Goal: Task Accomplishment & Management: Manage account settings

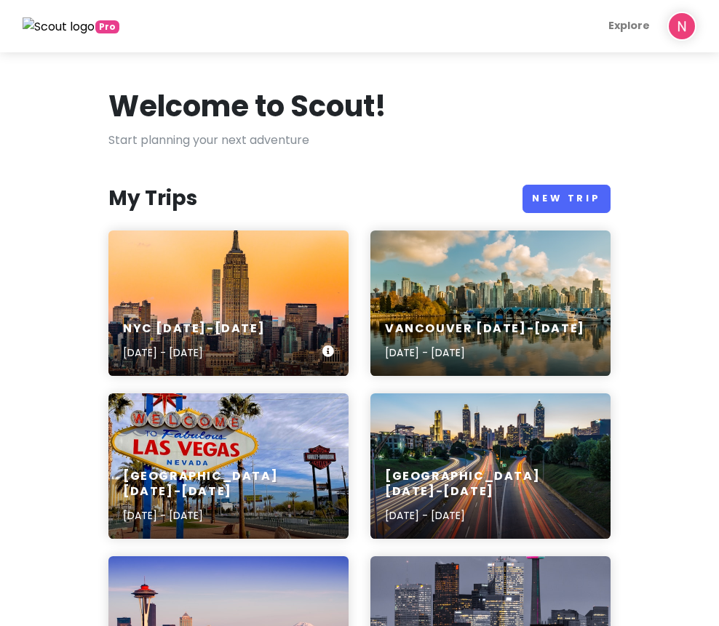
click at [127, 319] on div "NYC [DATE]-[DATE] [DATE] - [DATE]" at bounding box center [228, 341] width 240 height 69
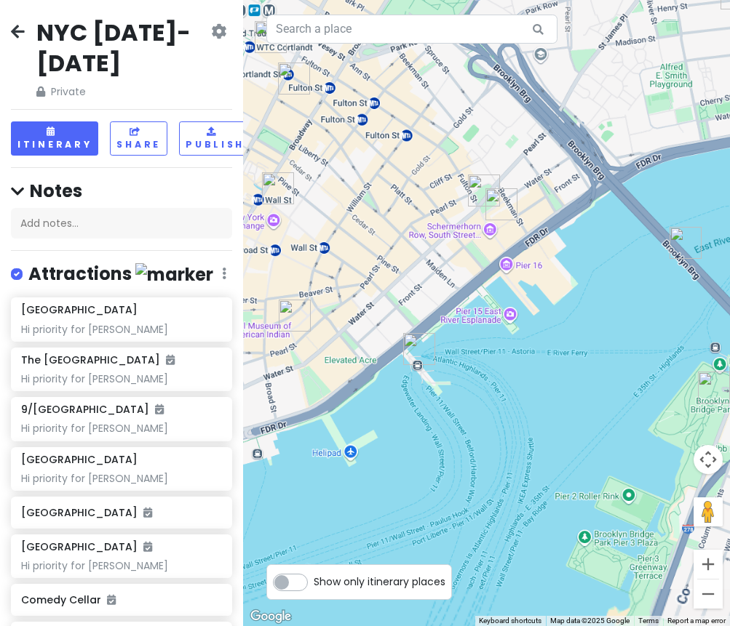
drag, startPoint x: 637, startPoint y: 73, endPoint x: 522, endPoint y: 411, distance: 357.3
click at [522, 411] on div at bounding box center [486, 313] width 487 height 626
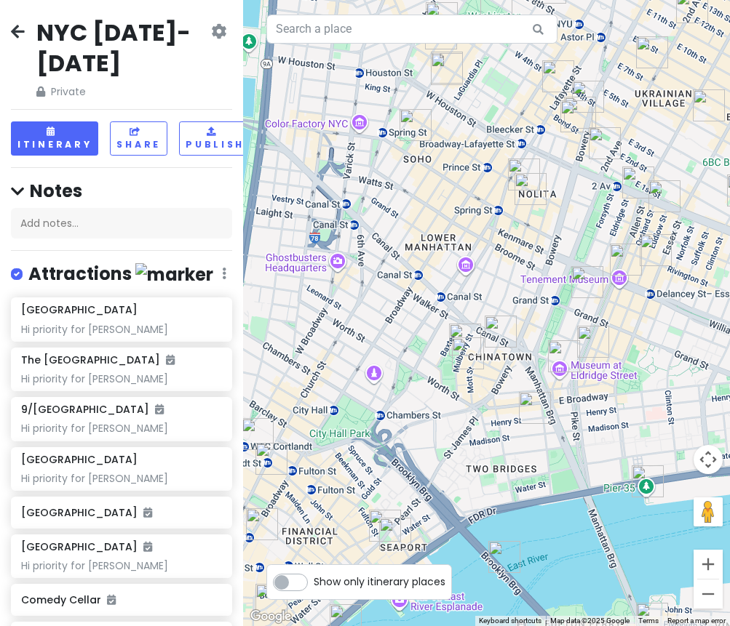
drag, startPoint x: 578, startPoint y: 318, endPoint x: 506, endPoint y: 372, distance: 89.3
click at [519, 371] on div at bounding box center [486, 313] width 487 height 626
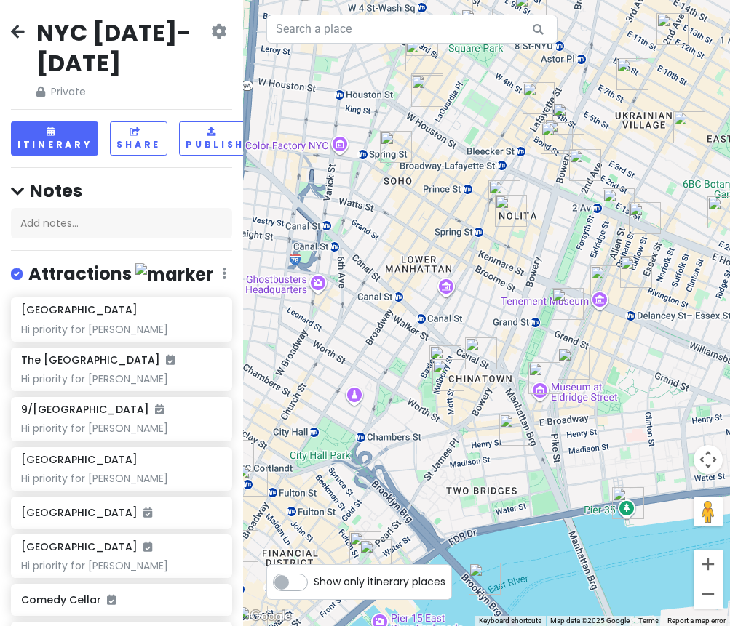
click at [478, 348] on img "Koré Coffee" at bounding box center [481, 354] width 32 height 32
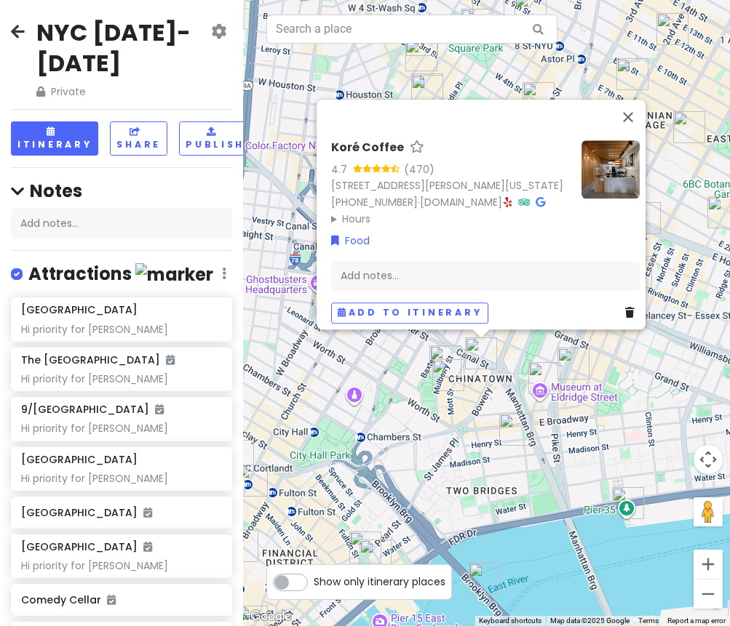
click at [580, 365] on img "Scarr's Pizza" at bounding box center [573, 364] width 32 height 32
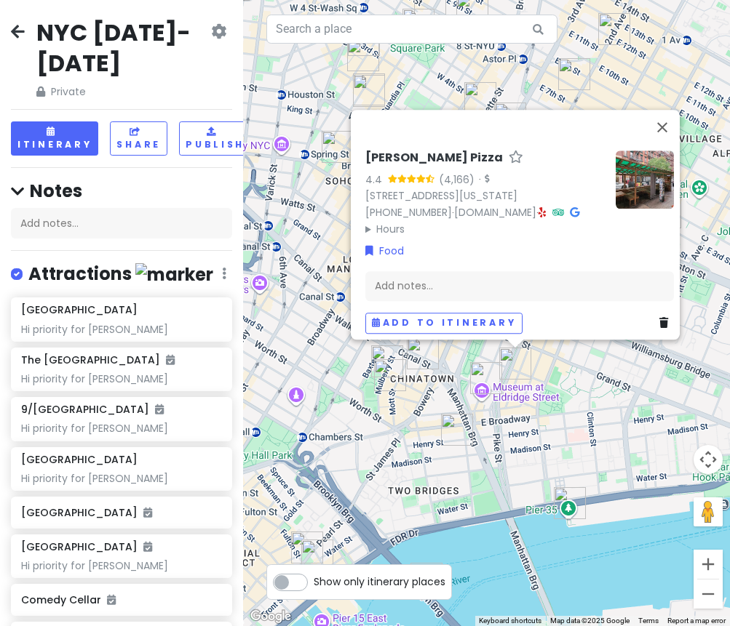
click at [492, 375] on img "Super Taste" at bounding box center [486, 378] width 32 height 32
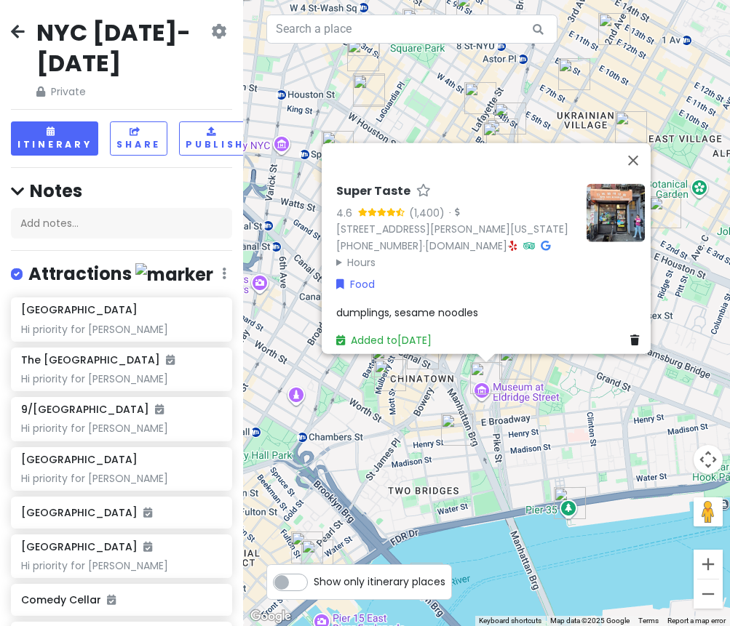
click at [450, 425] on img "Sun Hing Lung" at bounding box center [457, 430] width 32 height 32
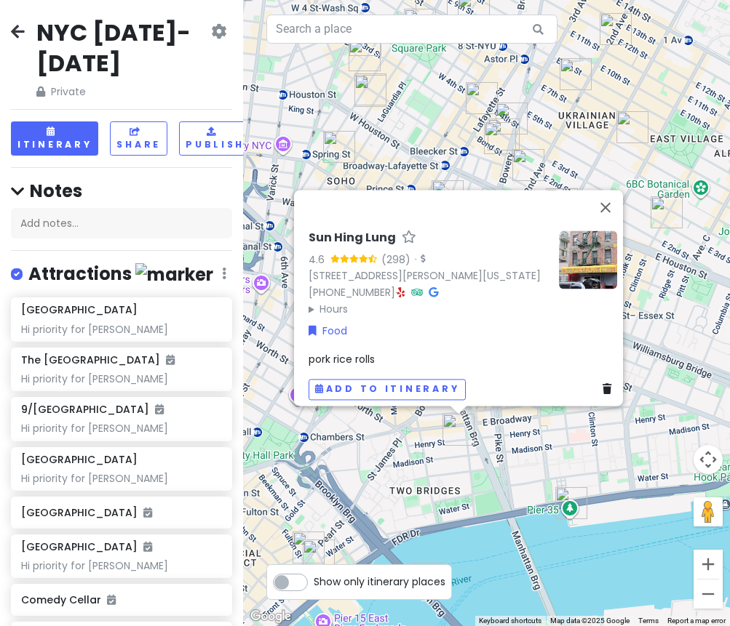
click at [514, 463] on div "Sun Hing Lung 4.6 (298) · [STREET_ADDRESS][PERSON_NAME][US_STATE] [PHONE_NUMBER…" at bounding box center [486, 313] width 487 height 626
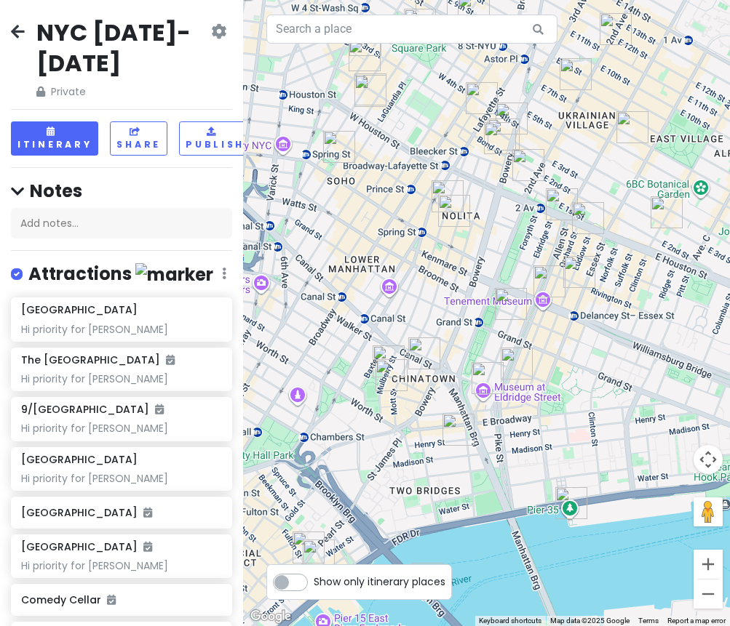
click at [543, 271] on img "Okiboru House of Tsukemen" at bounding box center [549, 282] width 32 height 32
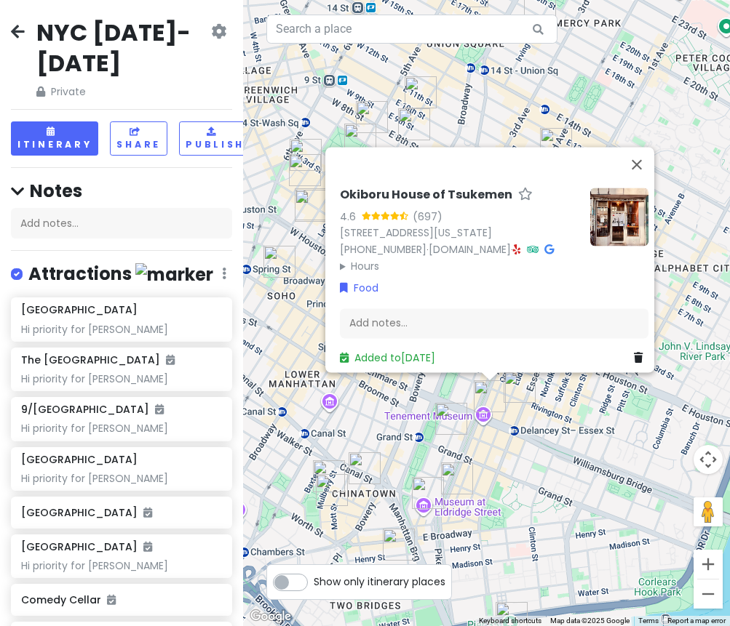
drag, startPoint x: 533, startPoint y: 460, endPoint x: 523, endPoint y: 500, distance: 41.1
click at [523, 500] on div "Okiboru House of Tsukemen 4.6 (697) [STREET_ADDRESS][US_STATE] [PHONE_NUMBER] ·…" at bounding box center [486, 313] width 487 height 626
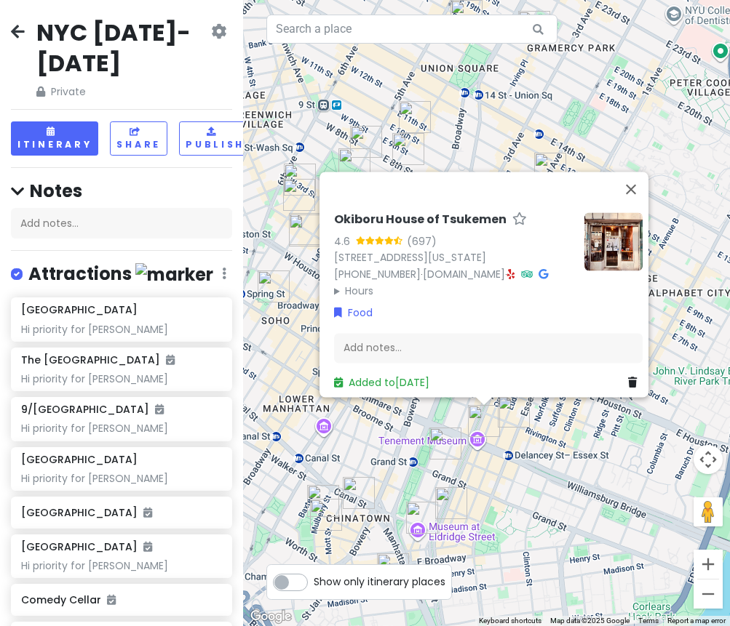
click at [513, 423] on img "Kalye Rivington" at bounding box center [514, 412] width 32 height 32
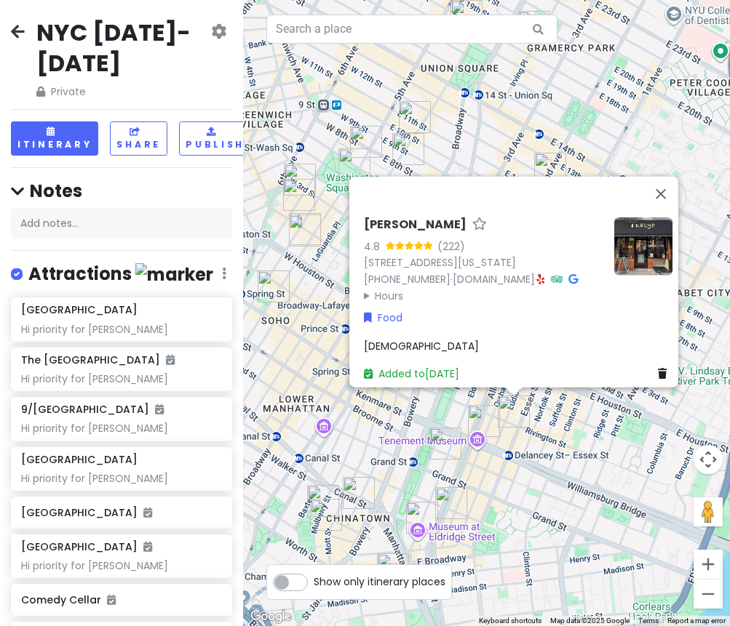
click at [535, 432] on div "Kalye Rivington 4.8 (222) [STREET_ADDRESS][US_STATE] [PHONE_NUMBER] · [DOMAIN_N…" at bounding box center [486, 313] width 487 height 626
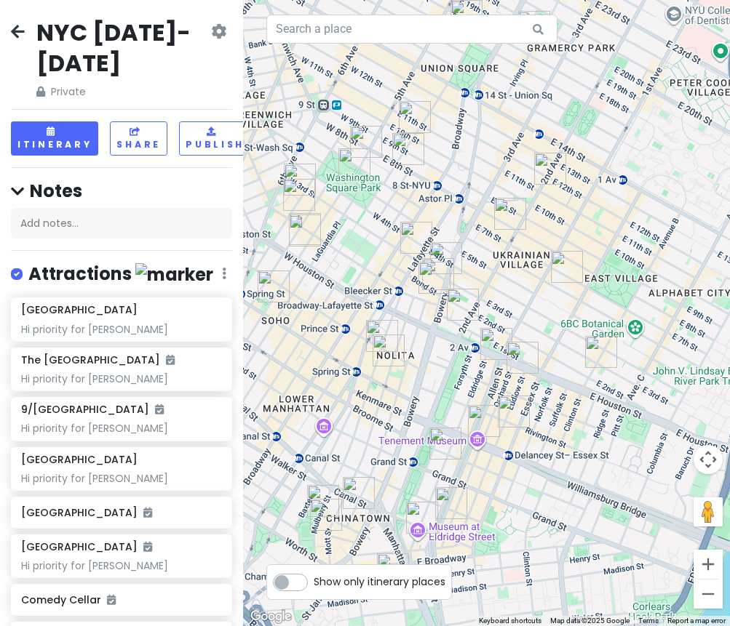
click at [595, 349] on img "Carnitas Ramirez" at bounding box center [601, 352] width 32 height 32
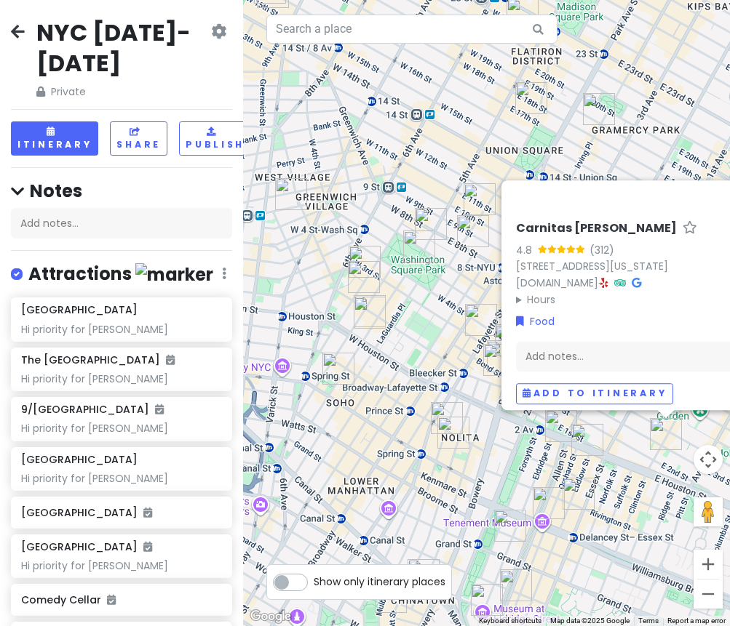
drag, startPoint x: 475, startPoint y: 375, endPoint x: 637, endPoint y: 466, distance: 185.7
click at [637, 466] on div "Carnitas [PERSON_NAME] 4.8 (312) [STREET_ADDRESS][US_STATE] [DOMAIN_NAME] · Hou…" at bounding box center [486, 313] width 487 height 626
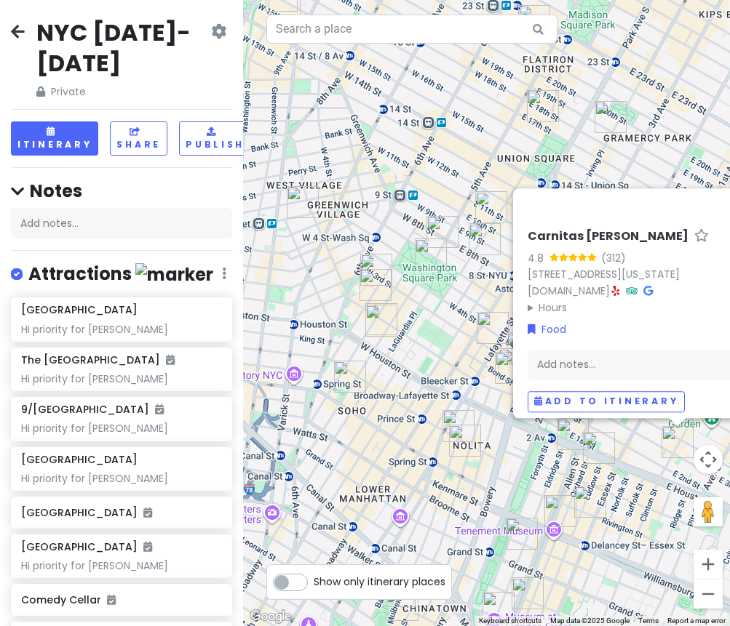
click at [598, 453] on img "Katz's Delicatessen" at bounding box center [599, 448] width 32 height 32
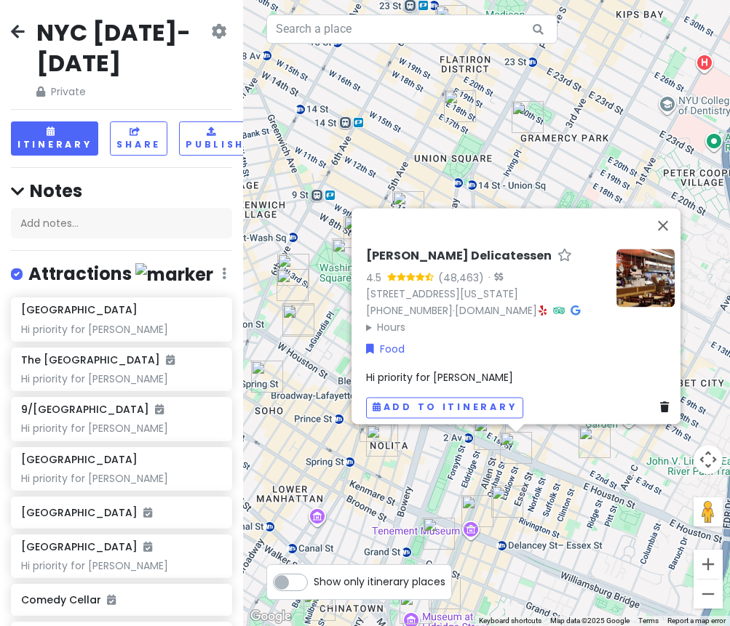
click at [488, 435] on img "Kisa" at bounding box center [490, 434] width 32 height 32
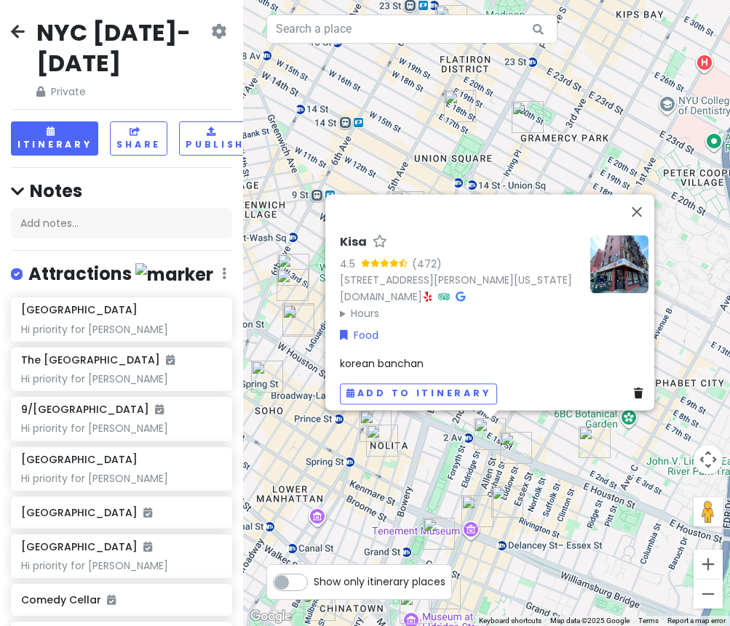
click at [375, 444] on img "FifthSip." at bounding box center [382, 441] width 32 height 32
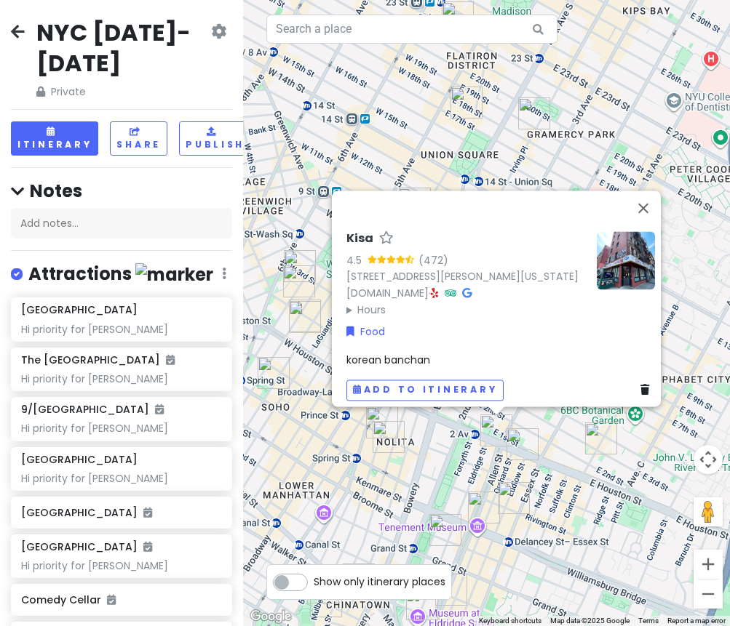
click at [383, 444] on img "FifthSip." at bounding box center [388, 437] width 32 height 32
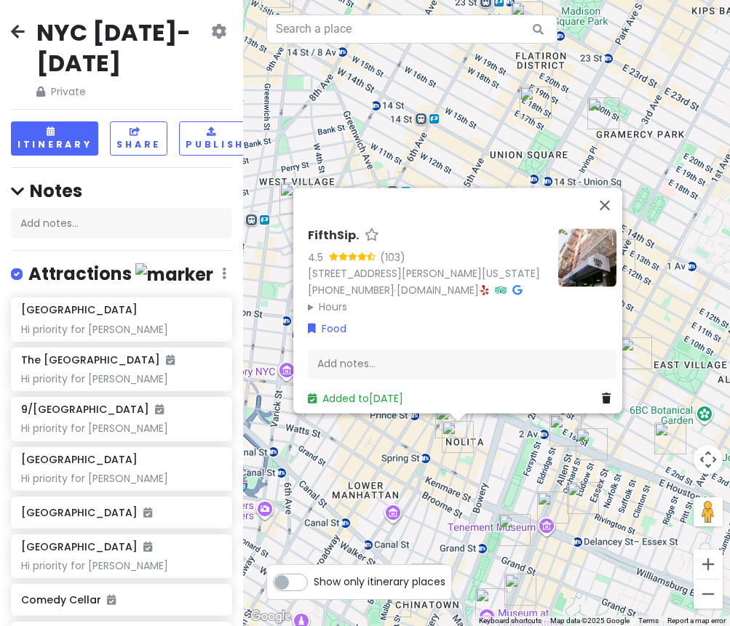
click at [383, 465] on div "FifthSip. 4.5 (103) [STREET_ADDRESS][PERSON_NAME][US_STATE] [PHONE_NUMBER] · [D…" at bounding box center [486, 313] width 487 height 626
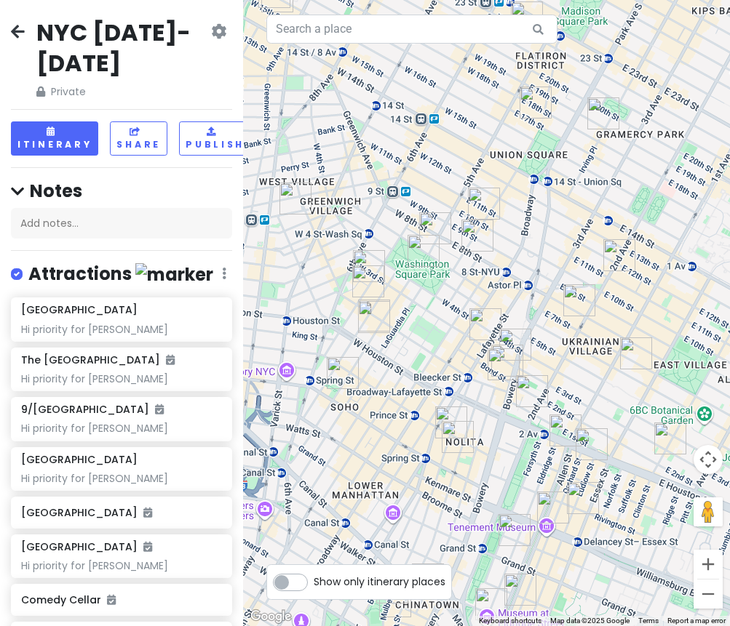
click at [447, 412] on img "7th Street Burger Soho" at bounding box center [451, 423] width 32 height 32
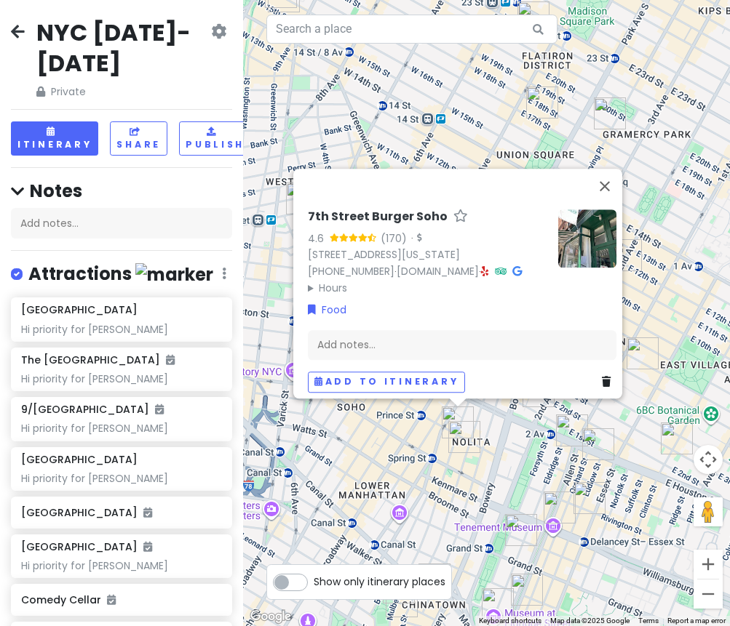
click at [392, 434] on div "7th Street Burger Soho 4.6 (170) · [STREET_ADDRESS][US_STATE] [PHONE_NUMBER] · …" at bounding box center [486, 313] width 487 height 626
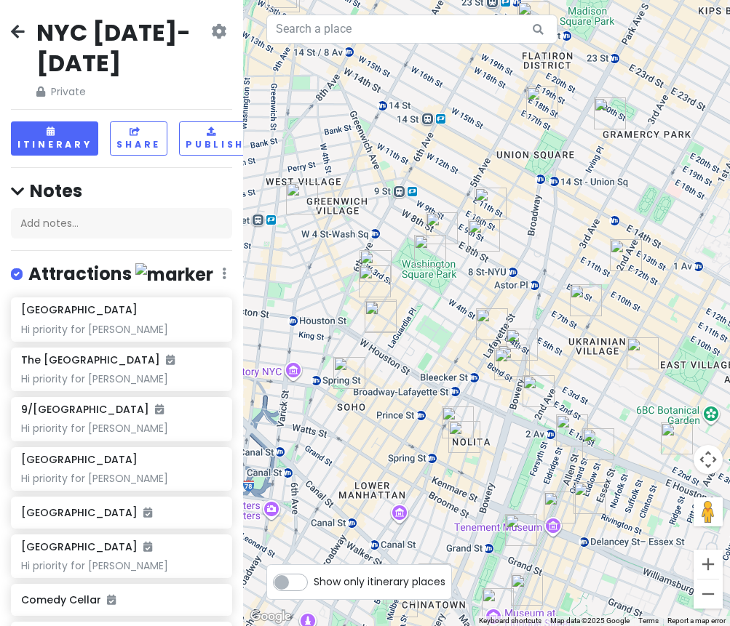
click at [354, 375] on img "Drip Drop Café, coffee shop" at bounding box center [349, 373] width 32 height 32
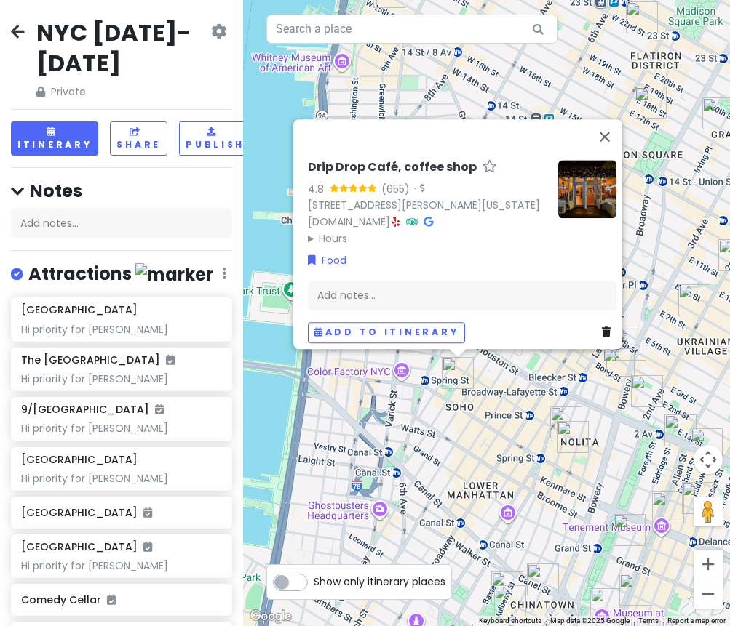
click at [562, 439] on img "FifthSip." at bounding box center [573, 437] width 32 height 32
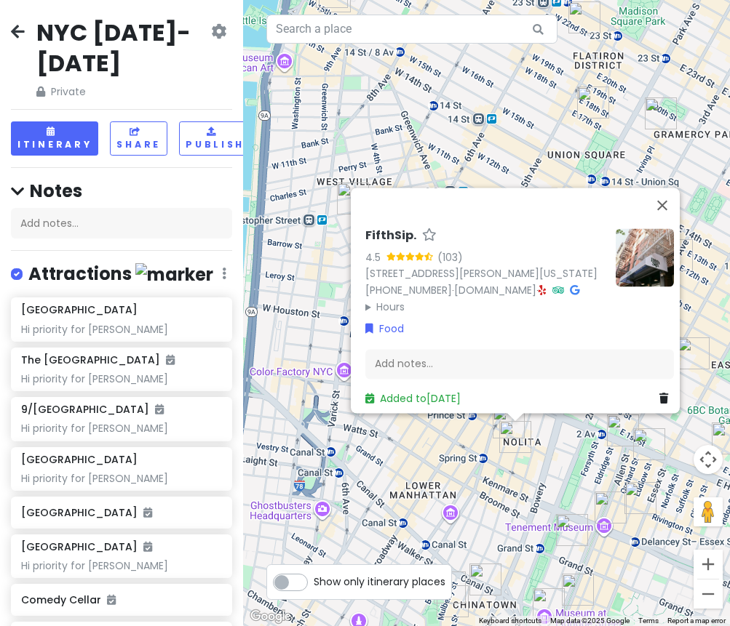
click at [418, 463] on div "FifthSip. 4.5 (103) [STREET_ADDRESS][PERSON_NAME][US_STATE] [PHONE_NUMBER] · [D…" at bounding box center [486, 313] width 487 height 626
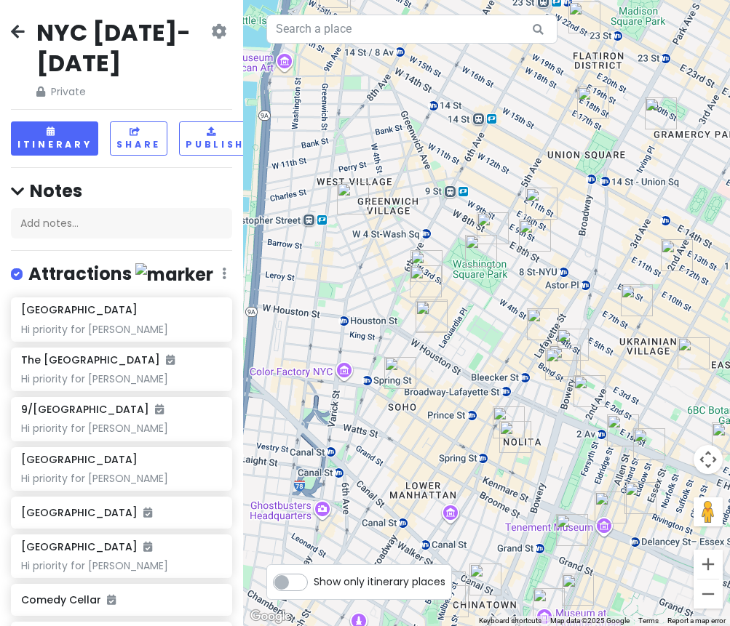
click at [439, 322] on img "Popup Bagels" at bounding box center [431, 317] width 32 height 32
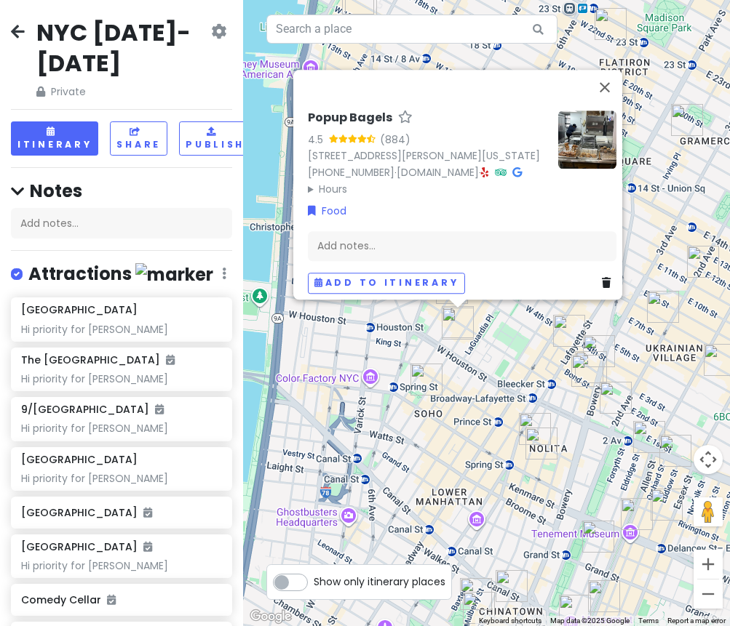
click at [587, 370] on img "Fish Cheeks" at bounding box center [587, 371] width 32 height 32
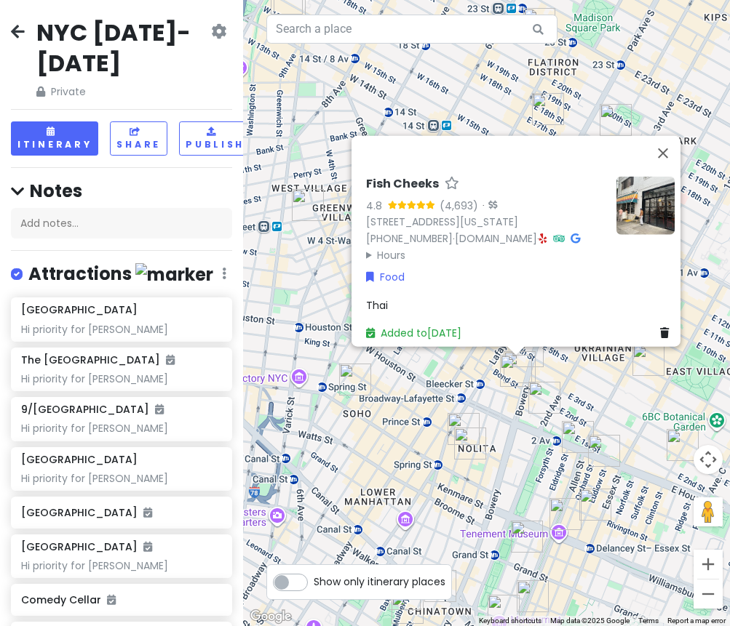
click at [645, 359] on img "Ho Foods" at bounding box center [648, 360] width 32 height 32
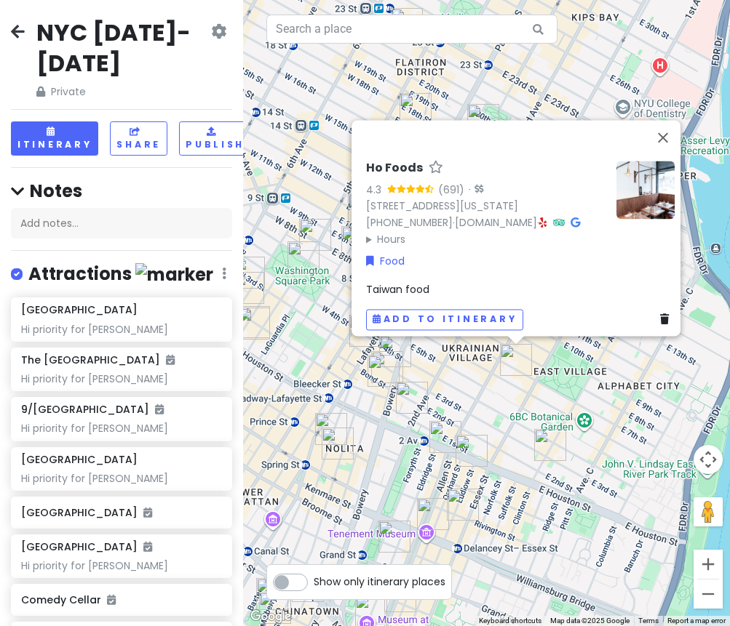
click at [436, 388] on div "Ho Foods 4.3 (691) · [STREET_ADDRESS][US_STATE] [PHONE_NUMBER] · [DOMAIN_NAME] …" at bounding box center [486, 313] width 487 height 626
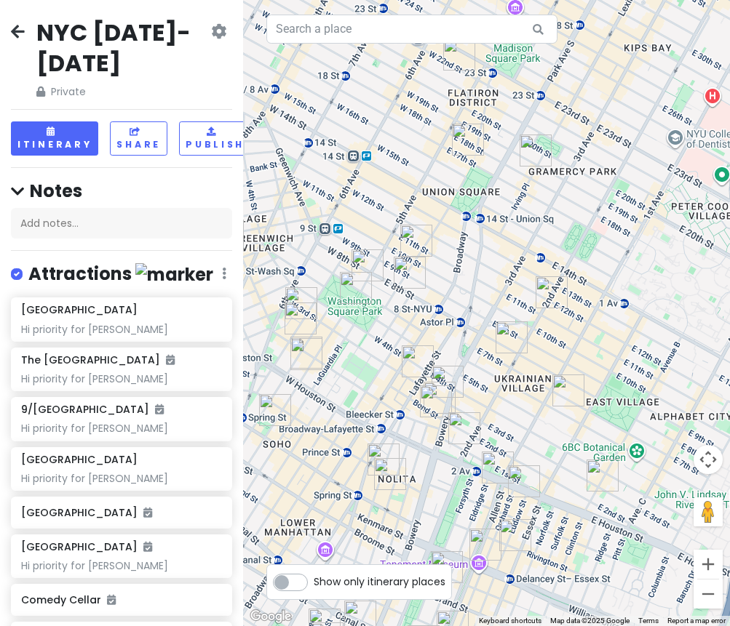
drag, startPoint x: 429, startPoint y: 382, endPoint x: 485, endPoint y: 412, distance: 63.8
click at [485, 412] on div at bounding box center [486, 313] width 487 height 626
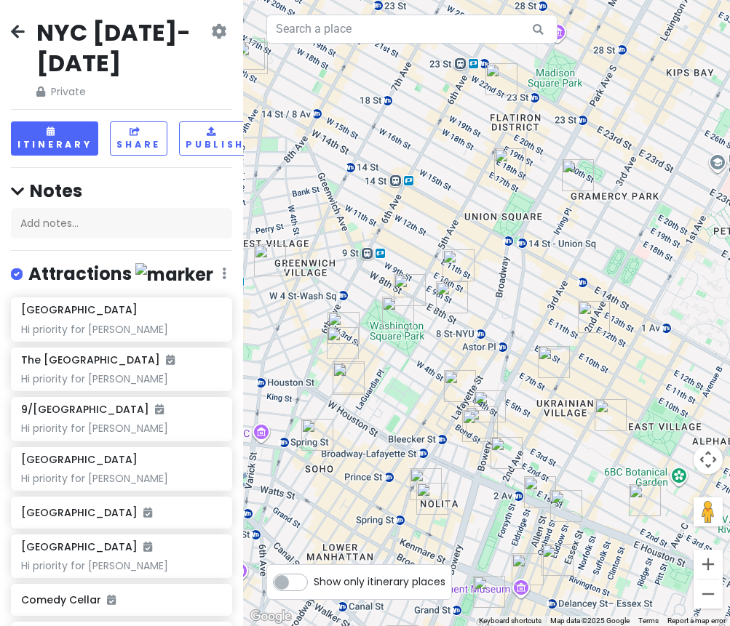
click at [556, 367] on img "Cello's Pizzeria" at bounding box center [554, 362] width 32 height 32
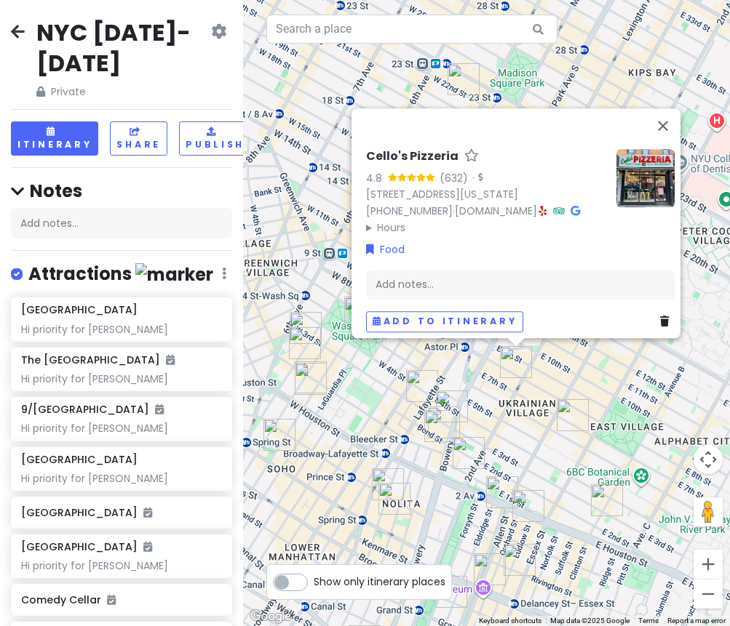
click at [582, 381] on div "Cello's Pizzeria 4.8 (632) · [STREET_ADDRESS][US_STATE] [PHONE_NUMBER] · [DOMAI…" at bounding box center [486, 313] width 487 height 626
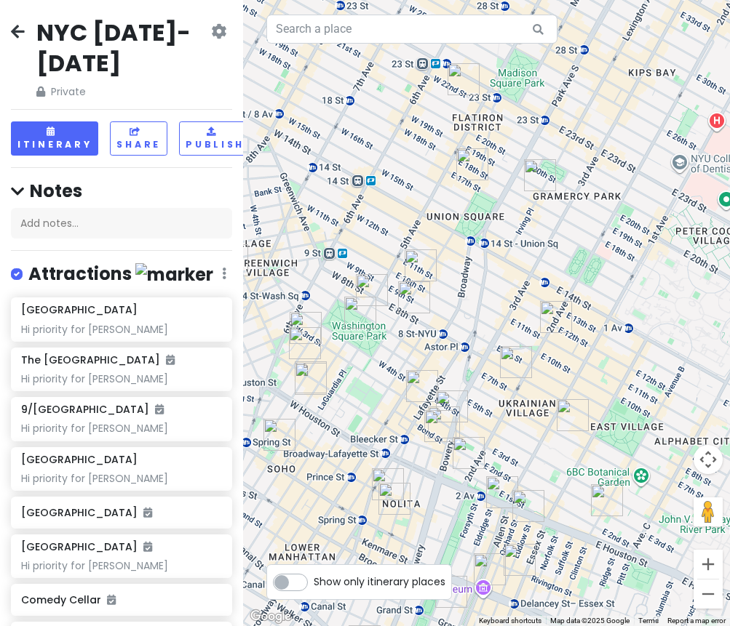
click at [548, 326] on img "Tompkins Square Bagels" at bounding box center [556, 317] width 32 height 32
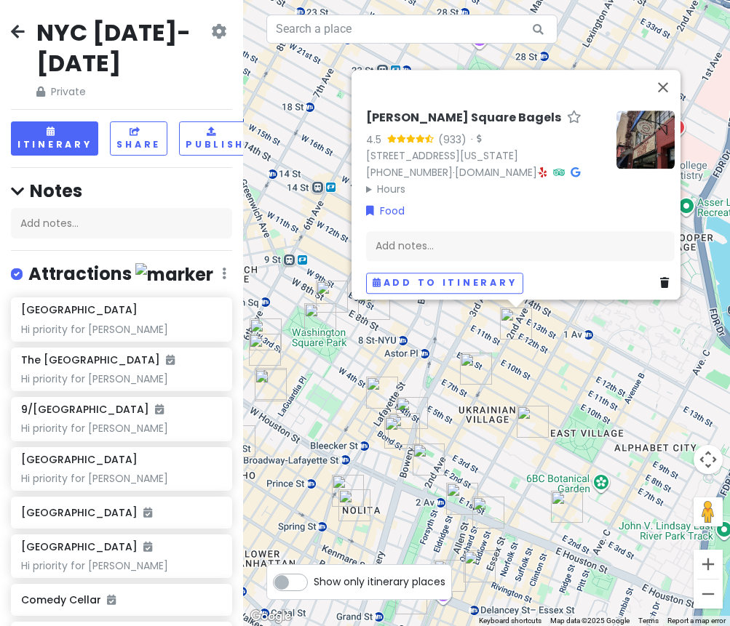
click at [495, 347] on div "[PERSON_NAME] Square Bagels 4.5 (933) · [STREET_ADDRESS][US_STATE] [PHONE_NUMBE…" at bounding box center [486, 313] width 487 height 626
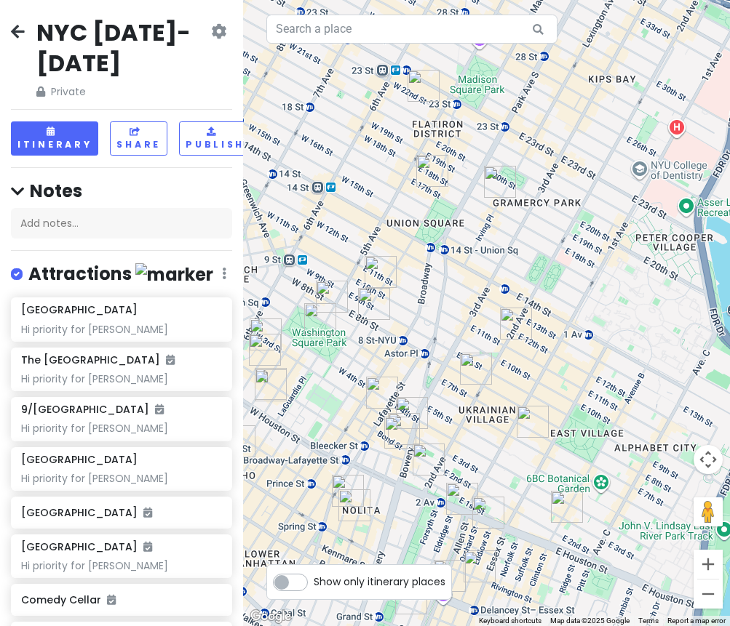
click at [471, 370] on img "Cello's Pizzeria" at bounding box center [476, 369] width 32 height 32
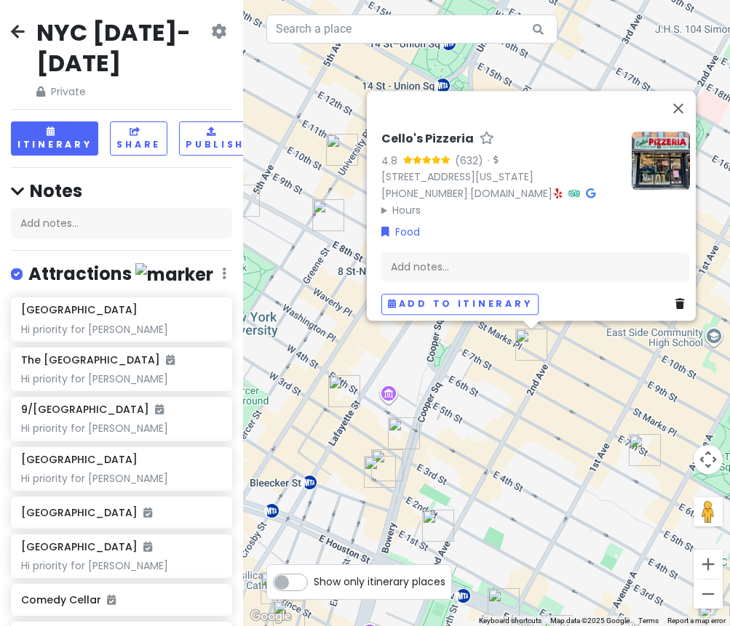
click at [387, 454] on img "12 Matcha" at bounding box center [387, 466] width 32 height 32
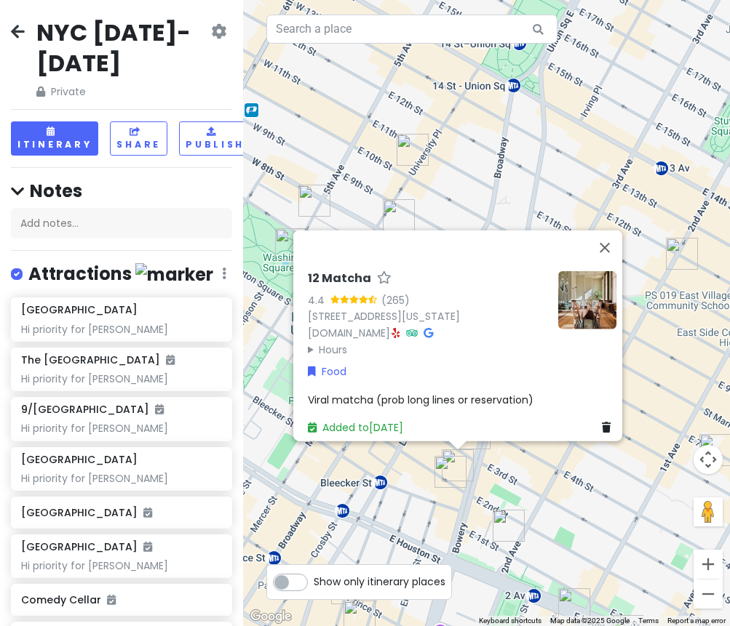
click at [406, 471] on div "12 Matcha 4.4 (265) [STREET_ADDRESS][US_STATE] [DOMAIN_NAME] · Hours [DATE] 8:3…" at bounding box center [486, 313] width 487 height 626
click at [394, 465] on div "12 Matcha 4.4 (265) [STREET_ADDRESS][US_STATE] [DOMAIN_NAME] · Hours [DATE] 8:3…" at bounding box center [486, 313] width 487 height 626
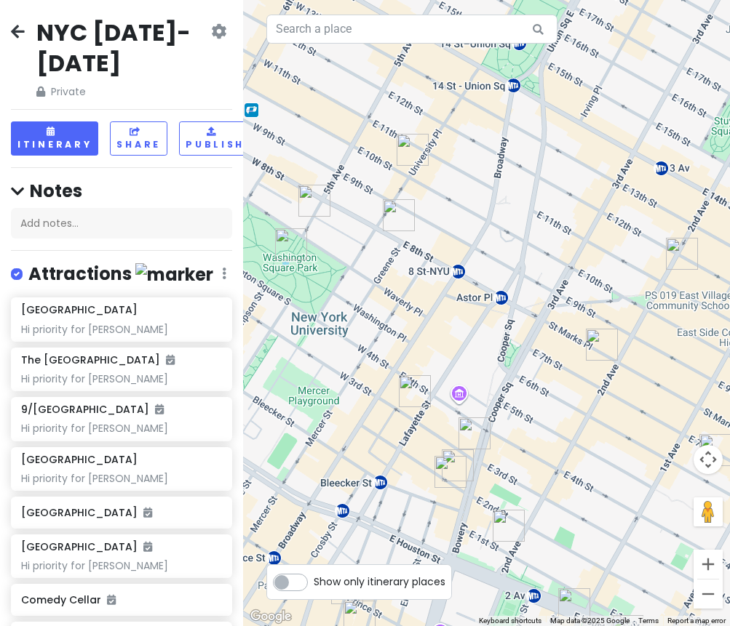
click at [412, 404] on img "Lafayette Grand Café & Bakery" at bounding box center [415, 391] width 32 height 32
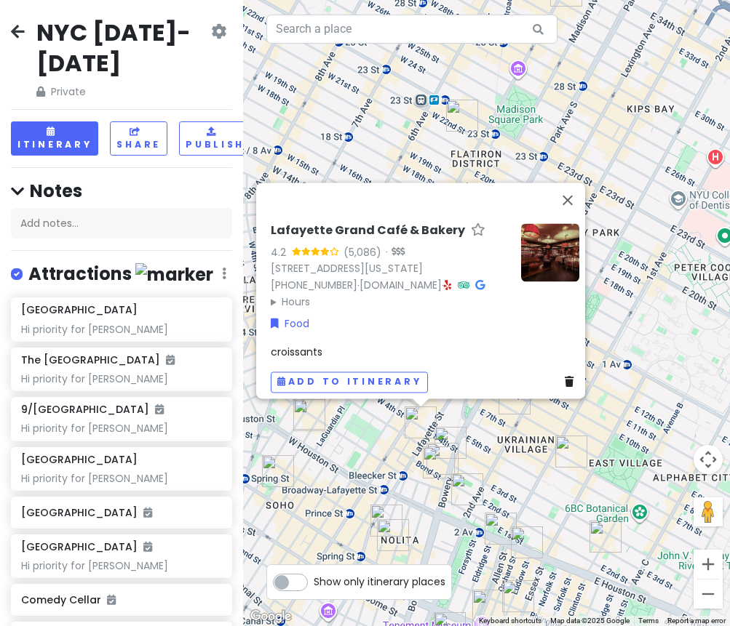
drag, startPoint x: 344, startPoint y: 465, endPoint x: 335, endPoint y: 458, distance: 11.4
click at [343, 465] on div "Lafayette Grand Café & Bakery 4.2 (5,086) · [STREET_ADDRESS][US_STATE] [PHONE_N…" at bounding box center [486, 313] width 487 height 626
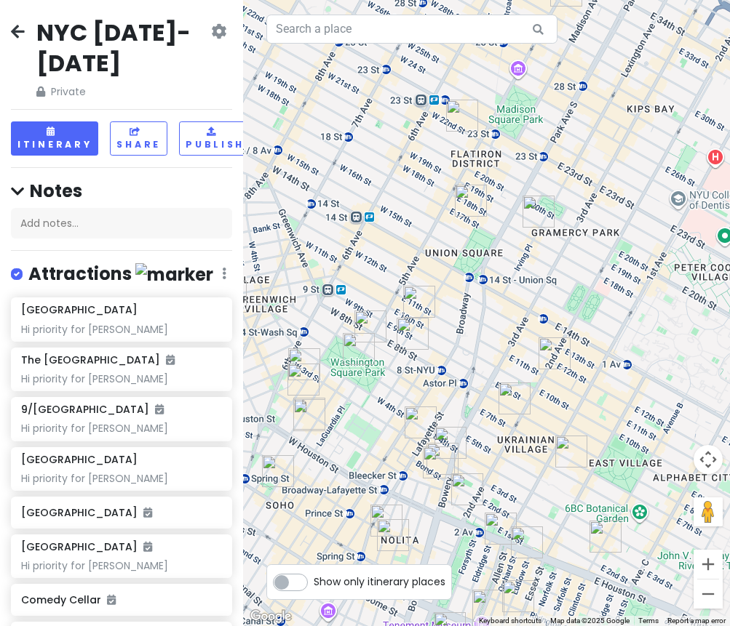
click at [305, 401] on img "Popup Bagels" at bounding box center [309, 415] width 32 height 32
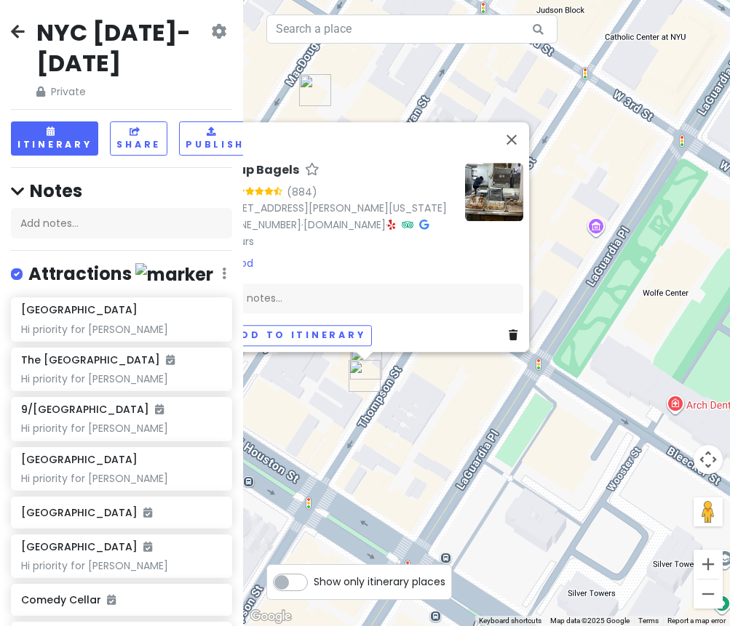
click at [412, 379] on div "Popup Bagels 4.5 (884) [STREET_ADDRESS][PERSON_NAME][US_STATE] [PHONE_NUMBER] ·…" at bounding box center [486, 313] width 487 height 626
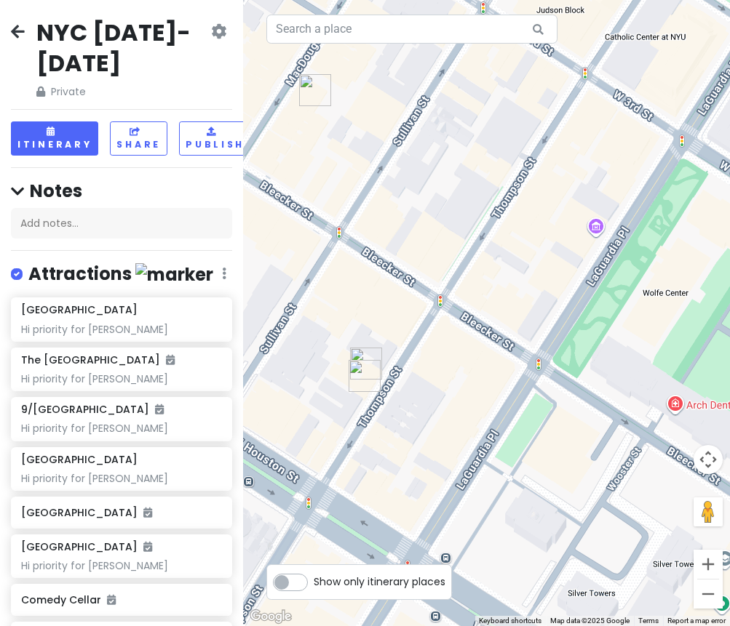
click at [370, 357] on img "Carbone New York" at bounding box center [366, 364] width 32 height 32
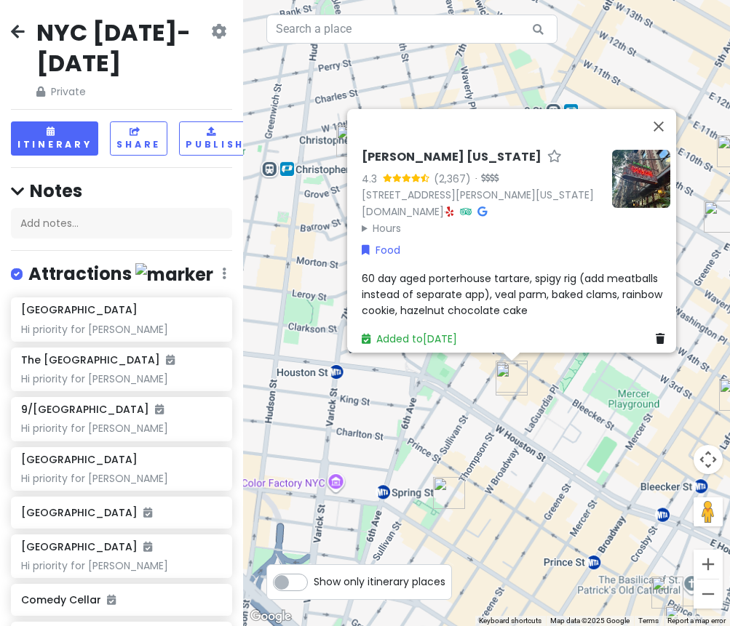
click at [543, 433] on div "[PERSON_NAME] [US_STATE] 4.3 (2,367) · [STREET_ADDRESS][PERSON_NAME][US_STATE] …" at bounding box center [486, 313] width 487 height 626
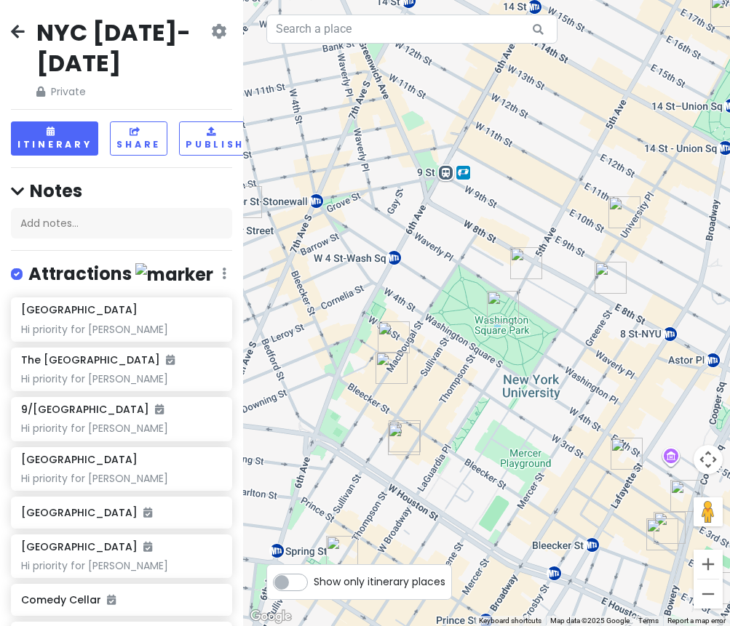
drag, startPoint x: 626, startPoint y: 380, endPoint x: 515, endPoint y: 442, distance: 127.0
click at [515, 442] on div at bounding box center [486, 313] width 487 height 626
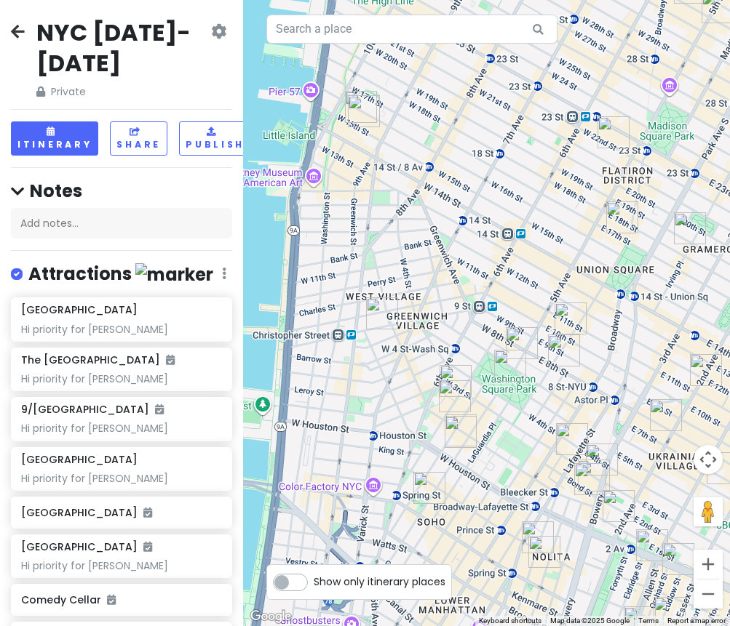
click at [565, 316] on img "Papa d’Amour" at bounding box center [570, 319] width 32 height 32
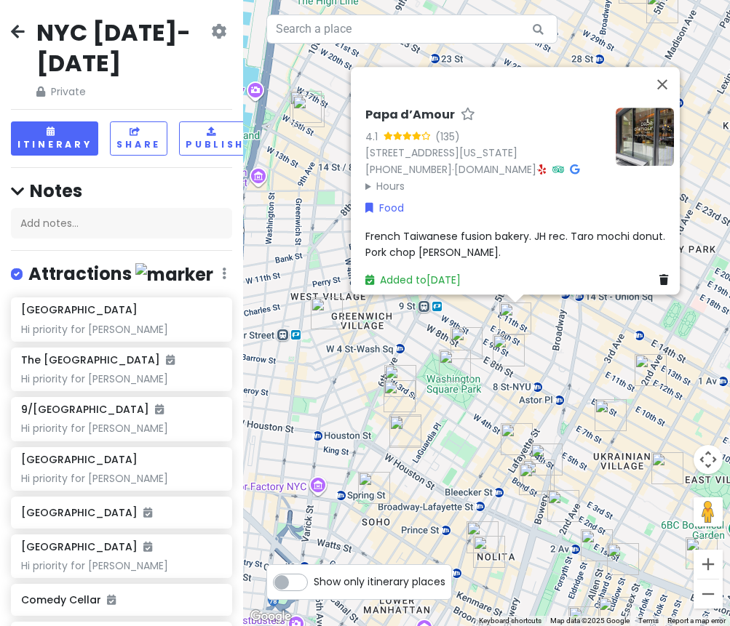
click at [652, 370] on img "Tompkins Square Bagels" at bounding box center [650, 370] width 32 height 32
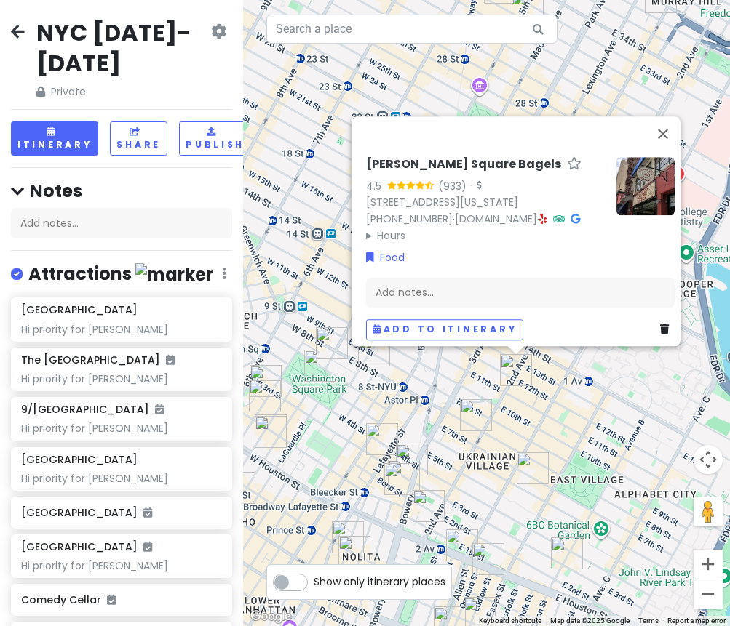
click at [466, 413] on img "Cello's Pizzeria" at bounding box center [476, 415] width 32 height 32
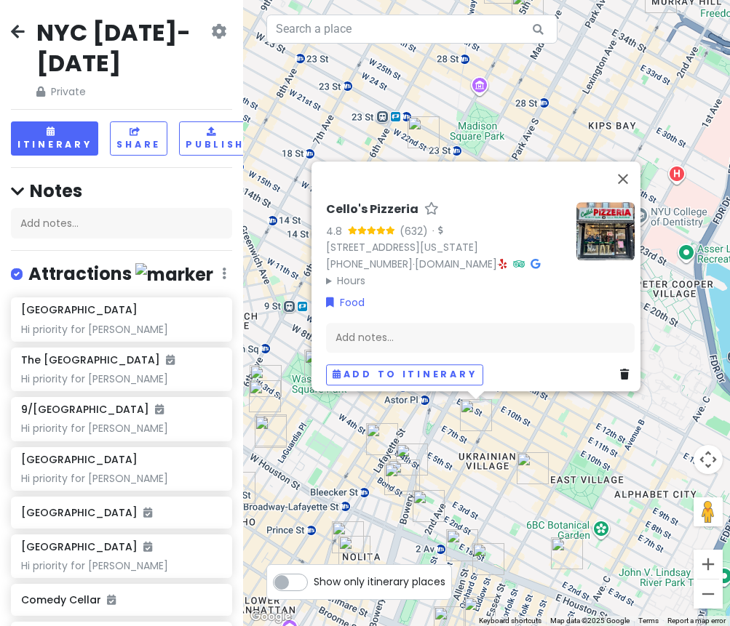
click at [540, 456] on img "Ho Foods" at bounding box center [533, 468] width 32 height 32
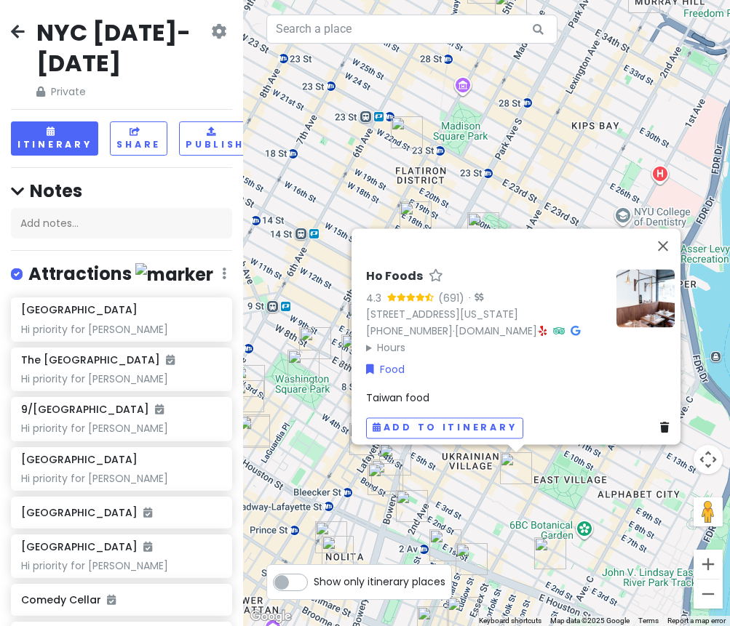
click at [567, 492] on div "Ho Foods 4.3 (691) · [STREET_ADDRESS][US_STATE] [PHONE_NUMBER] · [DOMAIN_NAME] …" at bounding box center [486, 313] width 487 height 626
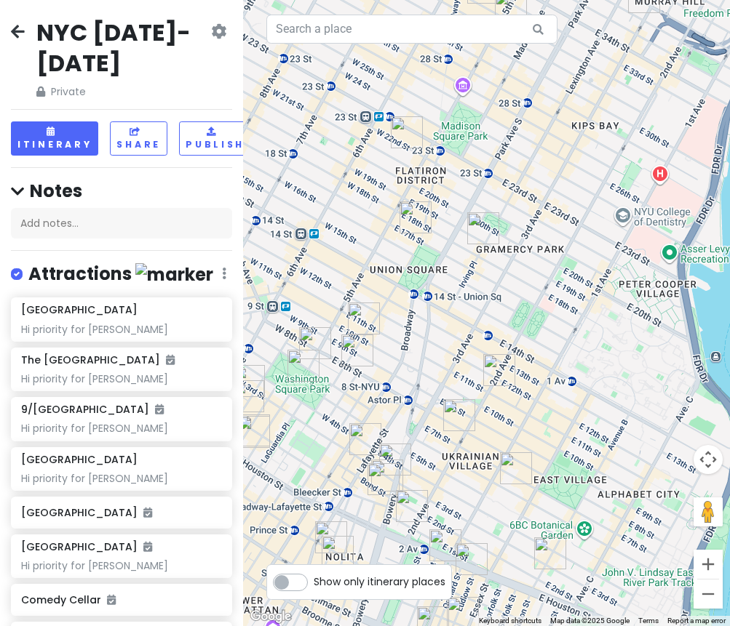
click at [476, 239] on img "Caffè Panna" at bounding box center [483, 228] width 32 height 32
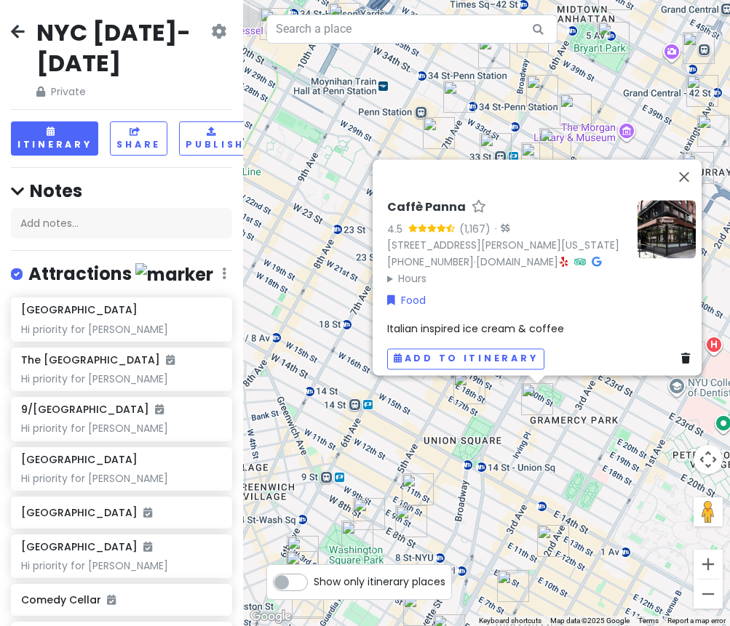
drag, startPoint x: 478, startPoint y: 412, endPoint x: 504, endPoint y: 444, distance: 41.4
click at [503, 444] on div "Caffè Panna 4.5 (1,167) · [STREET_ADDRESS][PERSON_NAME][US_STATE] [PHONE_NUMBER…" at bounding box center [486, 313] width 487 height 626
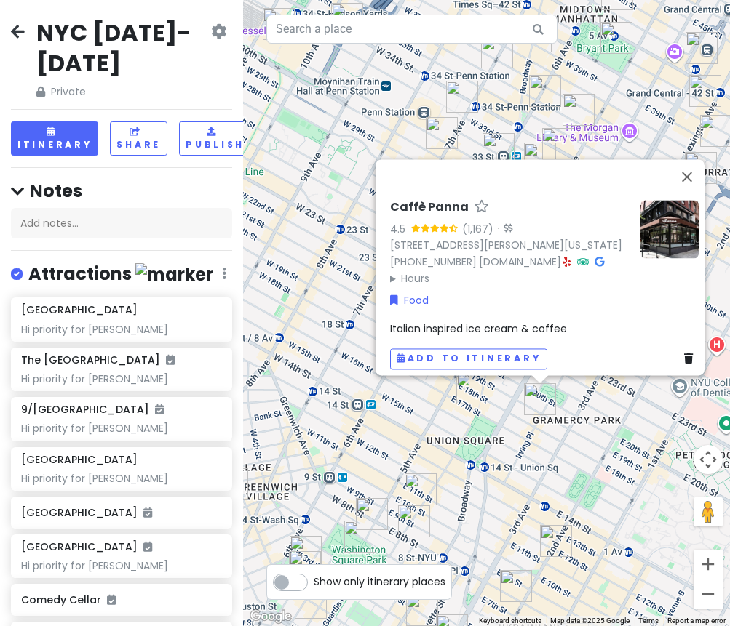
click at [464, 396] on img "Tompkins Square Bagels" at bounding box center [472, 388] width 32 height 32
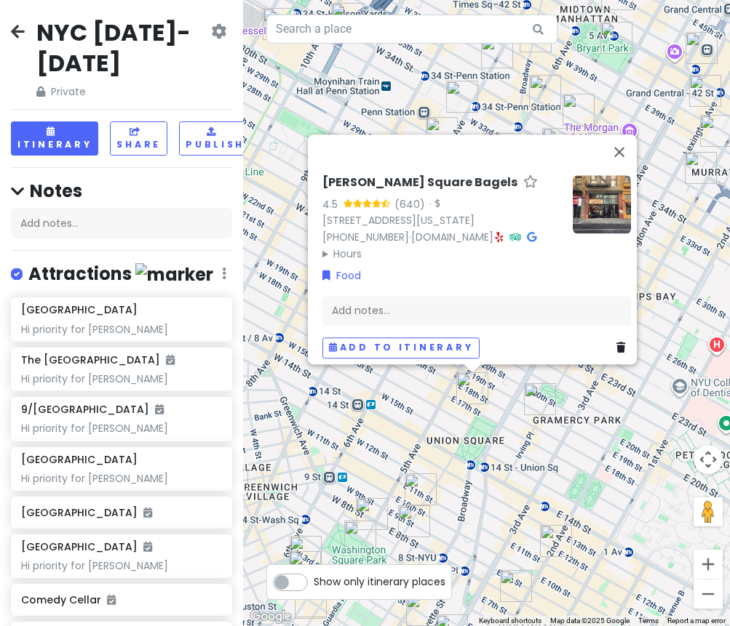
click at [431, 423] on div "[PERSON_NAME] Square Bagels 4.5 (640) · [STREET_ADDRESS][US_STATE] [PHONE_NUMBE…" at bounding box center [486, 313] width 487 height 626
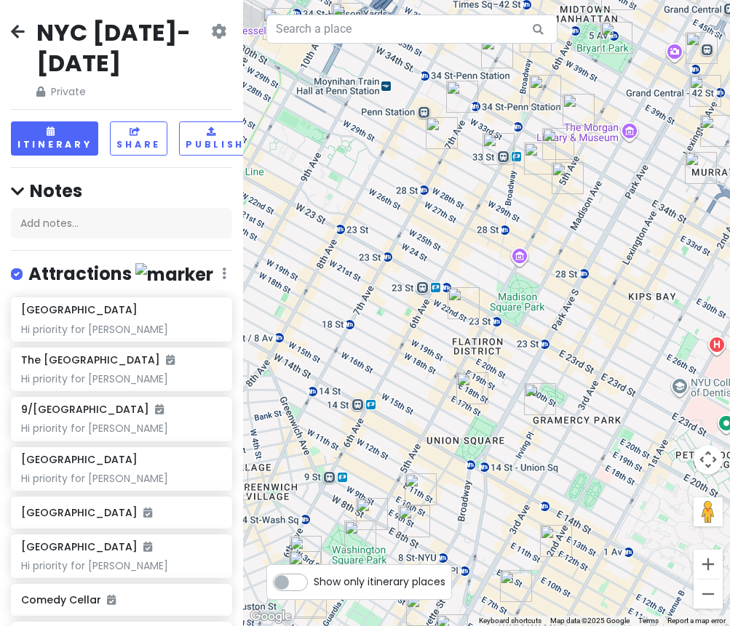
click at [468, 300] on img "COTE Korean Steakhouse" at bounding box center [463, 303] width 32 height 32
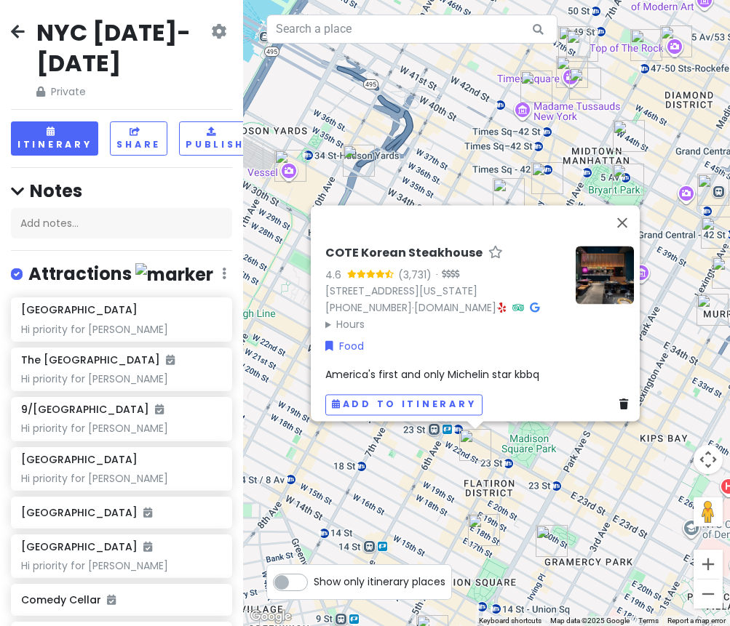
drag, startPoint x: 487, startPoint y: 401, endPoint x: 492, endPoint y: 483, distance: 82.4
click at [492, 483] on div "COTE Korean Steakhouse 4.6 (3,731) · [STREET_ADDRESS][US_STATE] [PHONE_NUMBER] …" at bounding box center [486, 313] width 487 height 626
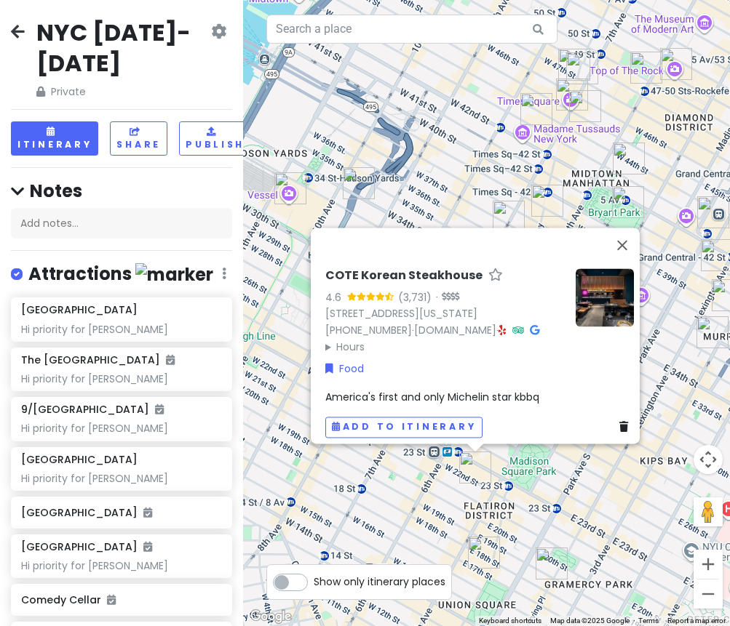
click at [567, 515] on div "COTE Korean Steakhouse 4.6 (3,731) · [STREET_ADDRESS][US_STATE] [PHONE_NUMBER] …" at bounding box center [486, 313] width 487 height 626
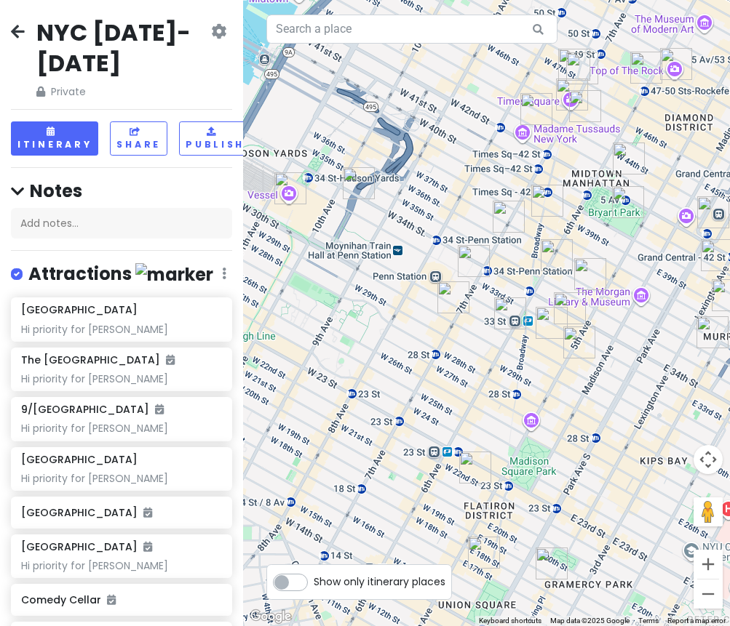
click at [575, 332] on img "Sundaes Best" at bounding box center [579, 343] width 32 height 32
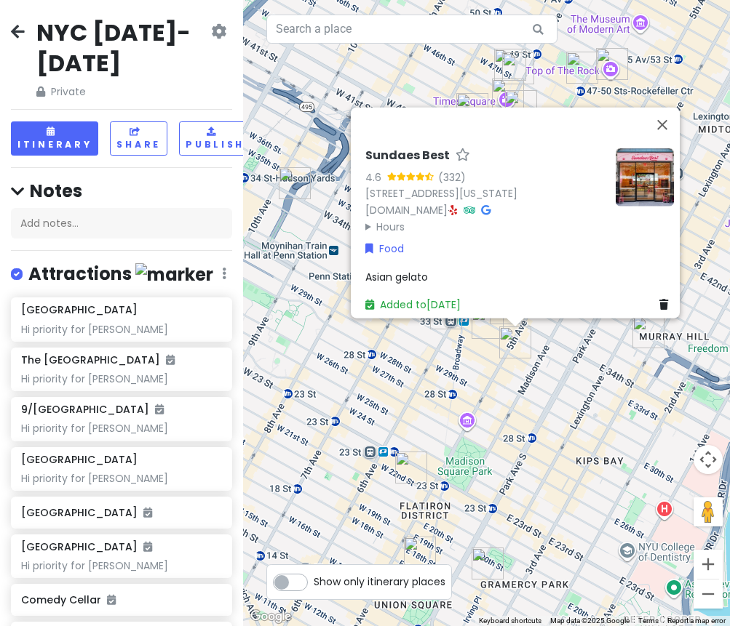
drag, startPoint x: 543, startPoint y: 331, endPoint x: 501, endPoint y: 338, distance: 43.5
click at [521, 337] on div "Sundaes Best 4.6 (332) [STREET_ADDRESS][US_STATE] [DOMAIN_NAME] · Hours [DATE] …" at bounding box center [486, 313] width 487 height 626
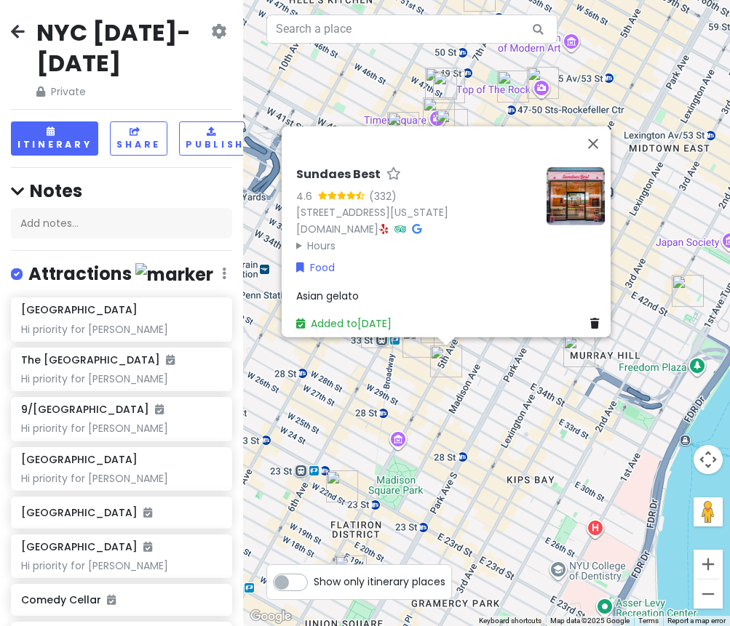
click at [423, 354] on img "New Wonjo" at bounding box center [418, 342] width 32 height 32
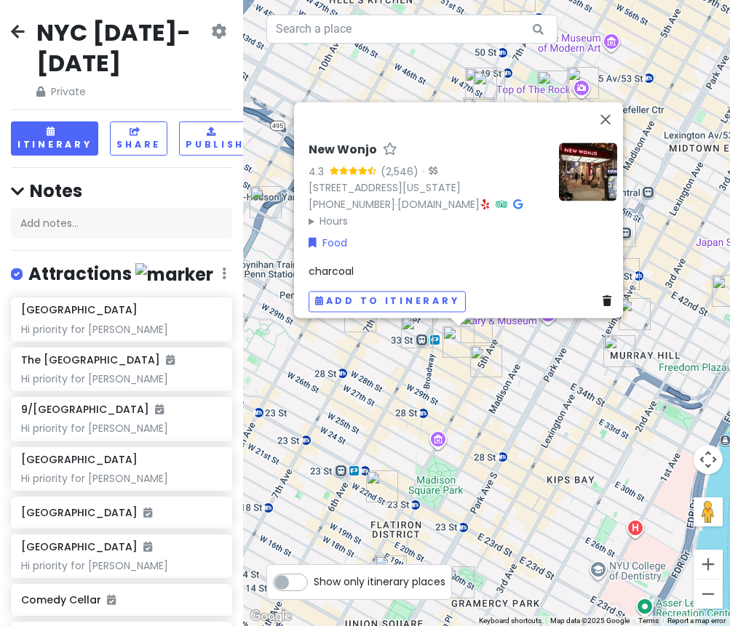
click at [394, 351] on div "New Wonjo 4.3 (2,546) · [STREET_ADDRESS][US_STATE] [PHONE_NUMBER] · [DOMAIN_NAM…" at bounding box center [486, 313] width 487 height 626
click at [410, 341] on img "FIFTYLAN KOREATOWN" at bounding box center [418, 332] width 32 height 32
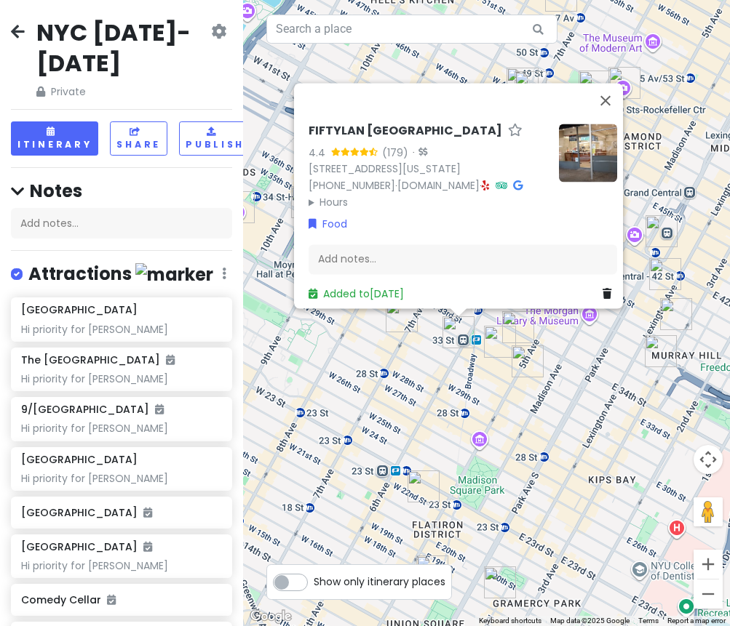
click at [396, 374] on div "FIFTYLAN KOREATOWN 4.4 (179) · [STREET_ADDRESS][US_STATE] [PHONE_NUMBER] · [DOM…" at bounding box center [486, 313] width 487 height 626
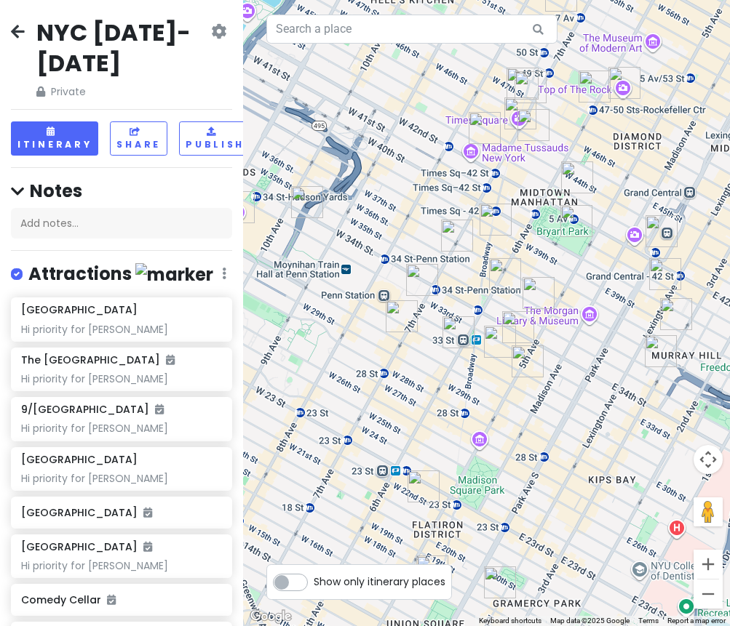
click at [396, 312] on img "PopUp Bagels" at bounding box center [402, 316] width 32 height 32
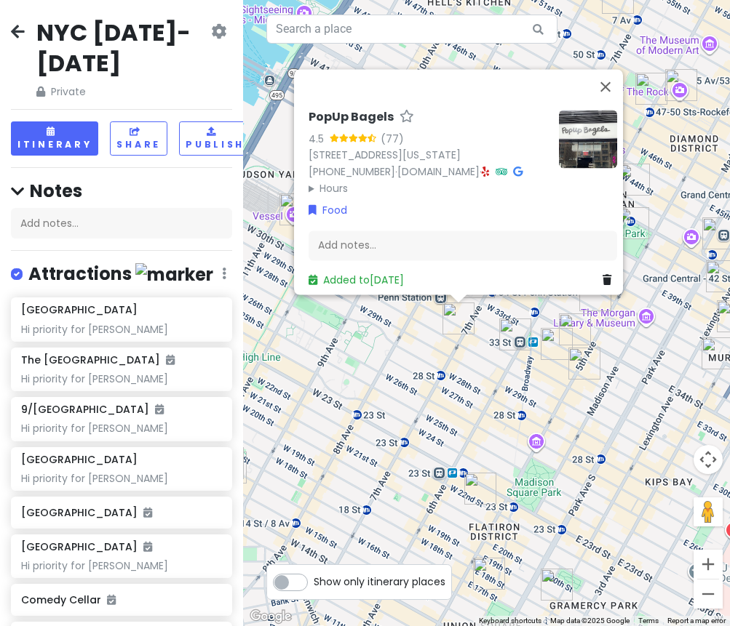
click at [389, 352] on div "PopUp Bagels 4.5 (77) [STREET_ADDRESS][US_STATE] [PHONE_NUMBER] · [DOMAIN_NAME]…" at bounding box center [486, 313] width 487 height 626
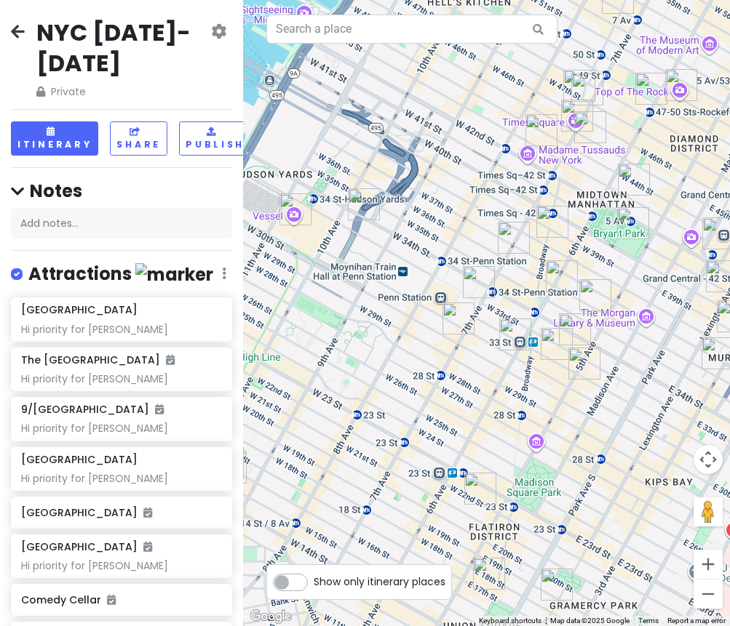
click at [488, 276] on img "LOS TACOS No.1" at bounding box center [479, 282] width 32 height 32
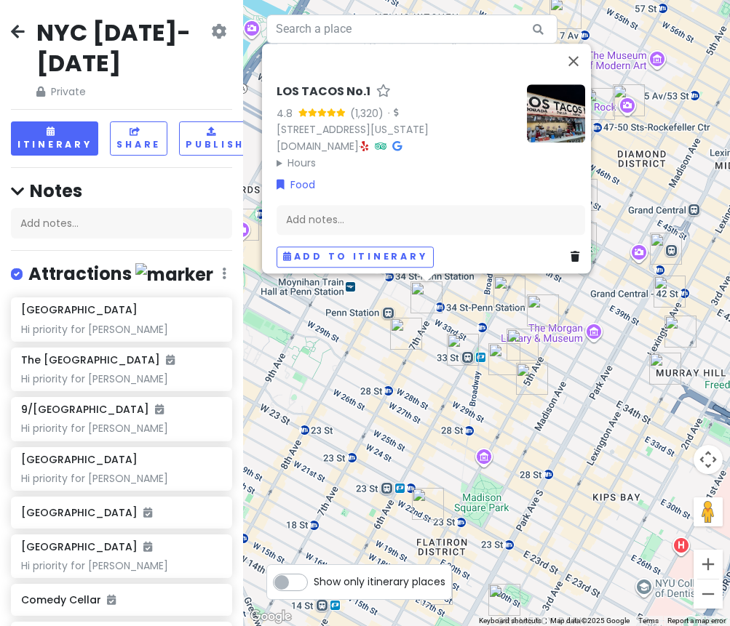
drag, startPoint x: 629, startPoint y: 369, endPoint x: 570, endPoint y: 356, distance: 59.5
click at [570, 356] on div "LOS TACOS No.1 4.8 (1,320) · [STREET_ADDRESS][US_STATE] [DOMAIN_NAME] · Hours […" at bounding box center [486, 313] width 487 height 626
click at [658, 372] on img "Sarge’s Delicatessen & Diner" at bounding box center [665, 369] width 32 height 32
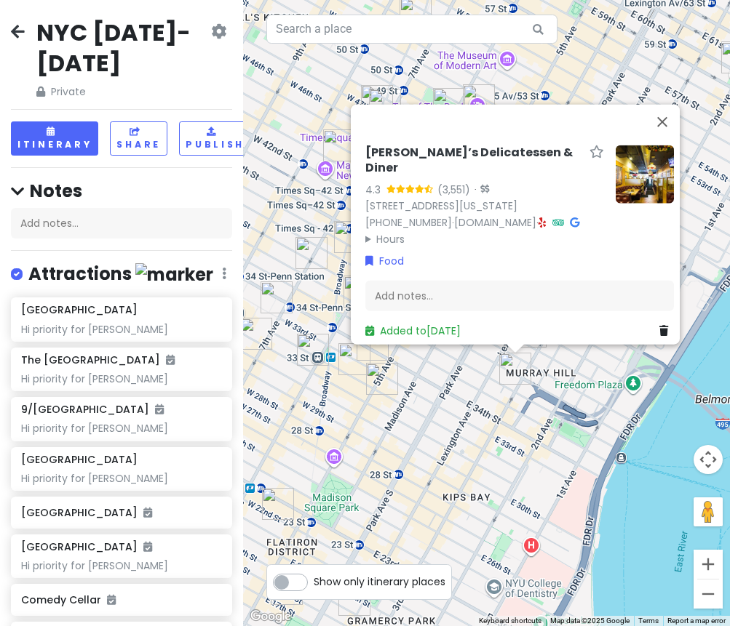
click at [493, 408] on div "Sarge’s Delicatessen & Diner 4.3 (3,551) · [STREET_ADDRESS][US_STATE] [PHONE_NU…" at bounding box center [486, 313] width 487 height 626
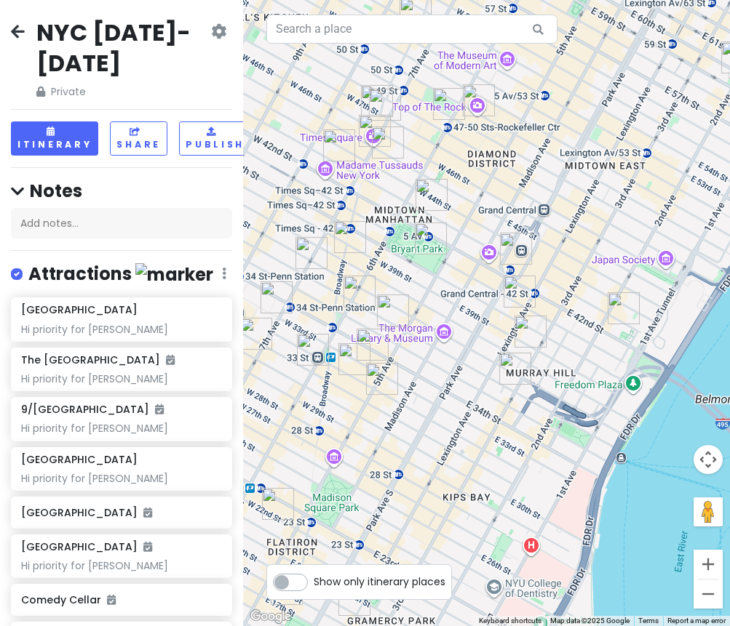
click at [526, 319] on img "KJUN" at bounding box center [530, 332] width 32 height 32
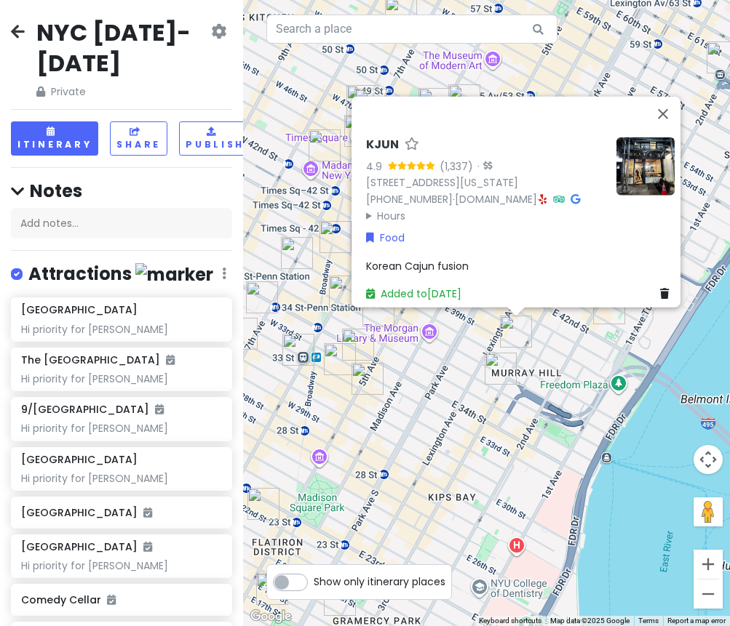
click at [419, 372] on div "KJUN 4.9 (1,337) · [STREET_ADDRESS][US_STATE] [PHONE_NUMBER] · [DOMAIN_NAME] · …" at bounding box center [486, 313] width 487 height 626
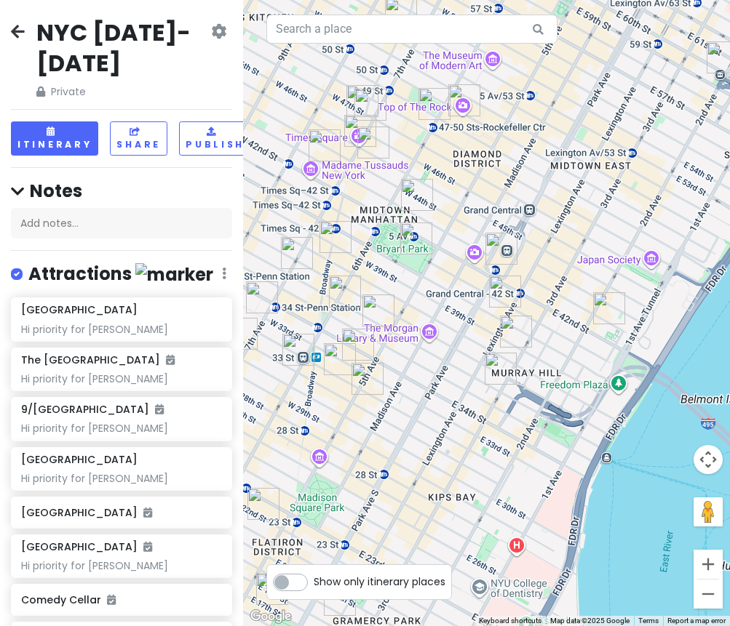
click at [494, 282] on img "Katagiri Japanese Grocery" at bounding box center [505, 292] width 32 height 32
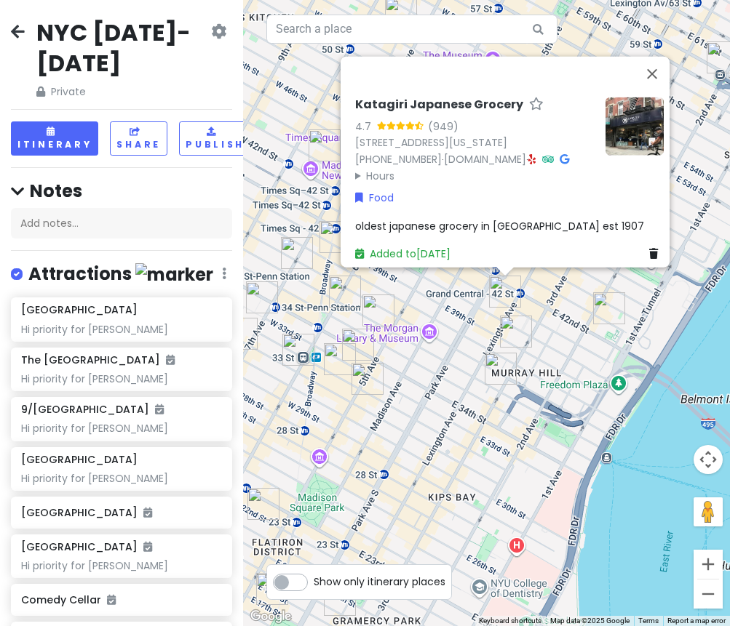
click at [421, 414] on div "Katagiri Japanese Grocery 4.7 (949) [STREET_ADDRESS][US_STATE] [PHONE_NUMBER] ·…" at bounding box center [486, 313] width 487 height 626
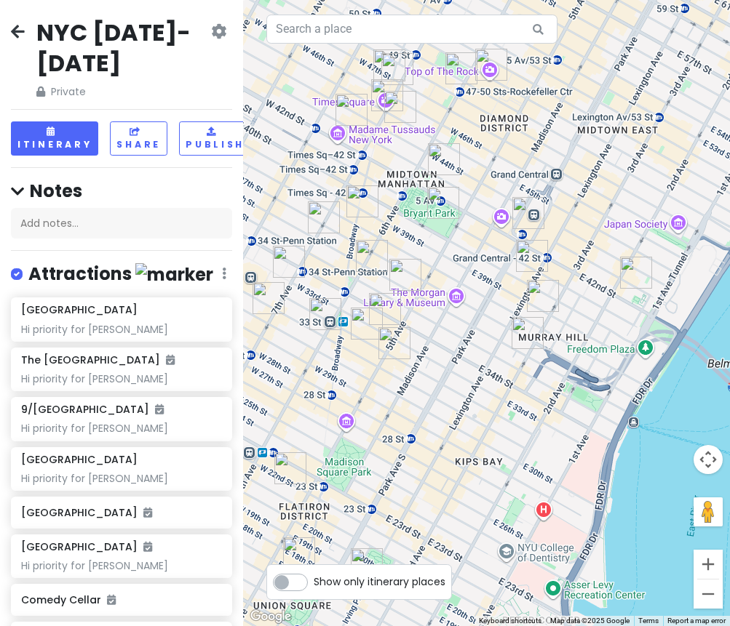
drag, startPoint x: 440, startPoint y: 434, endPoint x: 462, endPoint y: 477, distance: 48.2
click at [456, 479] on div at bounding box center [486, 313] width 487 height 626
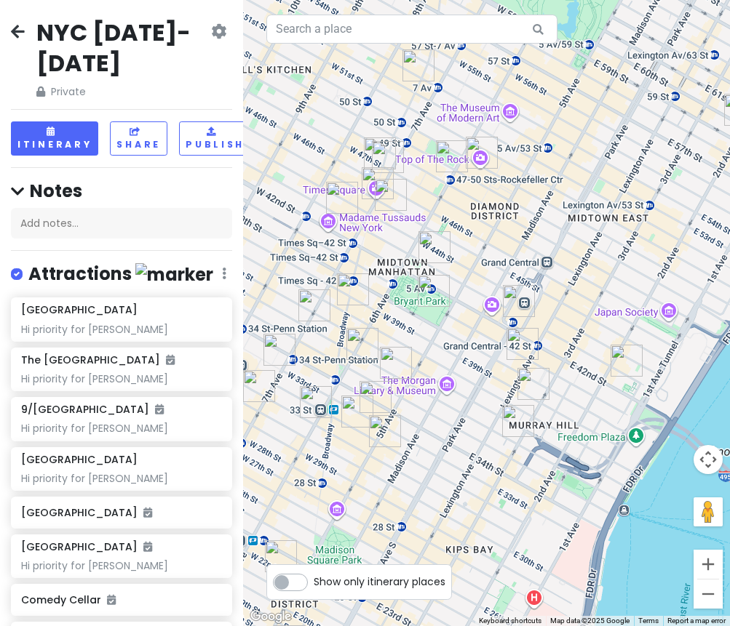
click at [354, 293] on img "Ten Thousand Coffee" at bounding box center [353, 290] width 32 height 32
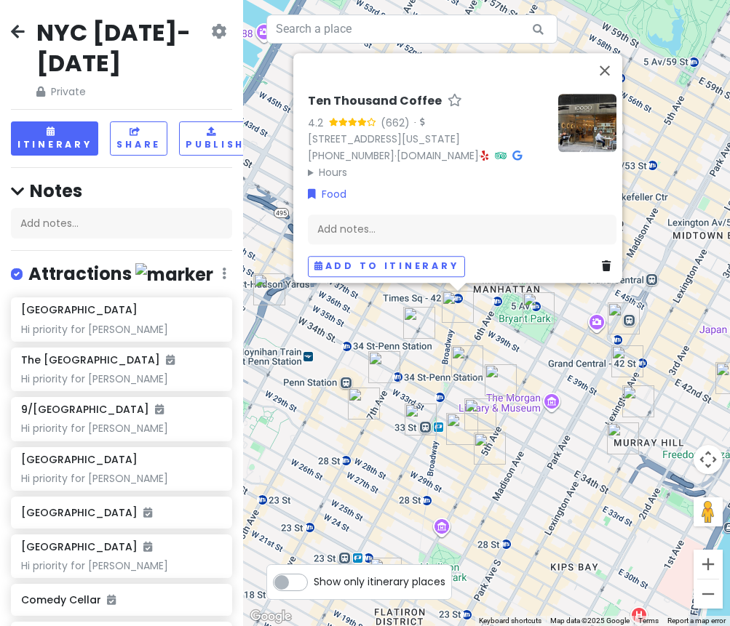
click at [500, 380] on img "Yoon Haeundae Galbi" at bounding box center [501, 380] width 32 height 32
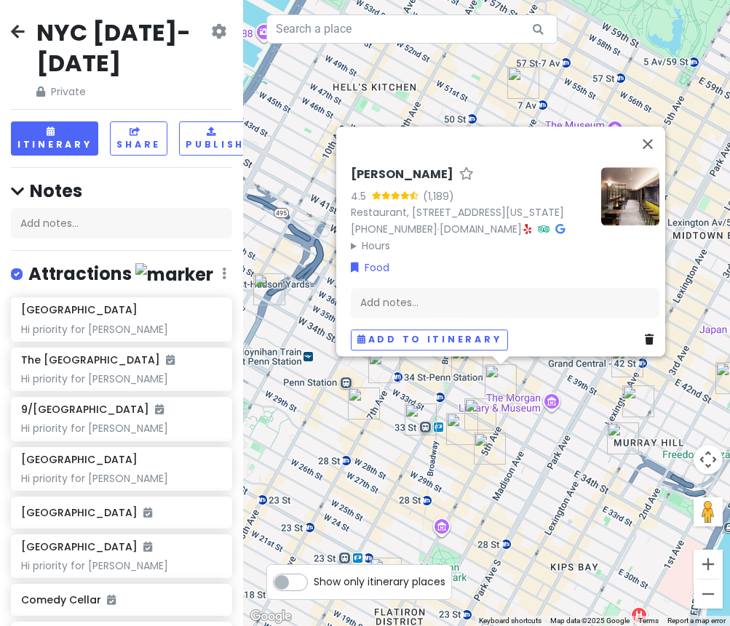
click at [314, 300] on div "[PERSON_NAME] Galbi 4.5 (1,189) Restaurant, [STREET_ADDRESS][US_STATE] [PHONE_N…" at bounding box center [486, 313] width 487 height 626
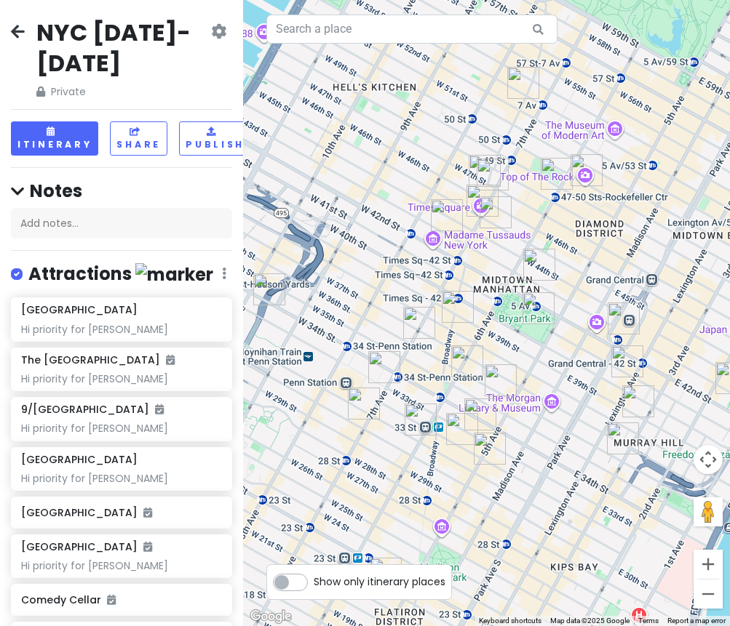
click at [442, 218] on img "LOS TACOS No.1" at bounding box center [447, 215] width 32 height 32
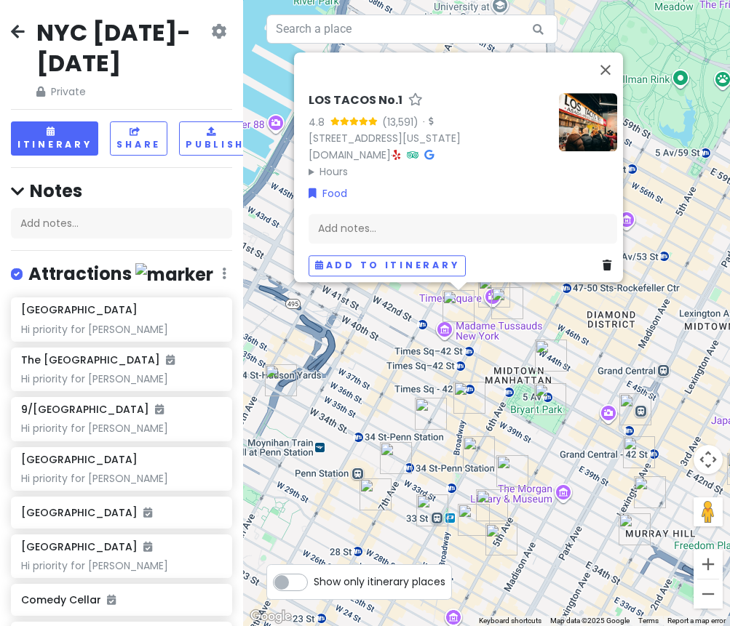
click at [512, 306] on img "I'm donut ? times square" at bounding box center [507, 303] width 32 height 32
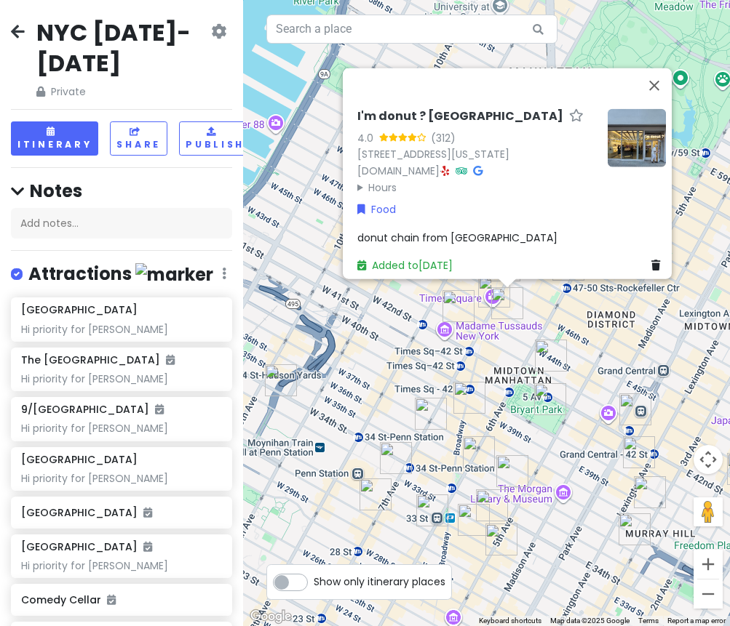
click at [504, 356] on div "I'm donut ? times square 4.0 (312) [STREET_ADDRESS][US_STATE] [DOMAIN_NAME] · H…" at bounding box center [486, 313] width 487 height 626
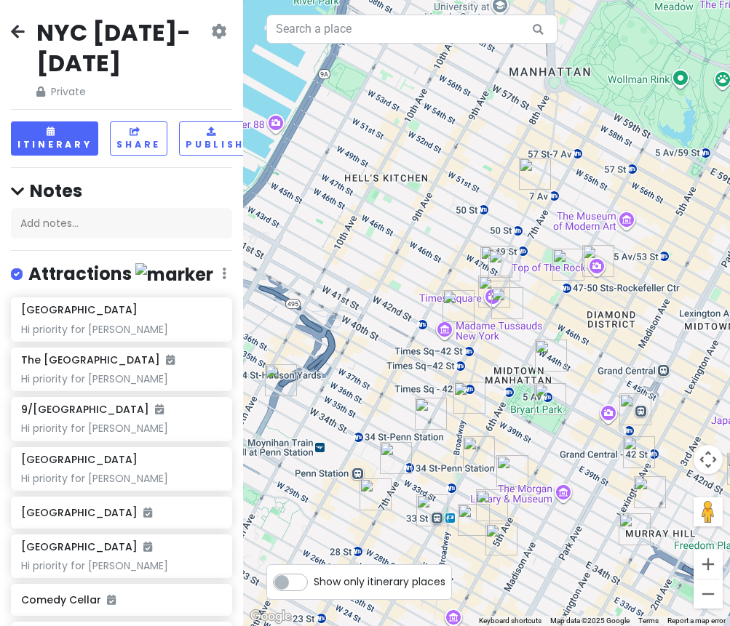
click at [481, 258] on img "HEYTEA (Times Square)" at bounding box center [496, 262] width 32 height 32
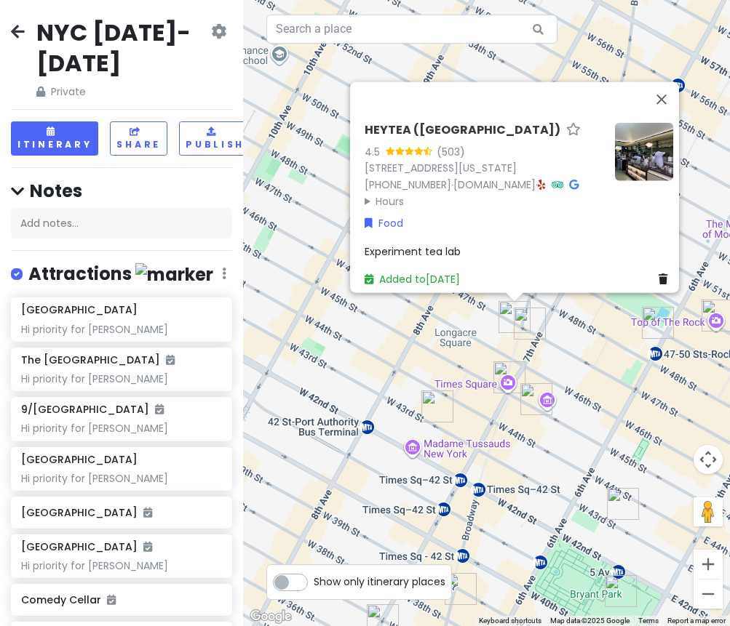
click at [650, 332] on img "Adel's Famous Halal Food" at bounding box center [658, 323] width 32 height 32
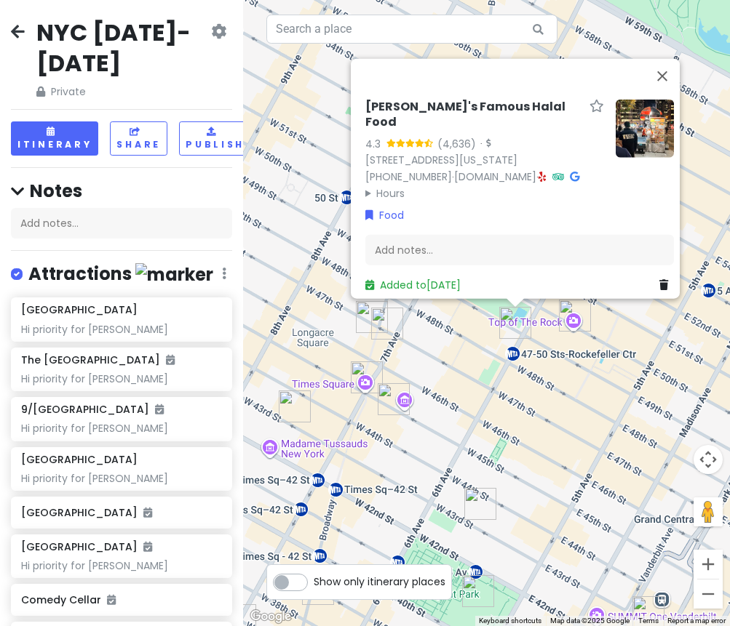
click at [350, 394] on div "[PERSON_NAME]'s Famous Halal Food 4.3 (4,636) · [STREET_ADDRESS][US_STATE] [PHO…" at bounding box center [486, 313] width 487 height 626
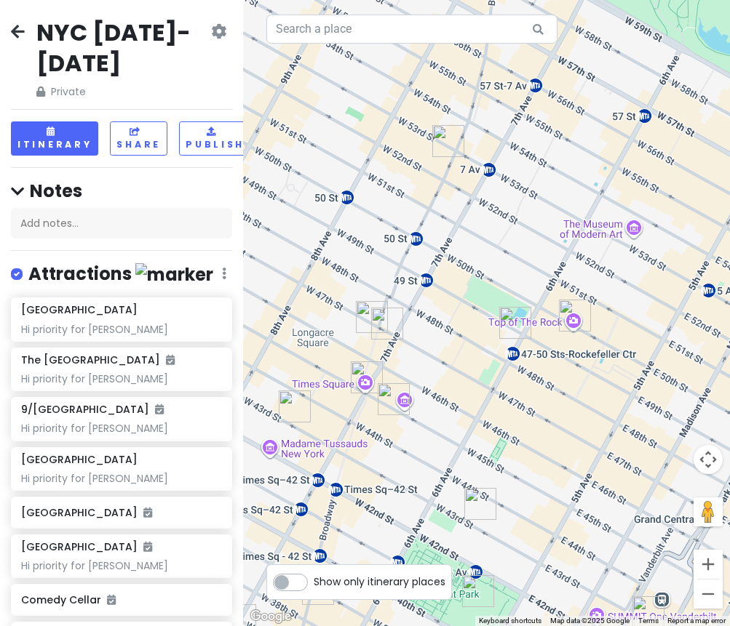
click at [388, 405] on img "I'm donut ? times square" at bounding box center [394, 399] width 32 height 32
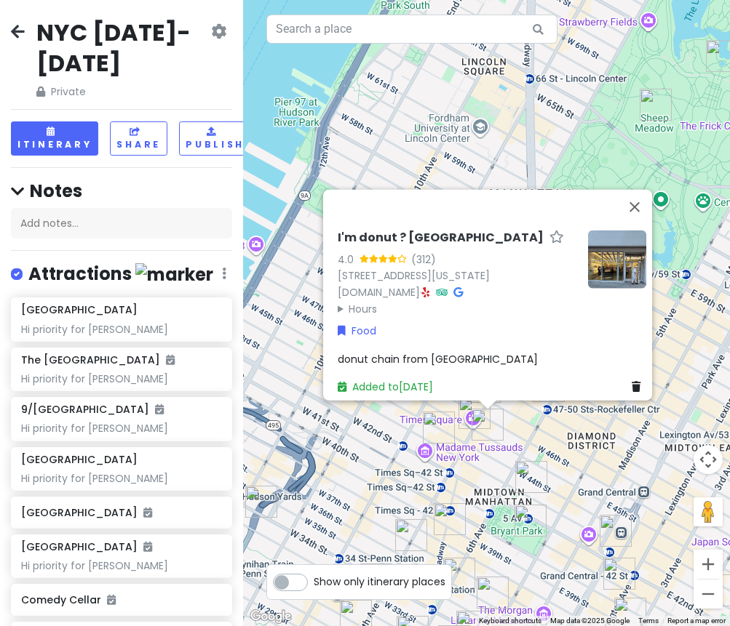
drag, startPoint x: 511, startPoint y: 496, endPoint x: 521, endPoint y: 479, distance: 19.6
click at [511, 497] on div "I'm donut ? times square 4.0 (312) [STREET_ADDRESS][US_STATE] [DOMAIN_NAME] · H…" at bounding box center [486, 313] width 487 height 626
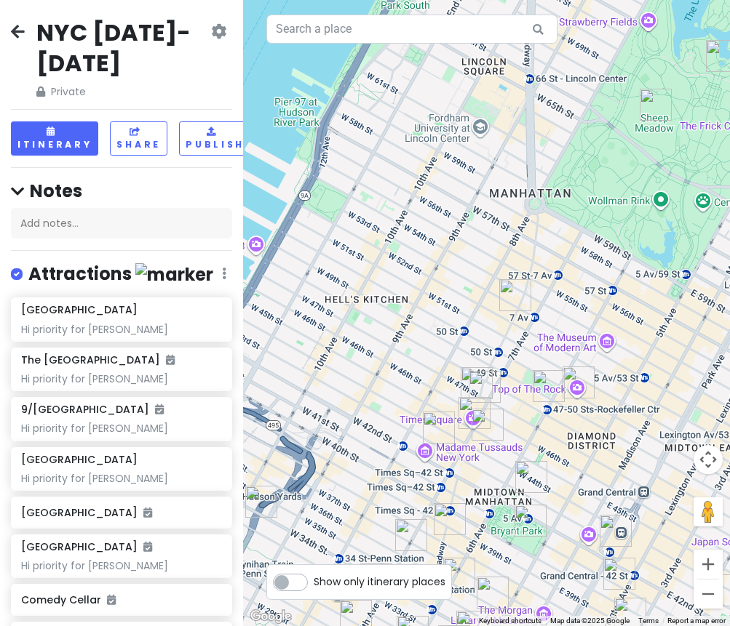
click at [522, 473] on img "Don Don Korean BBQ" at bounding box center [531, 477] width 32 height 32
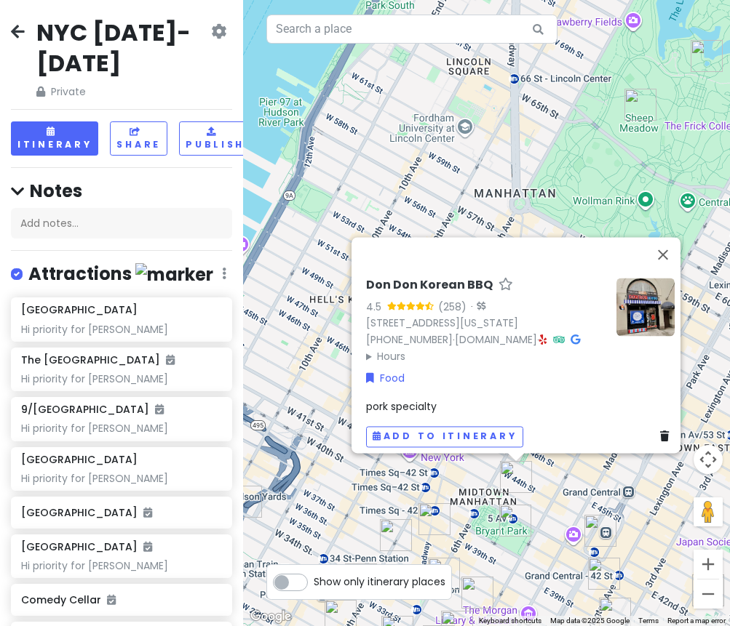
click at [469, 487] on div "Don Don Korean BBQ 4.5 (258) · [STREET_ADDRESS][US_STATE] [PHONE_NUMBER] · [DOM…" at bounding box center [486, 313] width 487 height 626
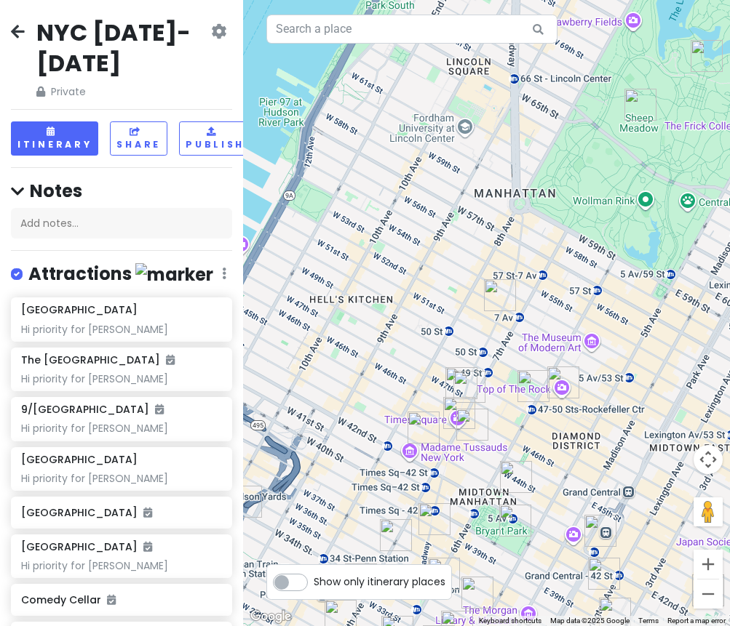
click at [415, 405] on div at bounding box center [486, 313] width 487 height 626
click at [414, 423] on img "LOS TACOS No.1" at bounding box center [423, 428] width 32 height 32
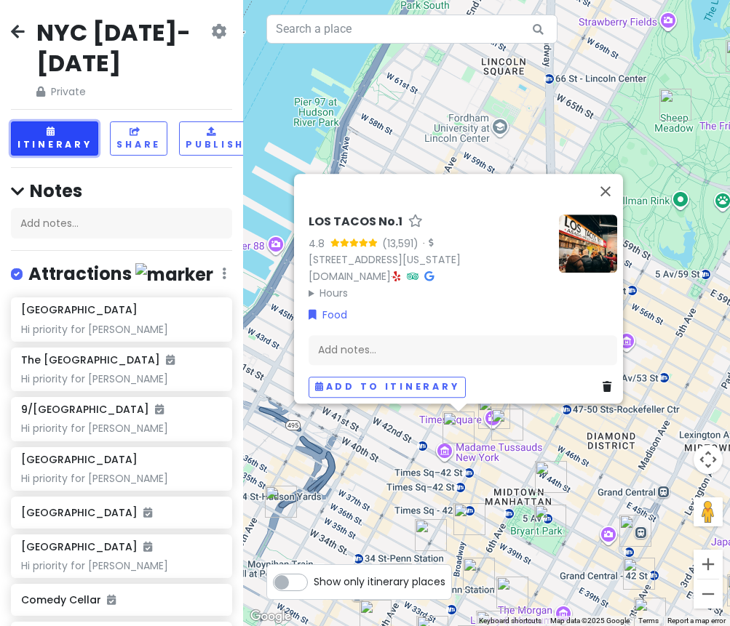
click at [39, 125] on button "Itinerary" at bounding box center [54, 138] width 87 height 34
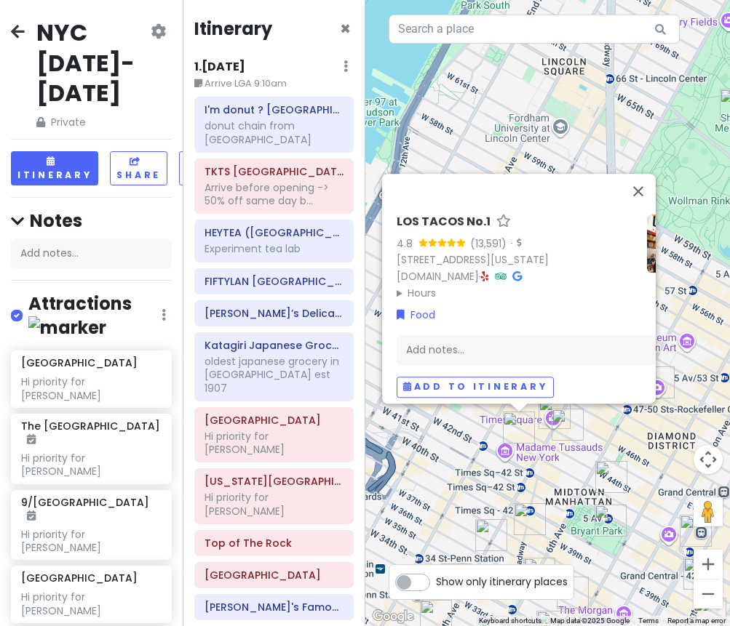
click at [481, 145] on div "LOS TACOS No.1 4.8 (13,591) · [STREET_ADDRESS][US_STATE] [DOMAIN_NAME] · Hours …" at bounding box center [547, 313] width 365 height 626
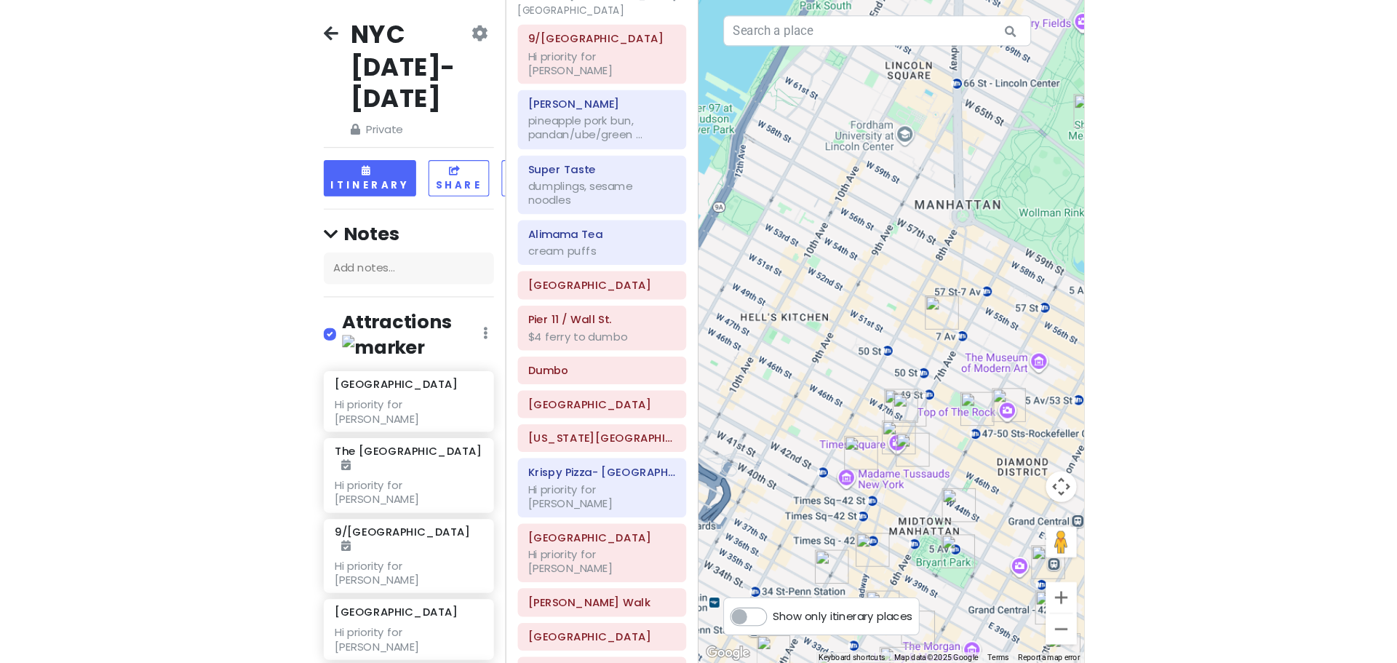
scroll to position [1528, 0]
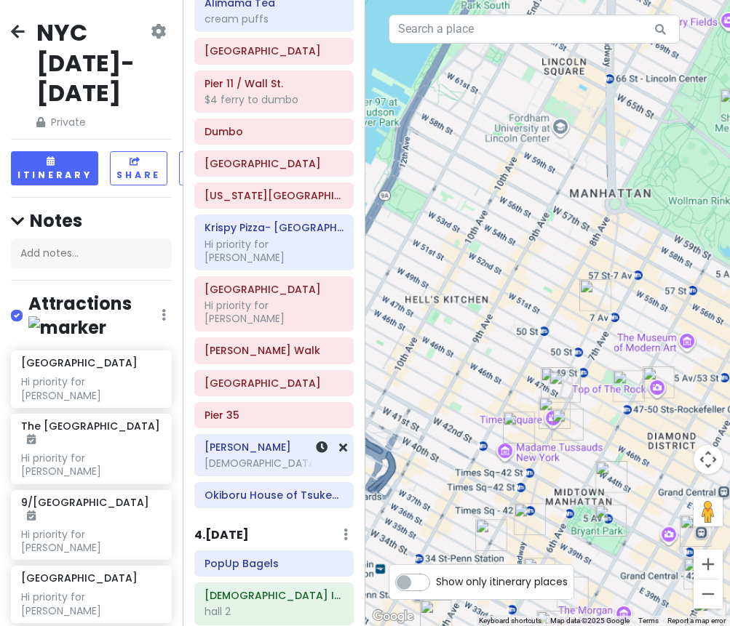
click at [228, 457] on div "[DEMOGRAPHIC_DATA]" at bounding box center [273, 463] width 139 height 13
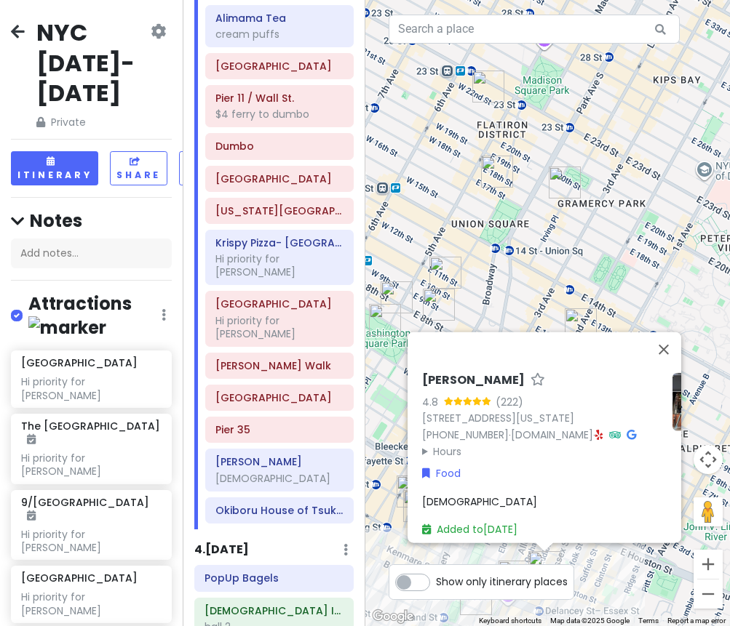
click at [595, 429] on icon at bounding box center [599, 434] width 8 height 10
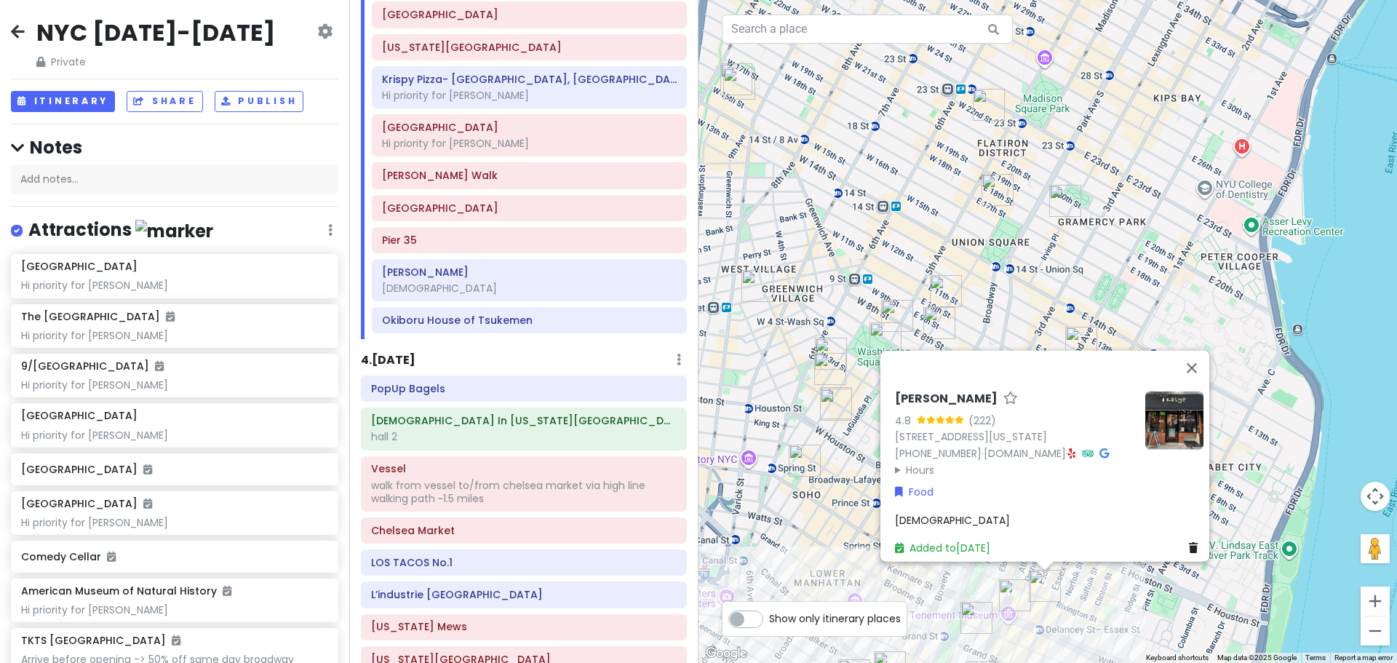
scroll to position [1554, 0]
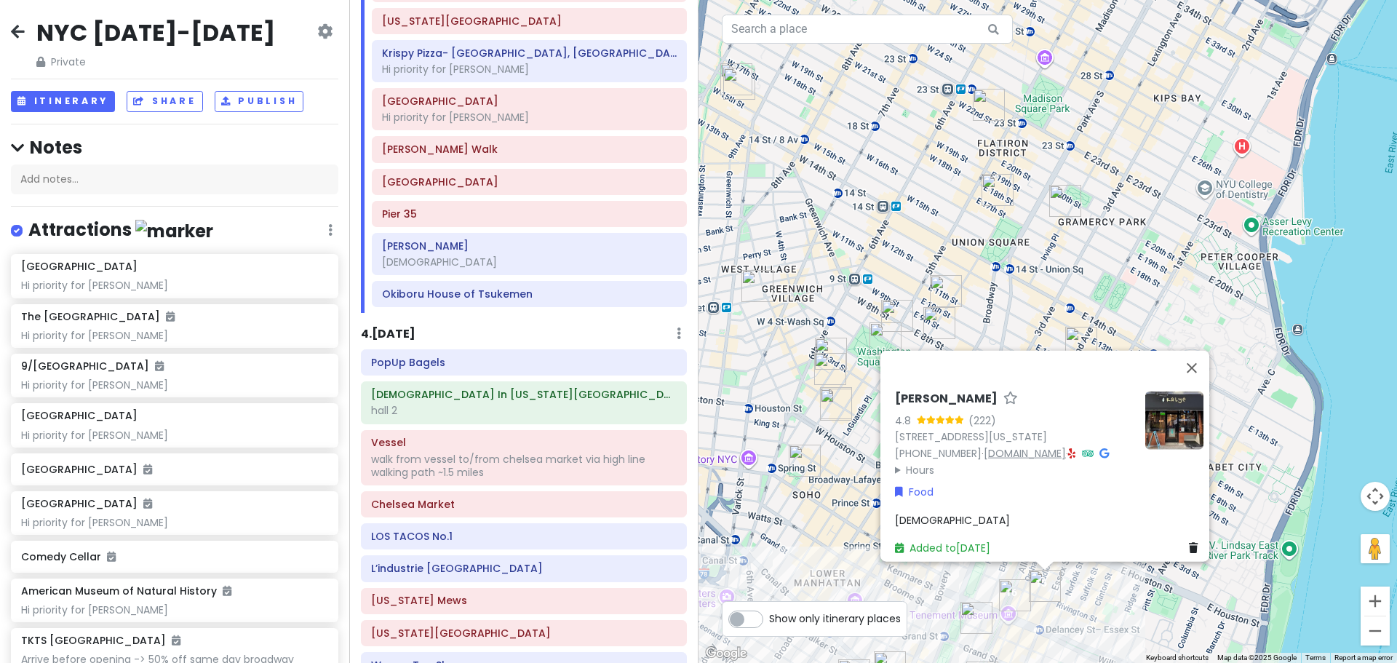
click at [658, 445] on link "[DOMAIN_NAME]" at bounding box center [1025, 452] width 82 height 15
click at [658, 511] on div "[DEMOGRAPHIC_DATA]" at bounding box center [1049, 519] width 308 height 16
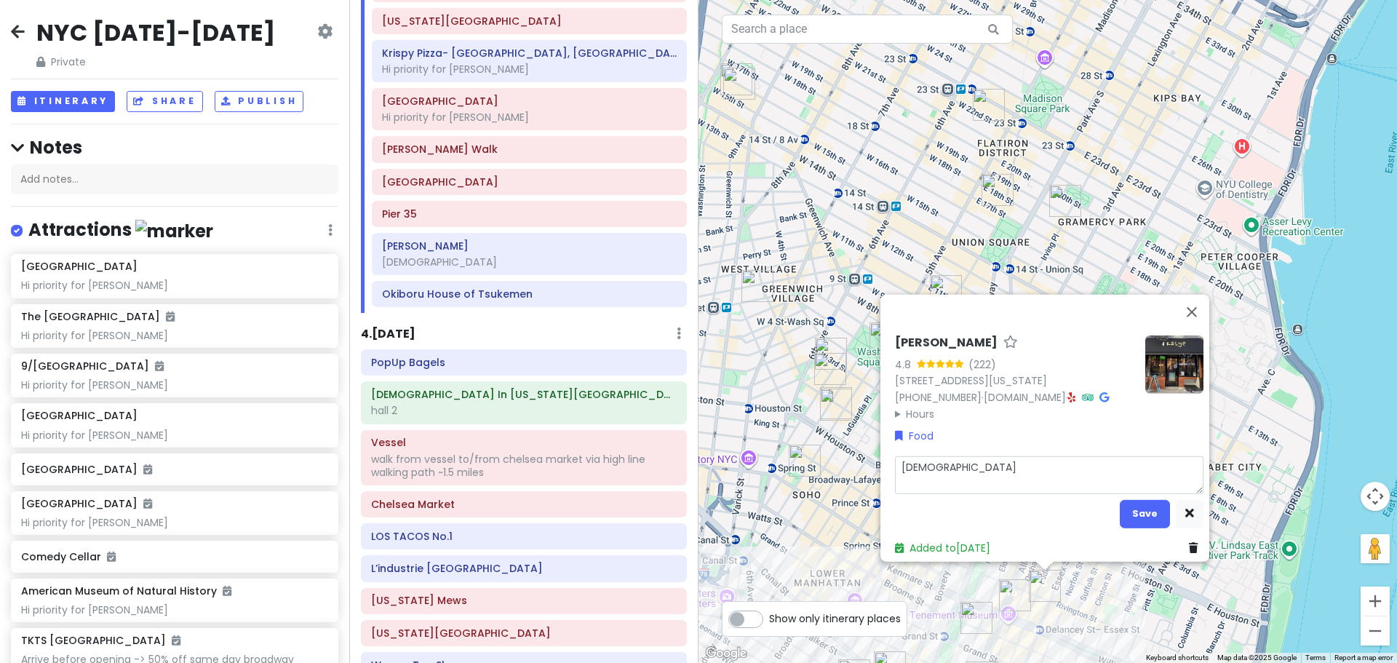
click at [658, 456] on textarea "[DEMOGRAPHIC_DATA]" at bounding box center [1049, 474] width 308 height 38
type textarea "x"
type textarea "[DEMOGRAPHIC_DATA]."
type textarea "x"
type textarea "[DEMOGRAPHIC_DATA]."
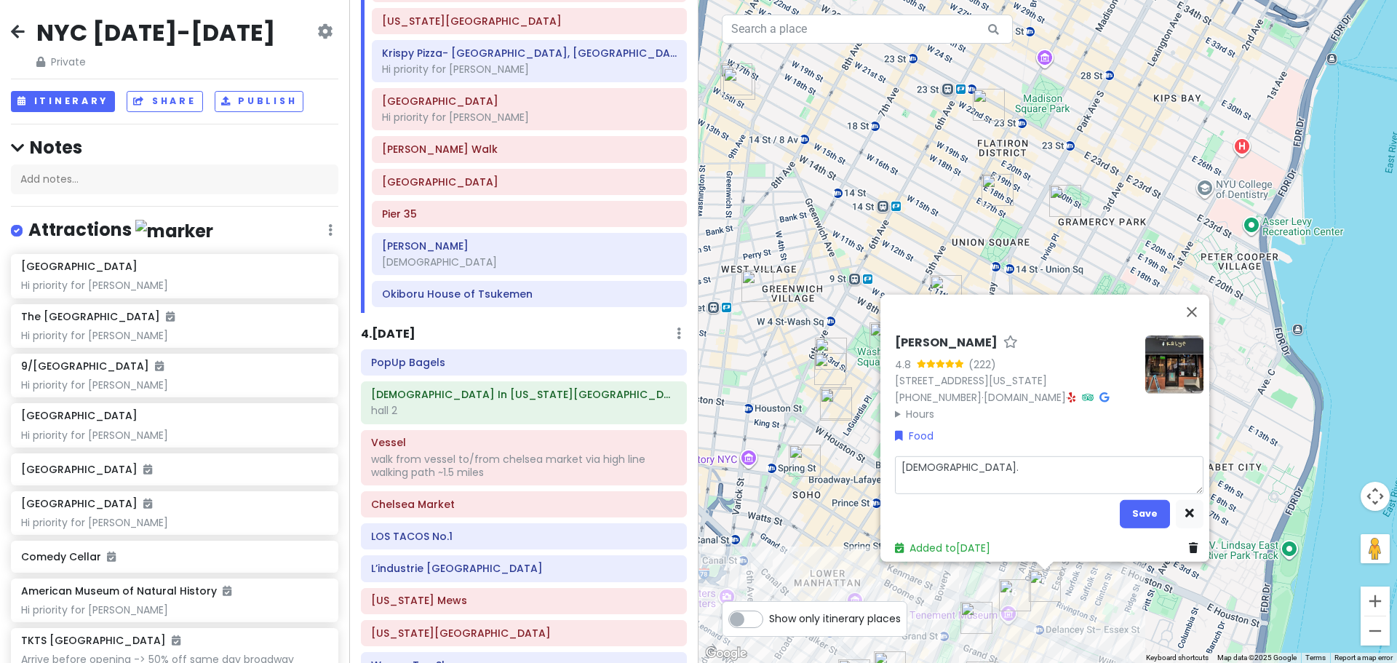
type textarea "x"
type textarea "[DEMOGRAPHIC_DATA]. R"
type textarea "x"
type textarea "[DEMOGRAPHIC_DATA]. Re"
type textarea "x"
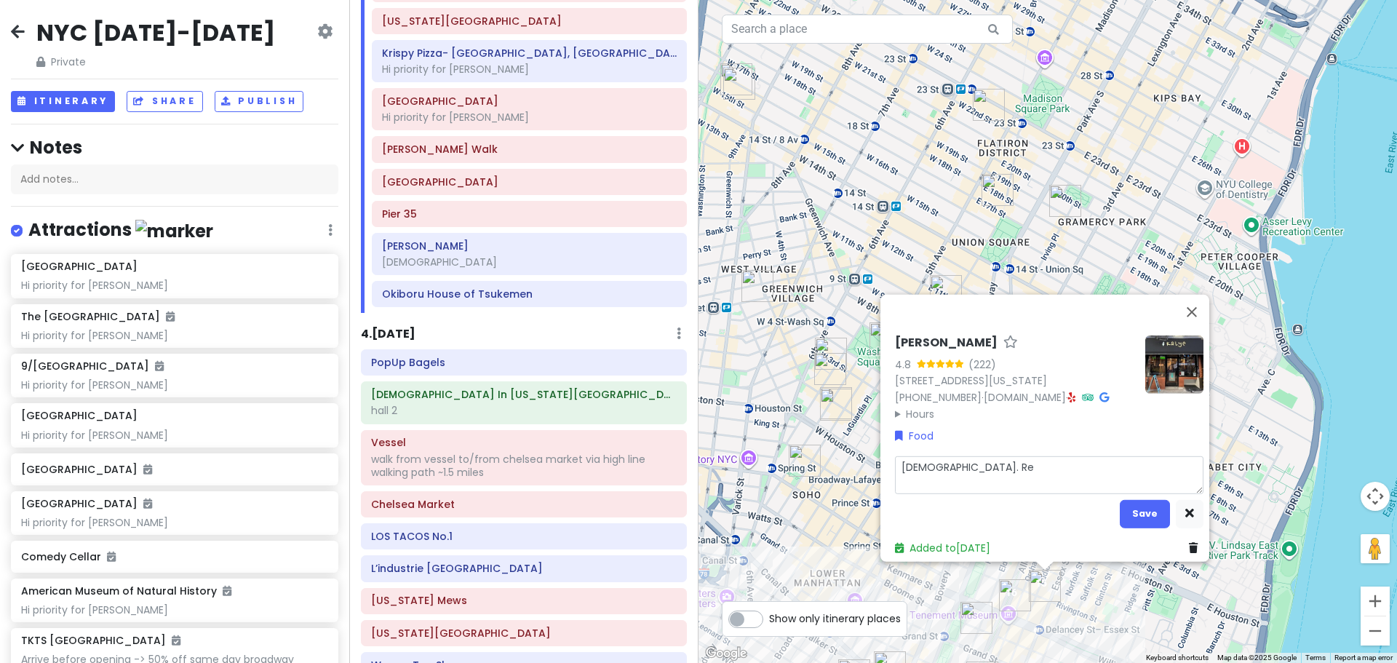
type textarea "[DEMOGRAPHIC_DATA]. Res"
type textarea "x"
type textarea "[DEMOGRAPHIC_DATA]. Rese"
type textarea "x"
type textarea "[DEMOGRAPHIC_DATA]. [PERSON_NAME]"
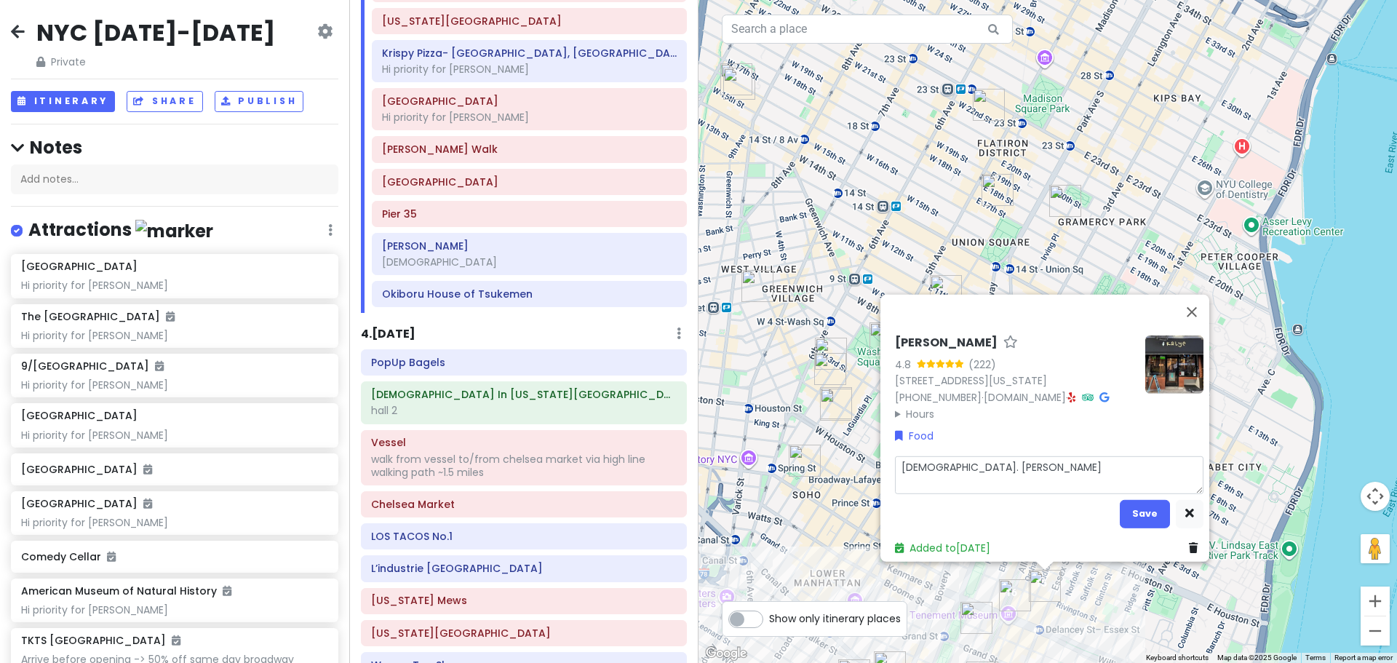
type textarea "x"
type textarea "[DEMOGRAPHIC_DATA]. Reserv"
type textarea "x"
type textarea "[DEMOGRAPHIC_DATA]. Reserve"
type textarea "x"
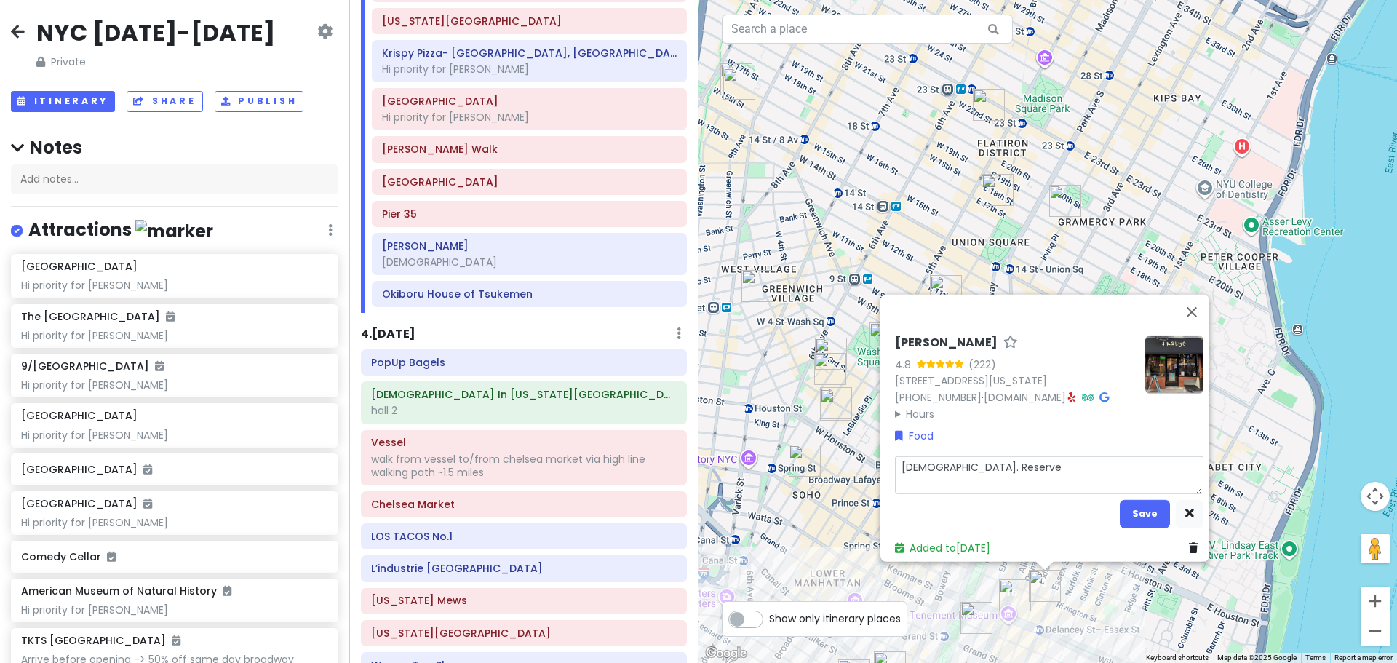
type textarea "[DEMOGRAPHIC_DATA]. Reserve"
type textarea "x"
type textarea "[DEMOGRAPHIC_DATA]. Reserve 3"
type textarea "x"
type textarea "[DEMOGRAPHIC_DATA]. Reserve 3"
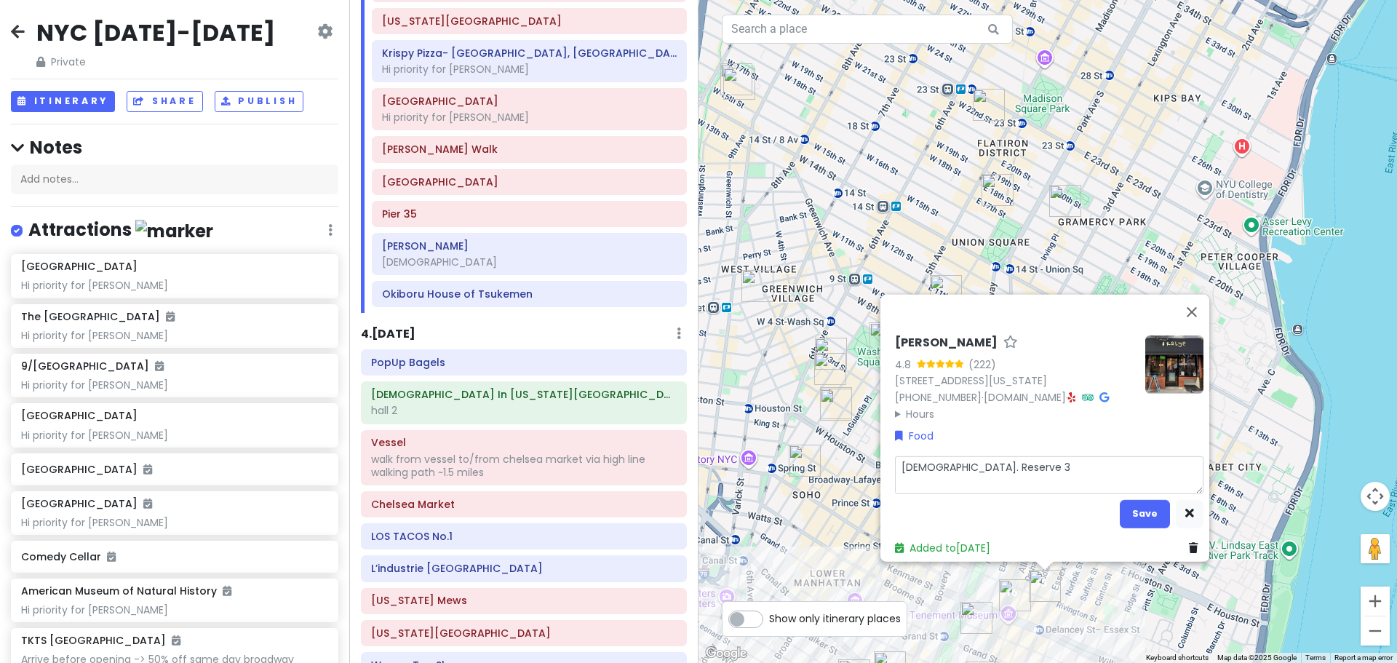
type textarea "x"
type textarea "[DEMOGRAPHIC_DATA]. Reserve 3 m"
type textarea "x"
type textarea "[DEMOGRAPHIC_DATA]. Reserve 3 mo"
type textarea "x"
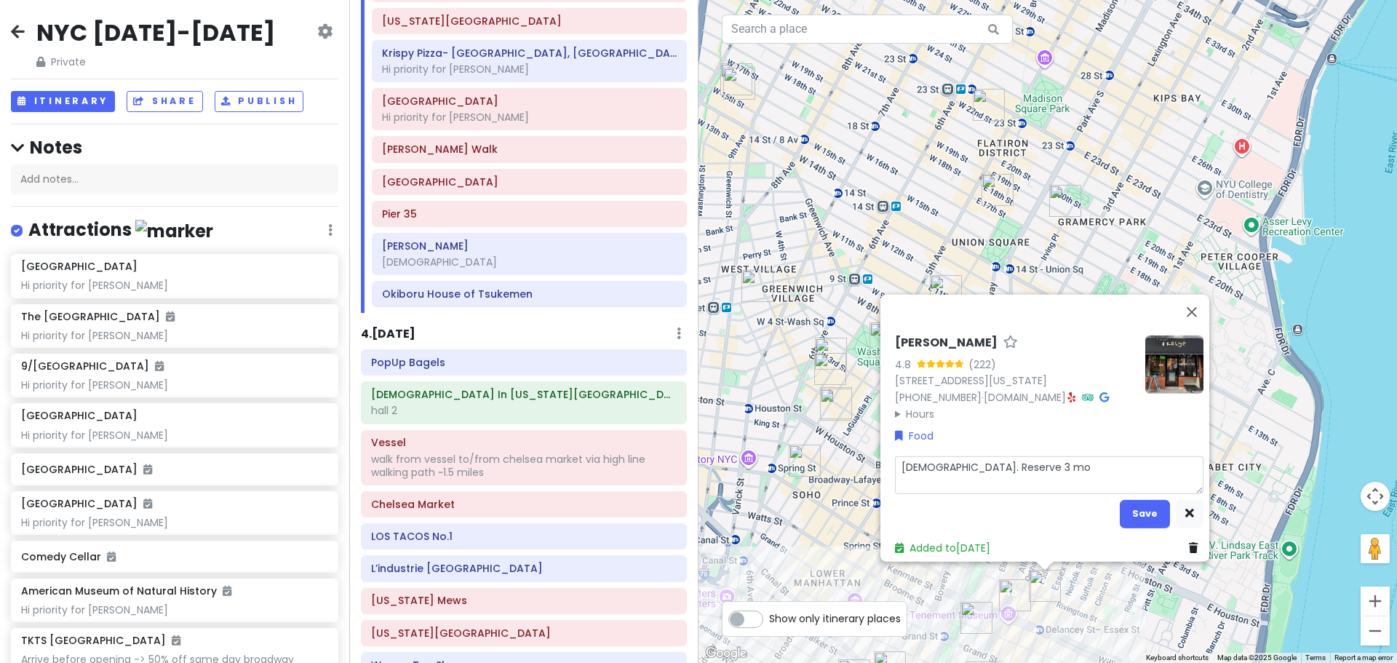
type textarea "[DEMOGRAPHIC_DATA]. Reserve 3 mon"
type textarea "x"
type textarea "[DEMOGRAPHIC_DATA]. Reserve 3 mont"
type textarea "x"
type textarea "[DEMOGRAPHIC_DATA]. Reserve 3 month"
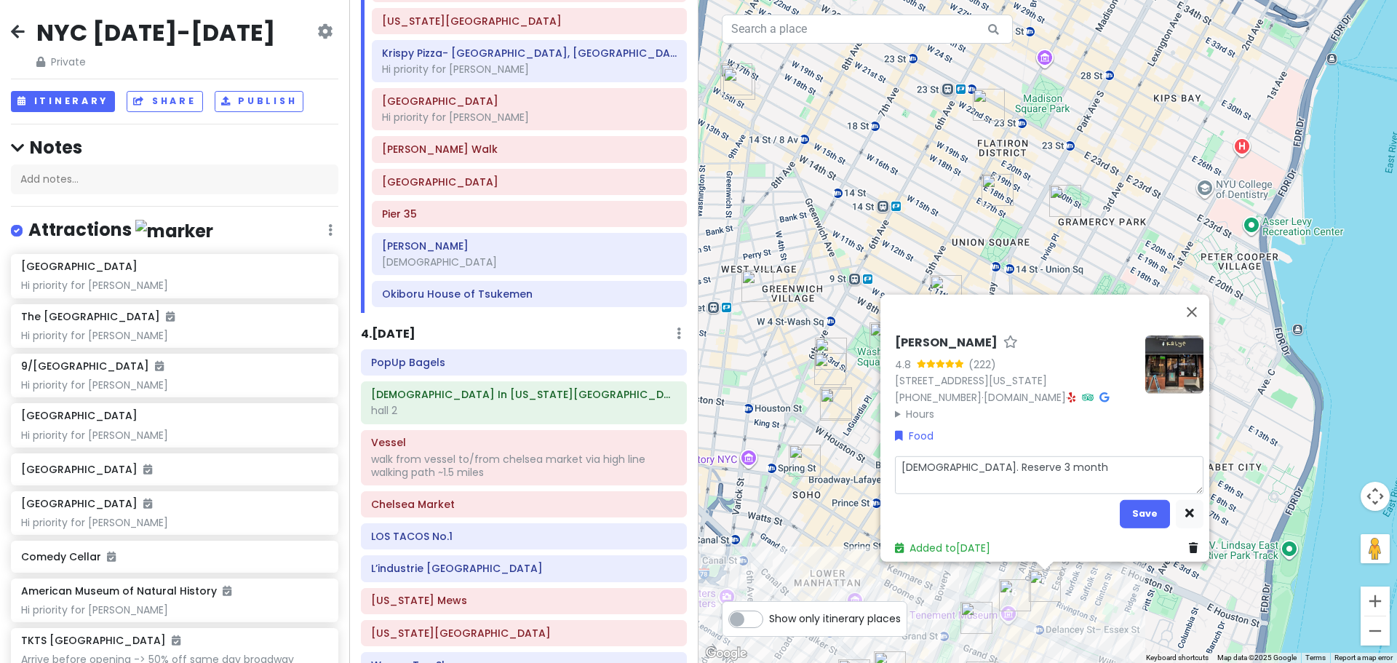
type textarea "x"
type textarea "[DEMOGRAPHIC_DATA]. Reserve 3 months"
type textarea "x"
type textarea "[DEMOGRAPHIC_DATA]. Reserve 3 months"
type textarea "x"
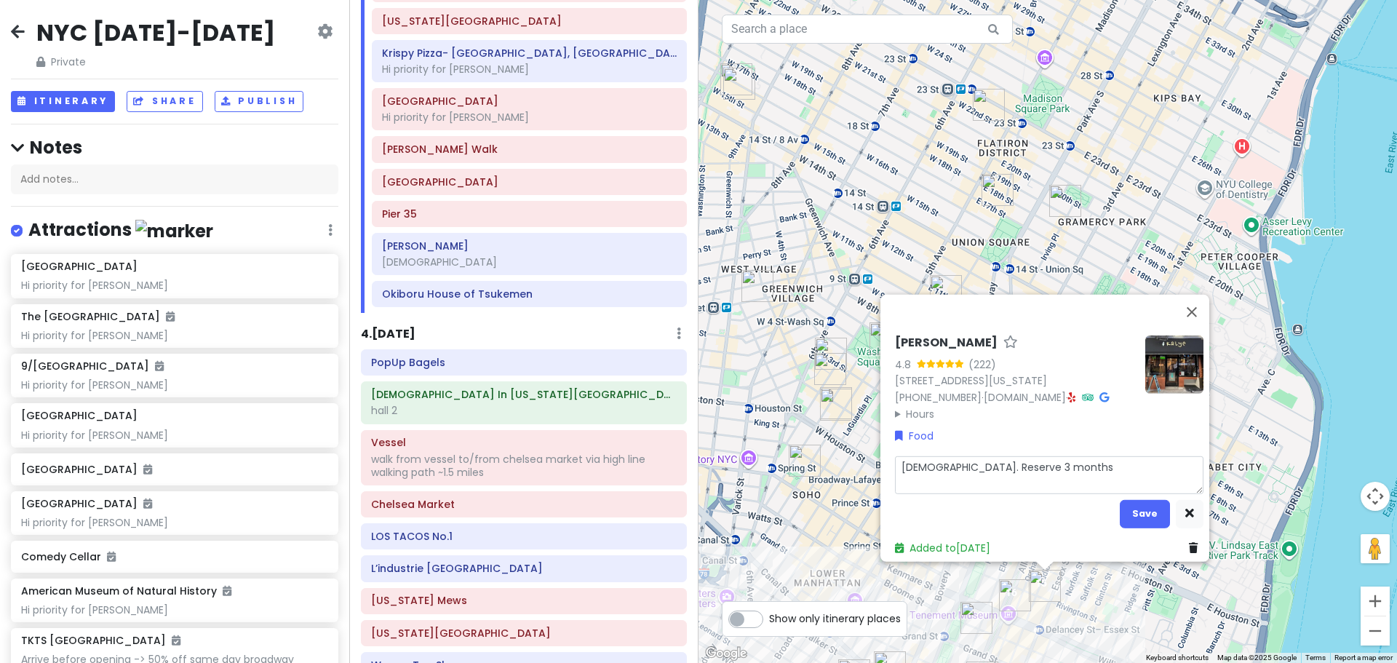
type textarea "[DEMOGRAPHIC_DATA]. Reserve 3 months a"
type textarea "x"
type textarea "[DEMOGRAPHIC_DATA]. Reserve 3 months ah"
type textarea "x"
type textarea "[DEMOGRAPHIC_DATA]. Reserve 3 months ahe"
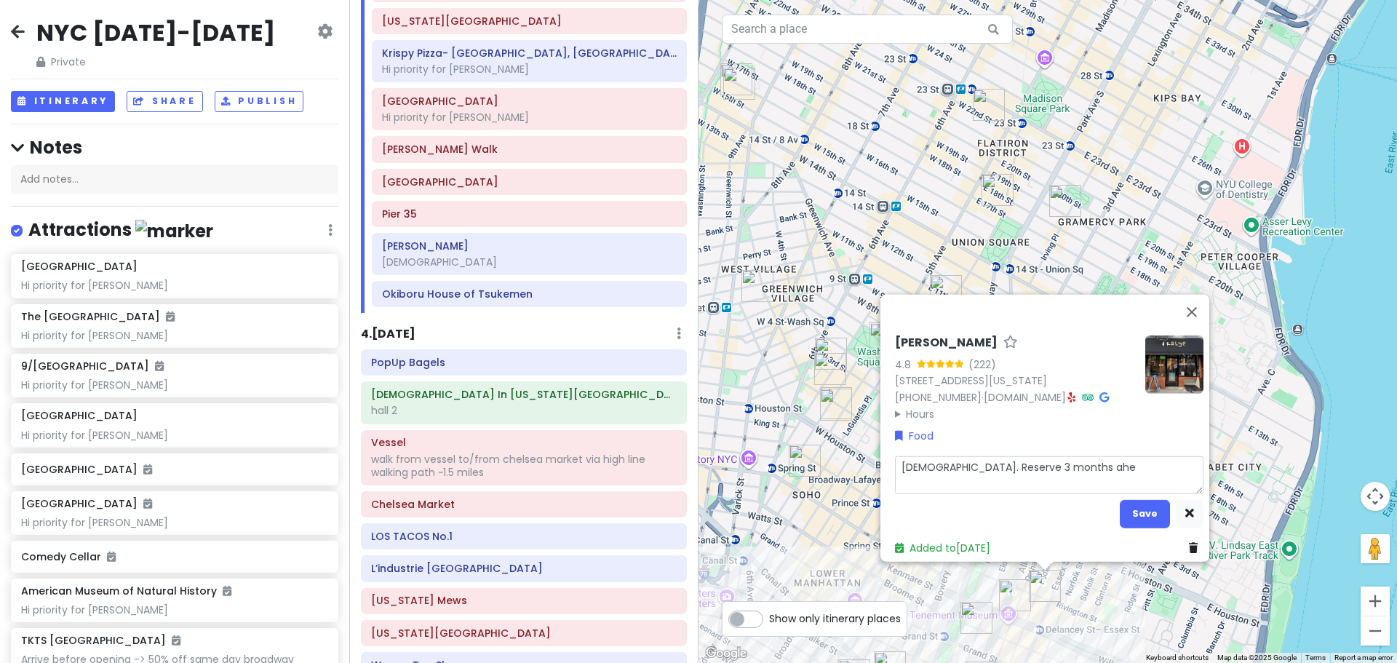
type textarea "x"
type textarea "[DEMOGRAPHIC_DATA]. Reserve 3 months ahead"
type textarea "x"
type textarea "[DEMOGRAPHIC_DATA]. Reserve 3 months ahead."
click at [658, 511] on button "Save" at bounding box center [1145, 513] width 50 height 28
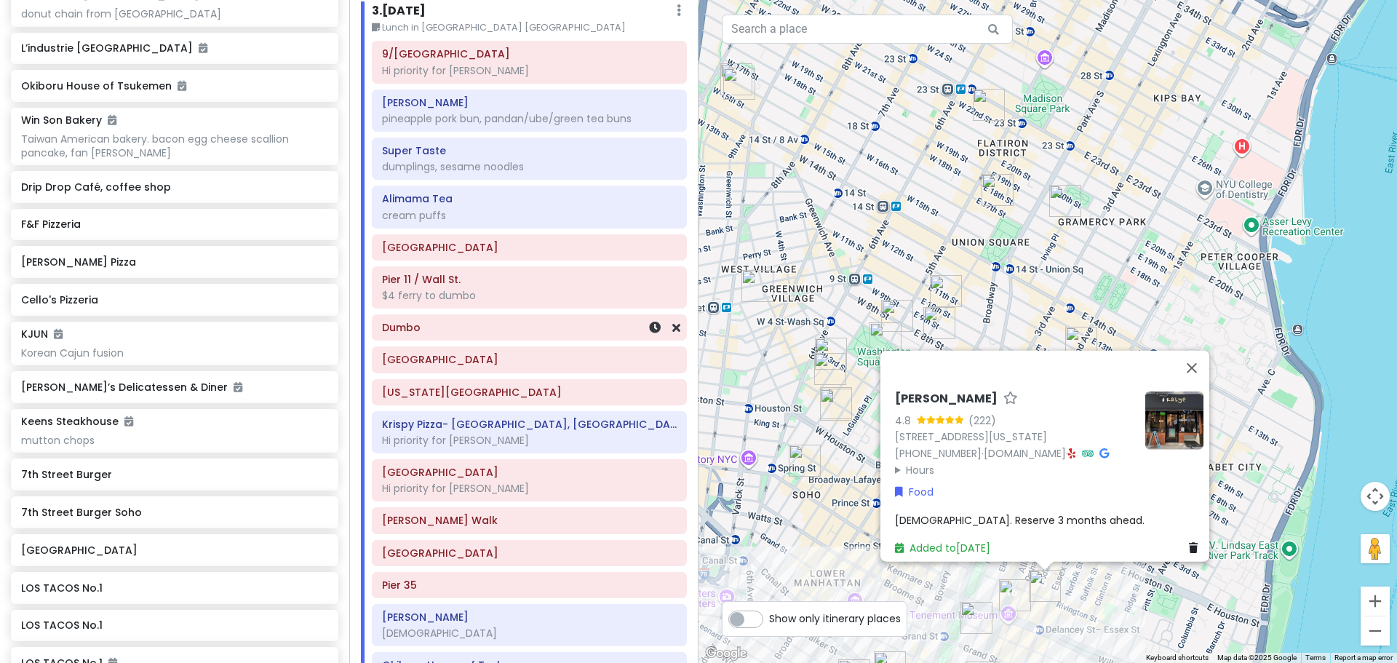
scroll to position [2492, 0]
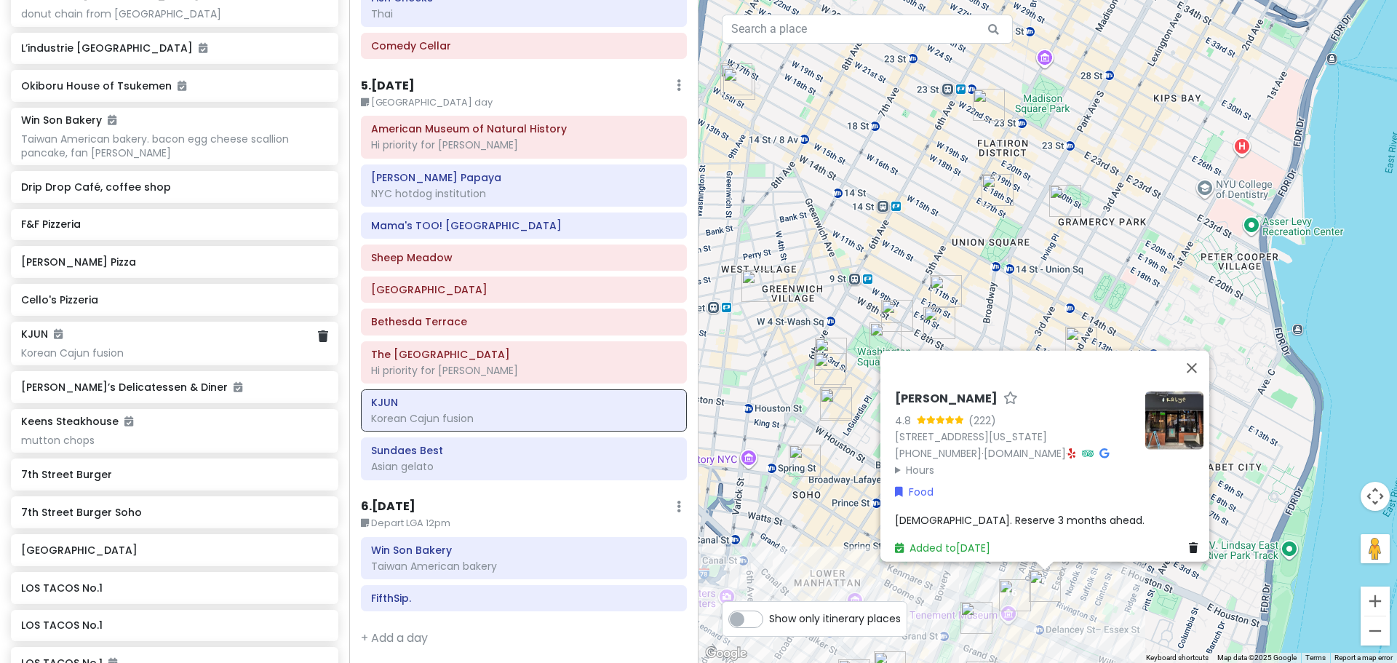
click at [116, 337] on div "KJUN" at bounding box center [174, 333] width 306 height 13
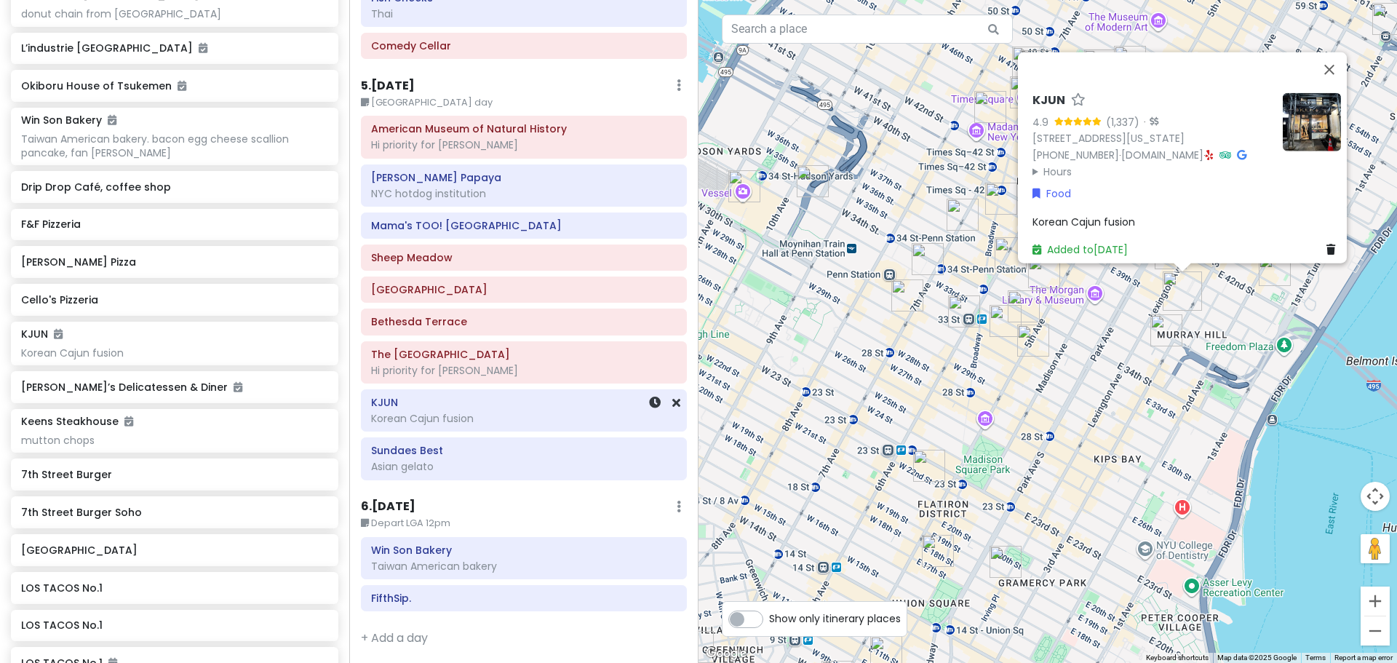
click at [484, 420] on div "Korean Cajun fusion" at bounding box center [524, 418] width 306 height 13
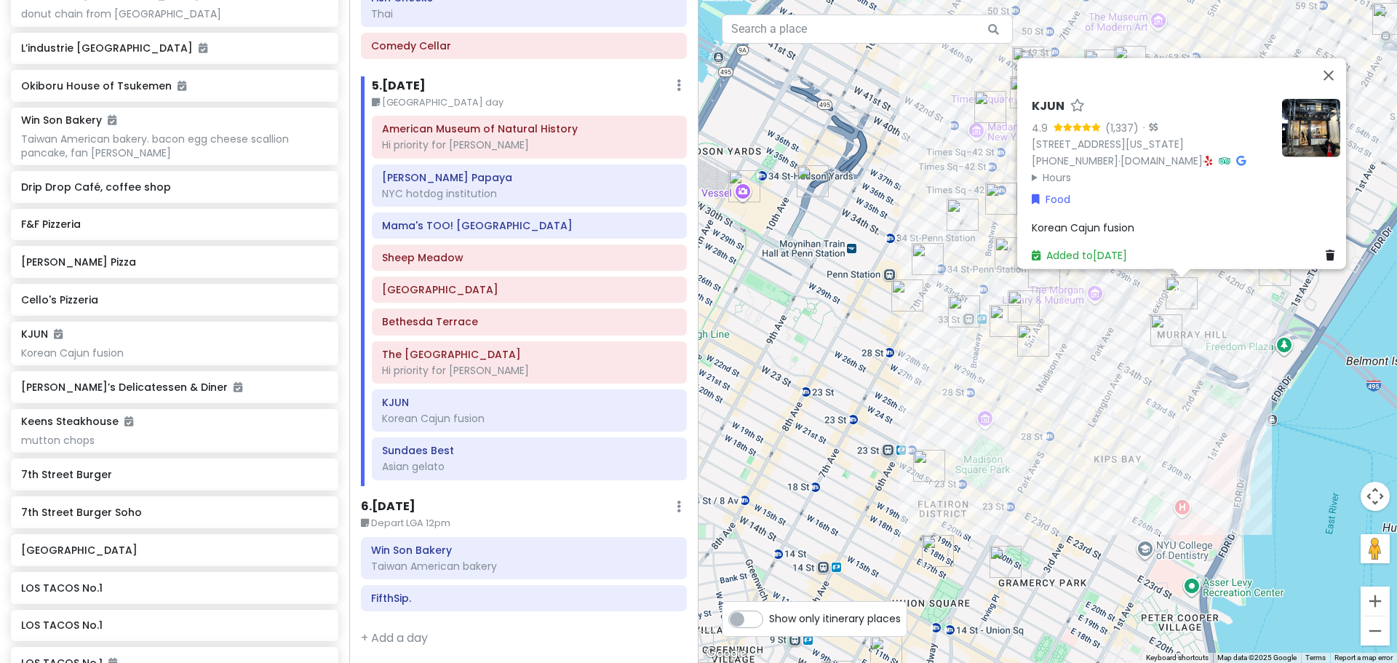
click at [658, 228] on div "KJUN 4.9 (1,337) · [STREET_ADDRESS][US_STATE] [PHONE_NUMBER] · [DOMAIN_NAME] · …" at bounding box center [1186, 180] width 320 height 176
click at [658, 219] on div "Korean Cajun fusion" at bounding box center [1186, 227] width 308 height 16
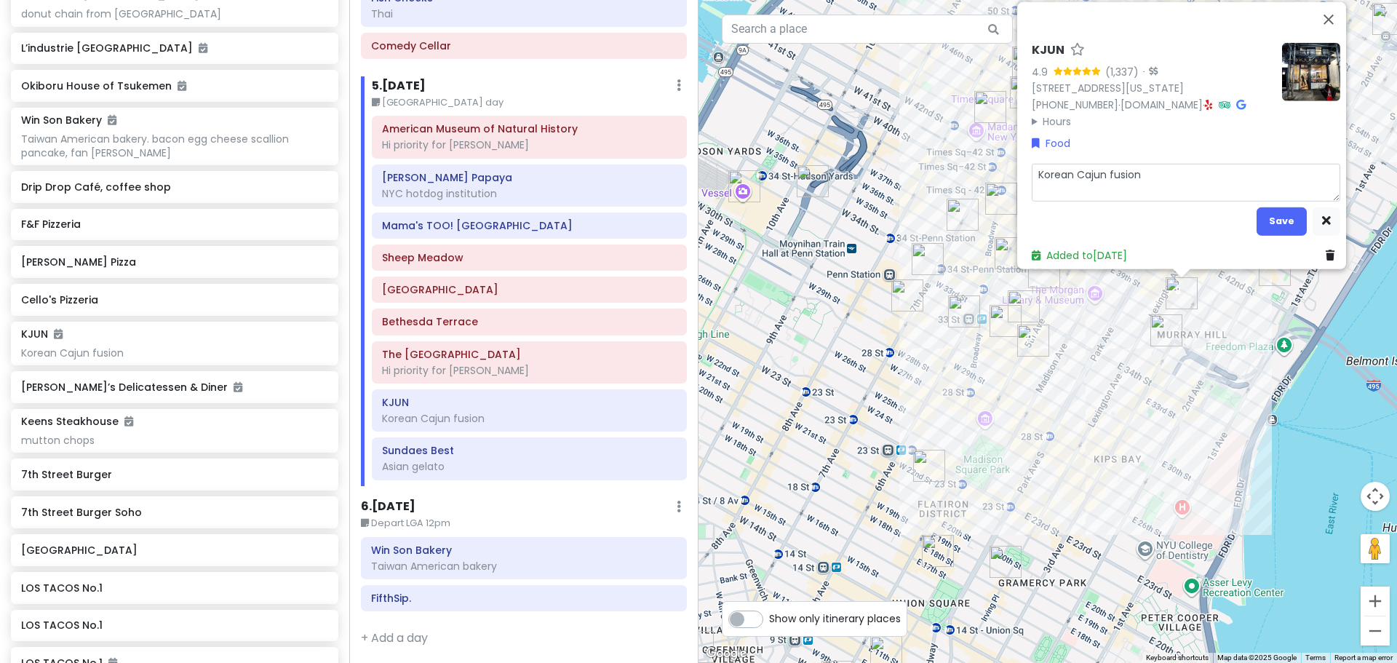
click at [658, 164] on textarea "Korean Cajun fusion" at bounding box center [1186, 182] width 308 height 38
type textarea "x"
type textarea "Korean Cajun fusion."
type textarea "x"
type textarea "Korean Cajun fusion."
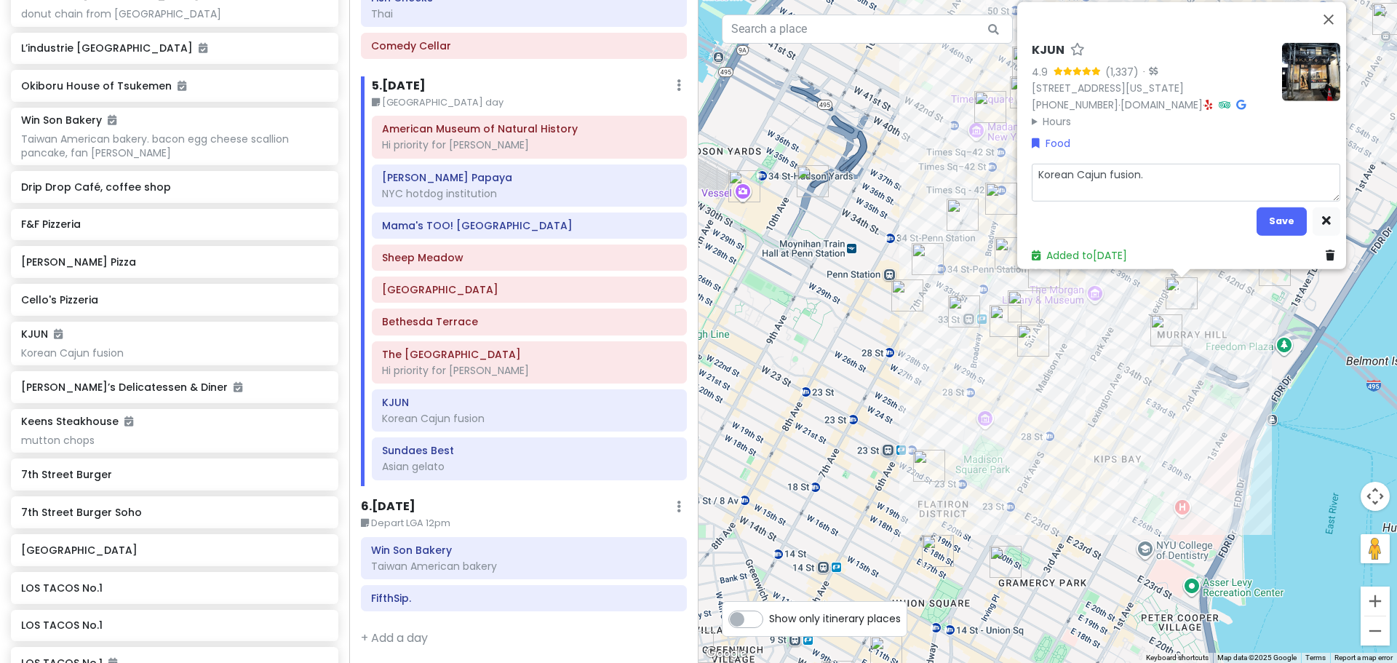
type textarea "x"
type textarea "Korean Cajun fusion. R"
type textarea "x"
type textarea "Korean Cajun fusion. Re"
type textarea "x"
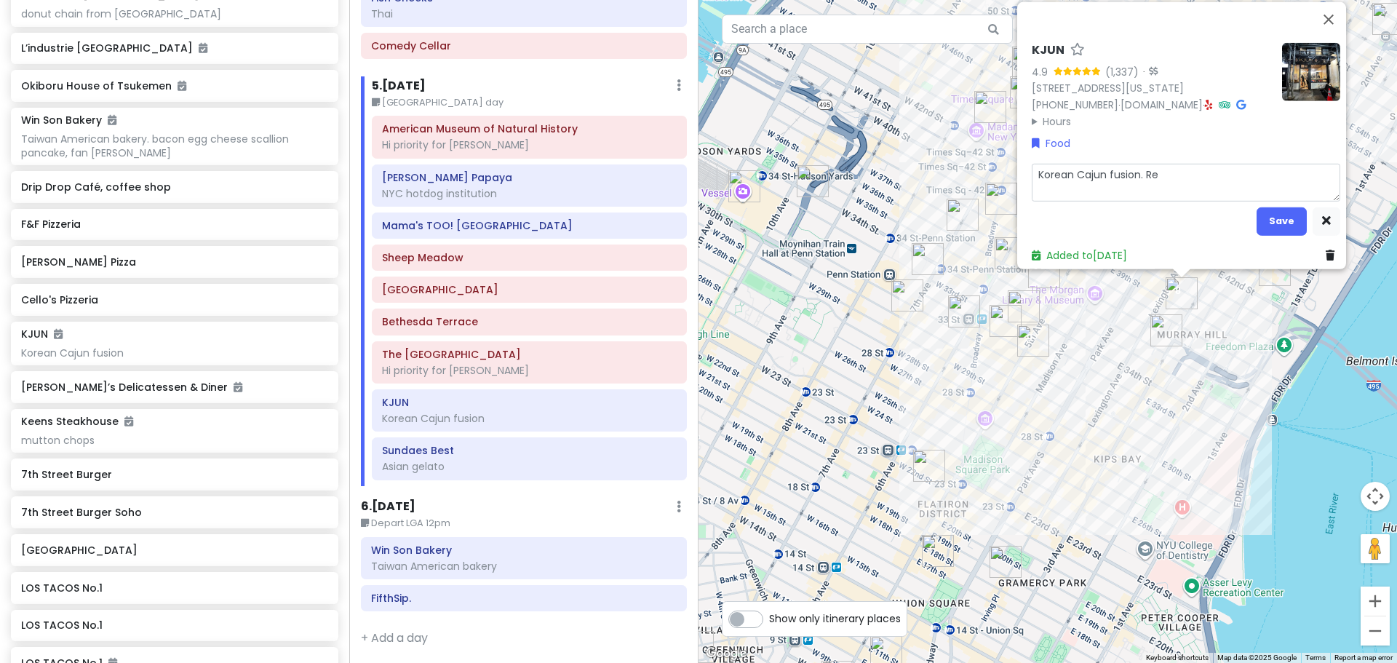
type textarea "Korean Cajun fusion. Res"
type textarea "x"
type textarea "Korean Cajun fusion. Rese"
type textarea "x"
type textarea "Korean Cajun fusion. [PERSON_NAME]"
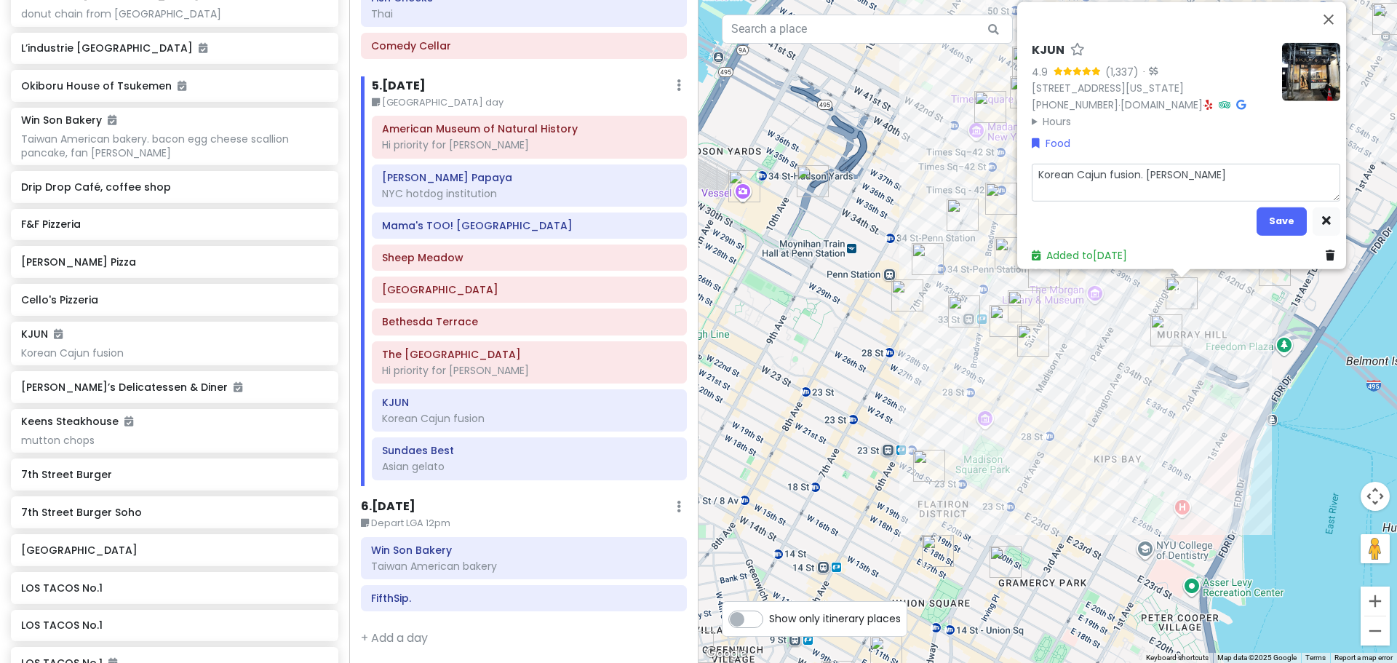
type textarea "x"
type textarea "Korean Cajun fusion. Reserv"
type textarea "x"
type textarea "Korean Cajun fusion. Reserve"
type textarea "x"
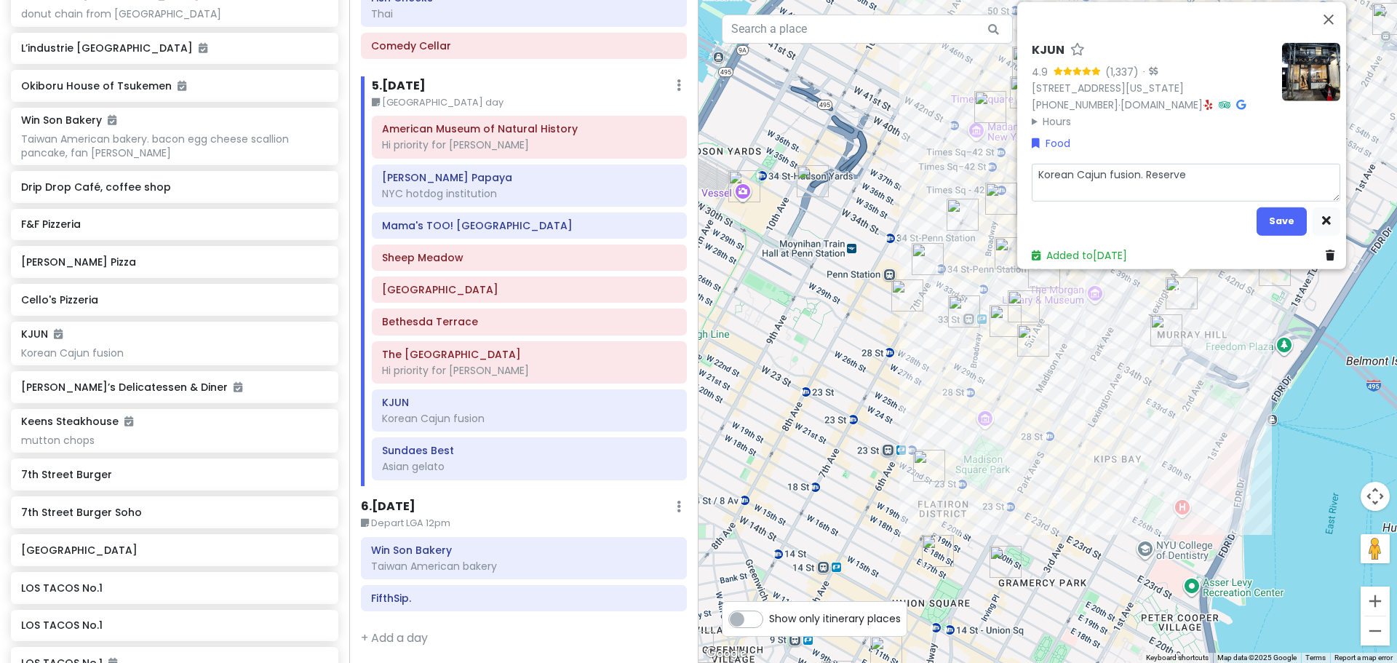
type textarea "Korean Cajun fusion. Reserve"
type textarea "x"
type textarea "Korean Cajun fusion. Reserve 1"
type textarea "x"
type textarea "Korean Cajun fusion. Reserve 11"
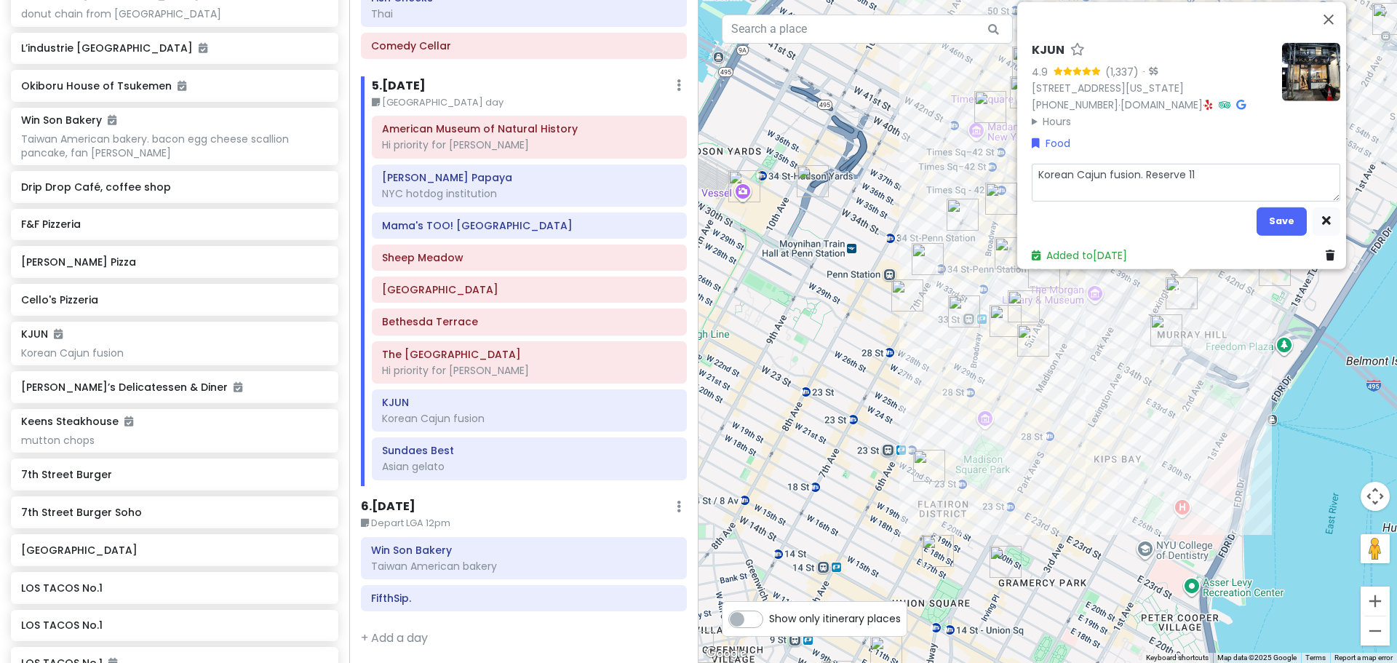
type textarea "x"
type textarea "Korean Cajun fusion. Reserve 1"
type textarea "x"
type textarea "Korean Cajun fusion. Reserve 1"
type textarea "x"
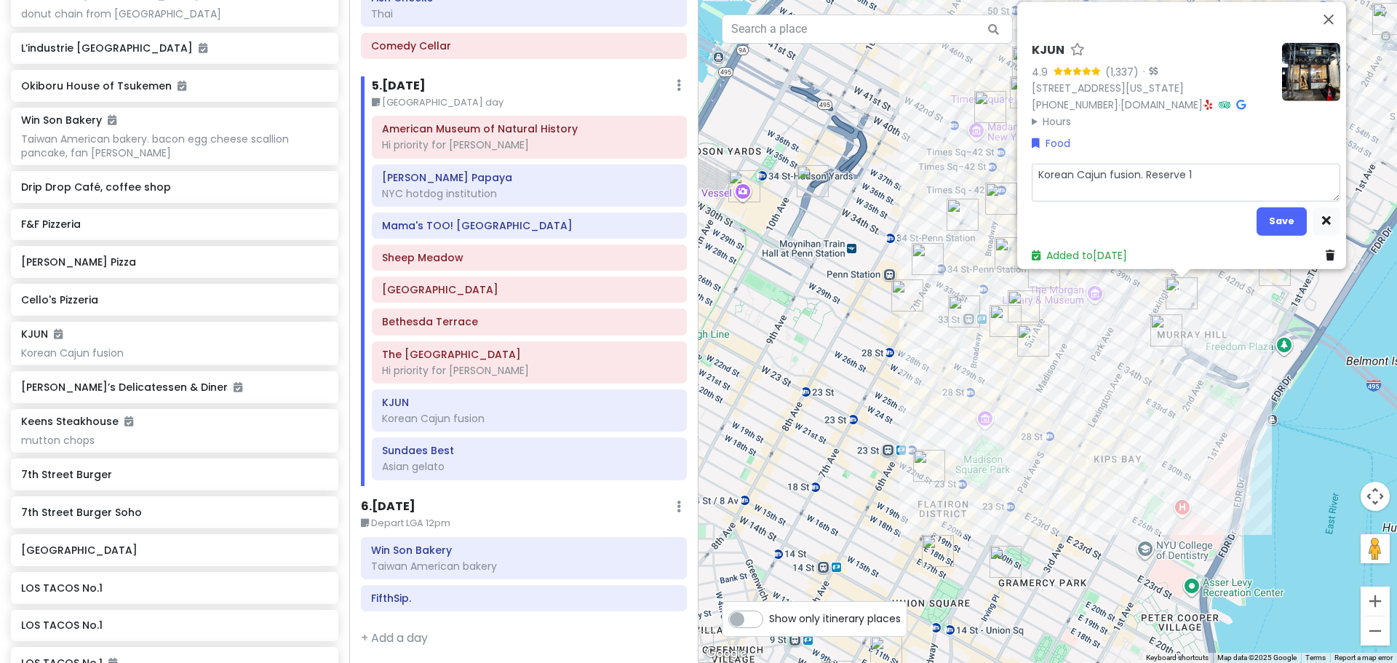
type textarea "Korean Cajun fusion. Reserve 1 m"
type textarea "x"
type textarea "Korean Cajun fusion. Reserve 1 mo"
type textarea "x"
type textarea "Korean Cajun fusion. Reserve 1 mon"
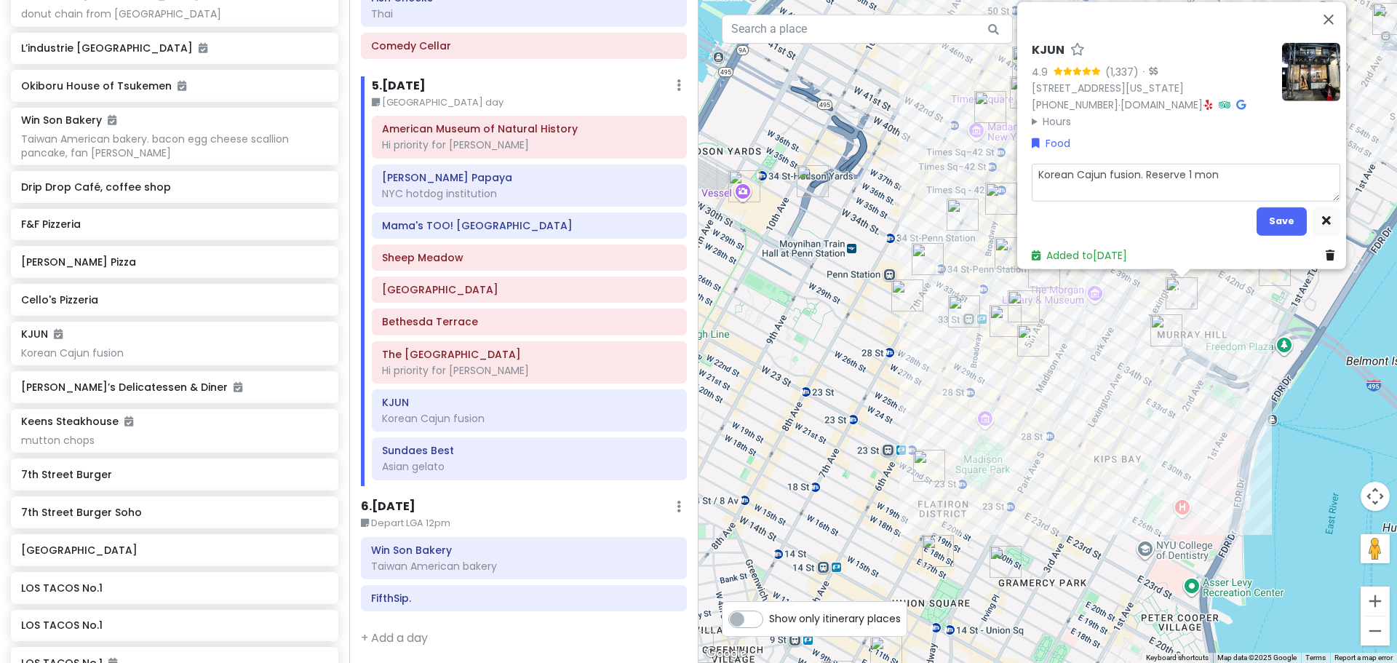
type textarea "x"
type textarea "Korean Cajun fusion. Reserve 1 mont"
type textarea "x"
type textarea "Korean Cajun fusion. [GEOGRAPHIC_DATA]"
type textarea "x"
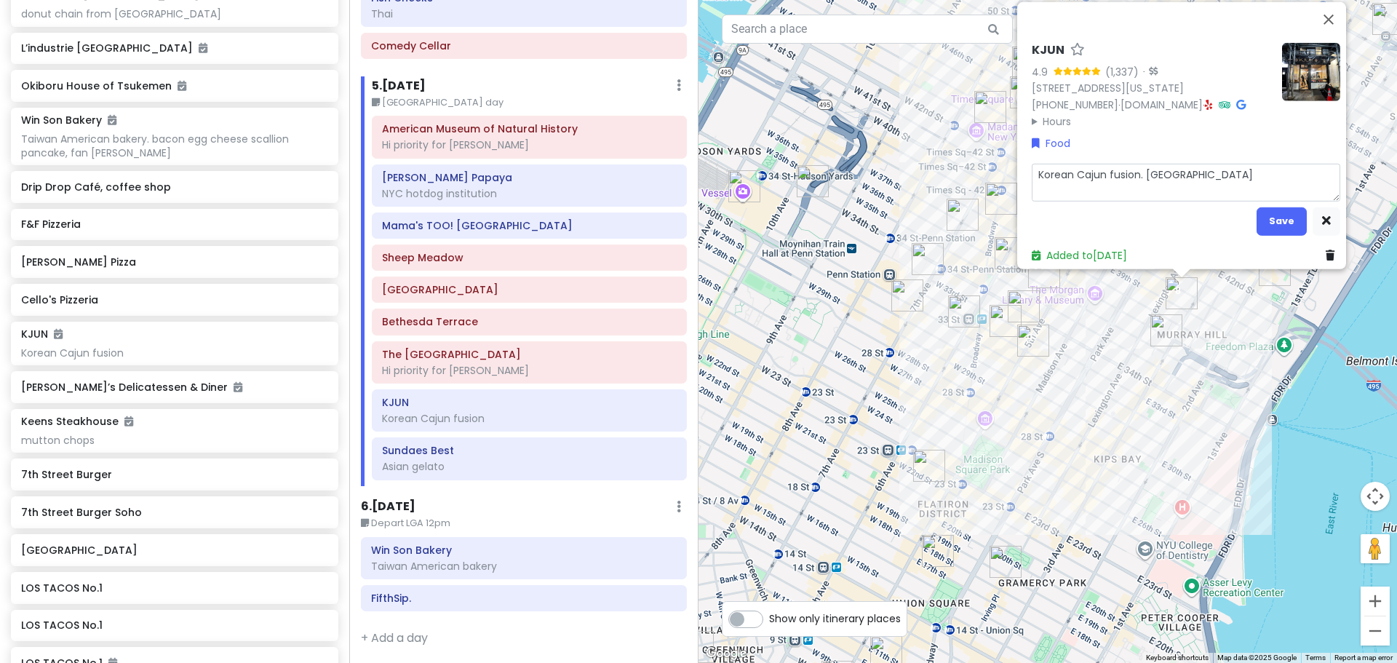
type textarea "Korean Cajun fusion. Reserve 1 mont"
type textarea "x"
type textarea "Korean Cajun fusion. Reserve 1 month"
type textarea "x"
type textarea "Korean Cajun fusion. Reserve 1 month"
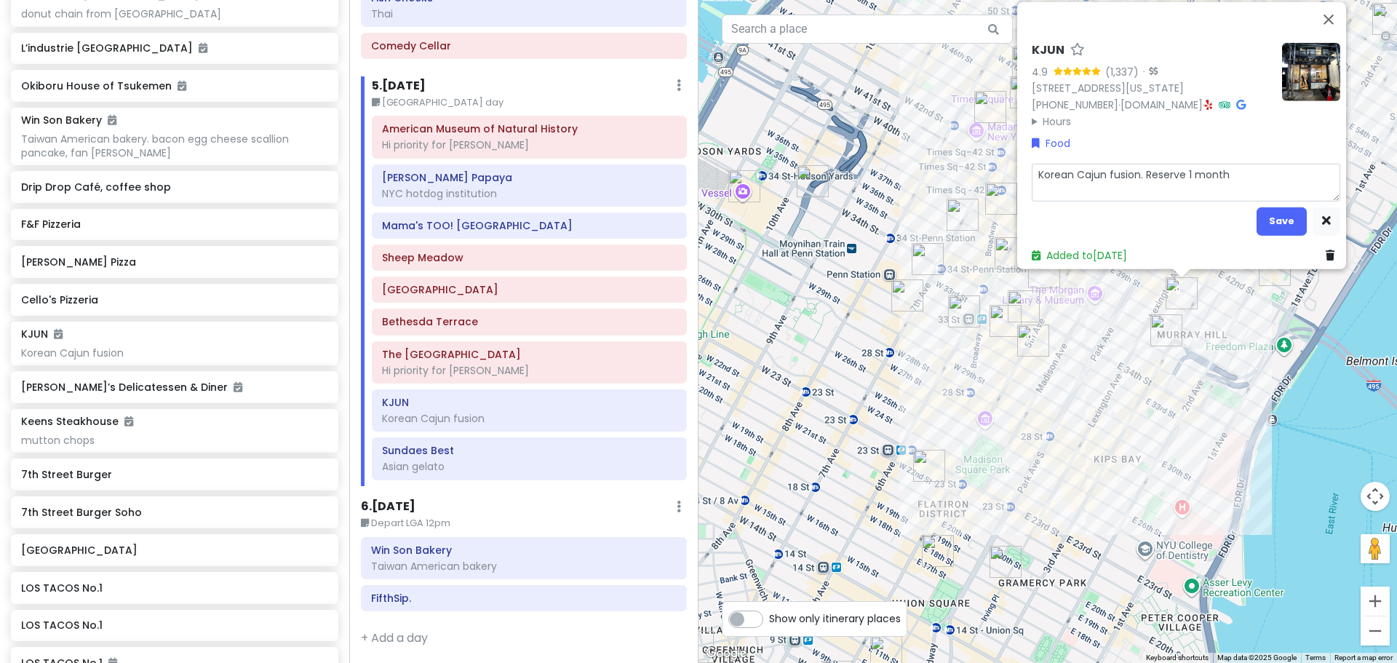
type textarea "x"
type textarea "Korean Cajun fusion. Reserve 1 month a"
type textarea "x"
type textarea "Korean Cajun fusion. Reserve 1 month ah"
type textarea "x"
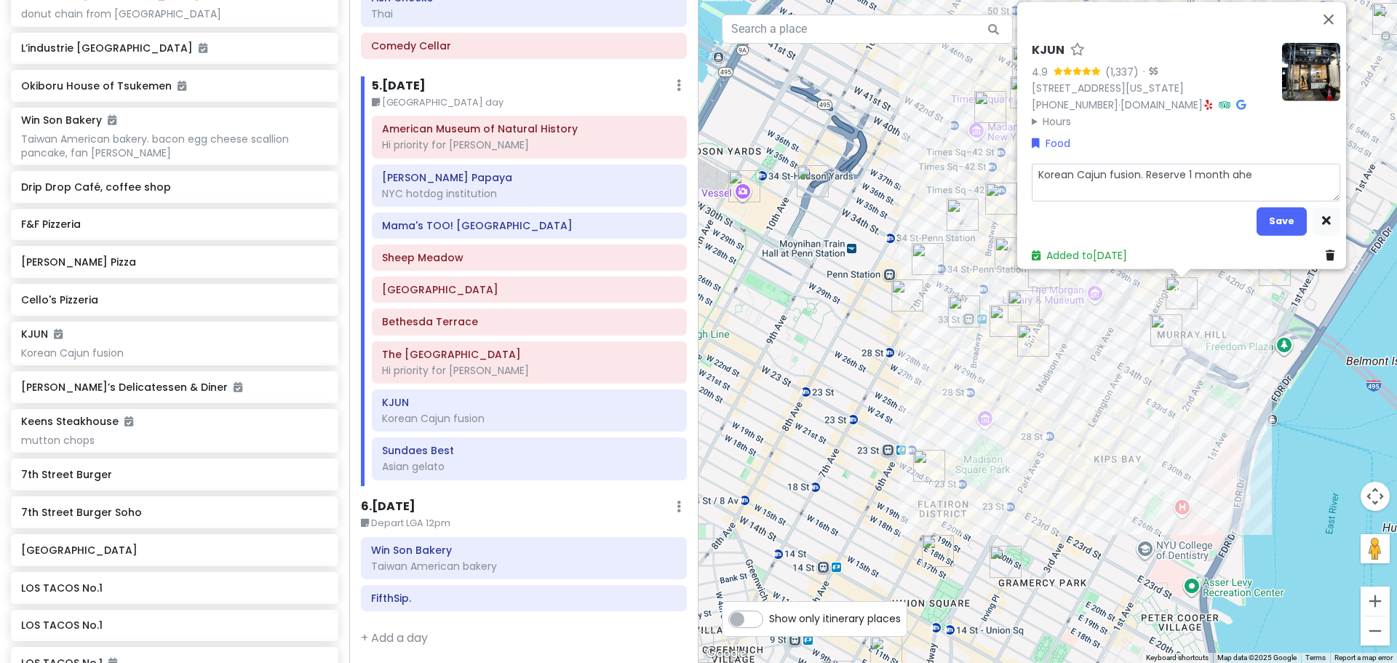
type textarea "Korean Cajun fusion. Reserve 1 month ahea"
type textarea "x"
type textarea "Korean Cajun fusion. Reserve 1 month ahead"
type textarea "x"
type textarea "Korean Cajun fusion. Reserve 1 month ahead."
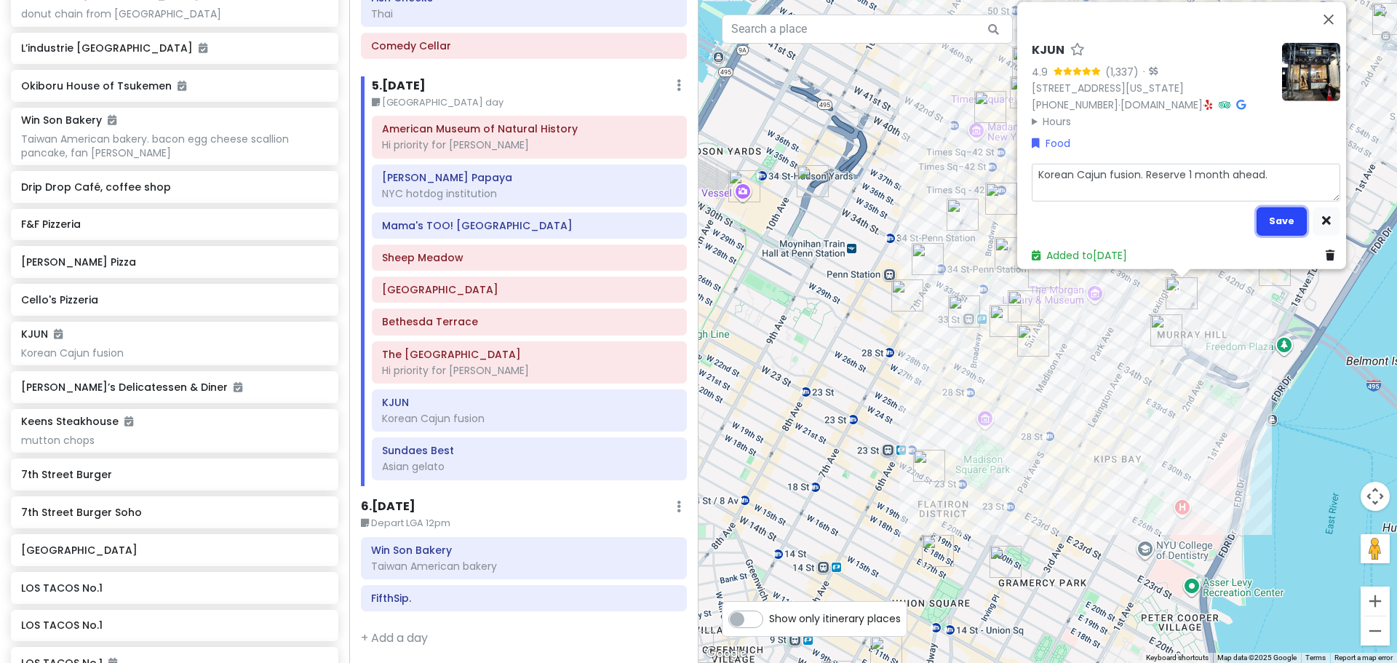
click at [658, 211] on button "Save" at bounding box center [1281, 221] width 50 height 28
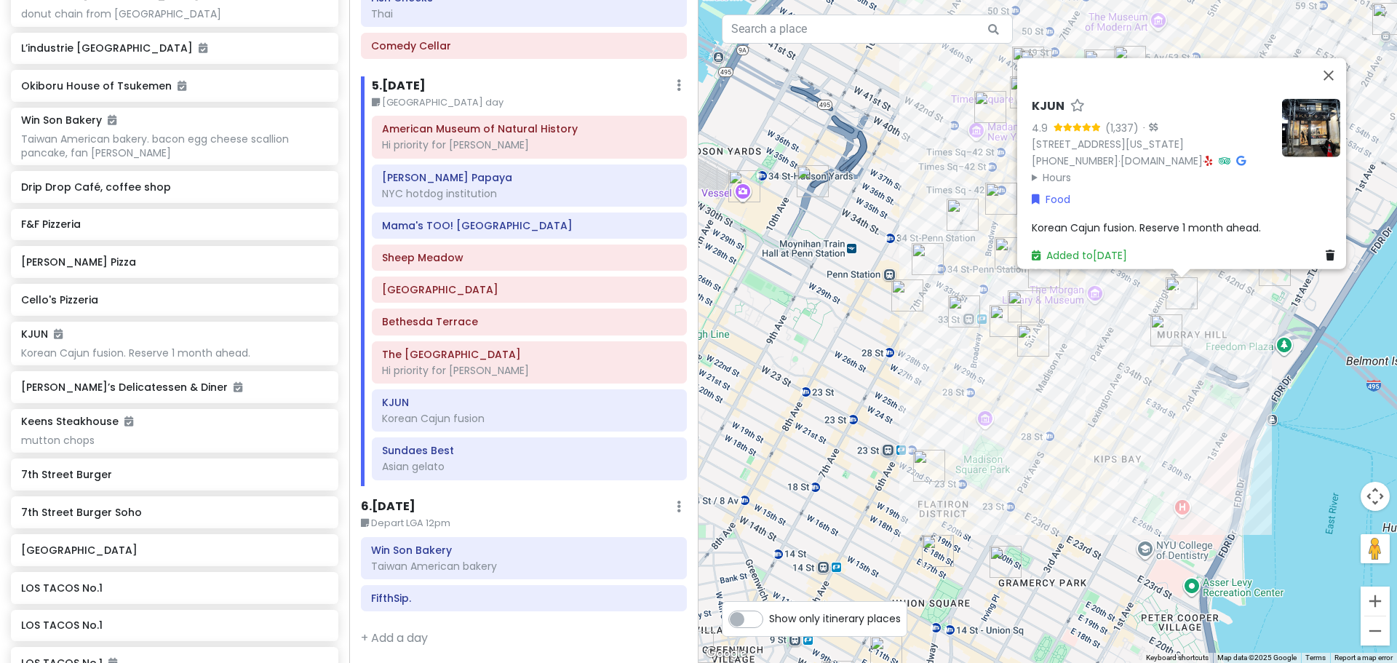
click at [658, 418] on div "KJUN 4.9 (1,337) · [STREET_ADDRESS][US_STATE] [PHONE_NUMBER] · [DOMAIN_NAME] · …" at bounding box center [1047, 331] width 698 height 663
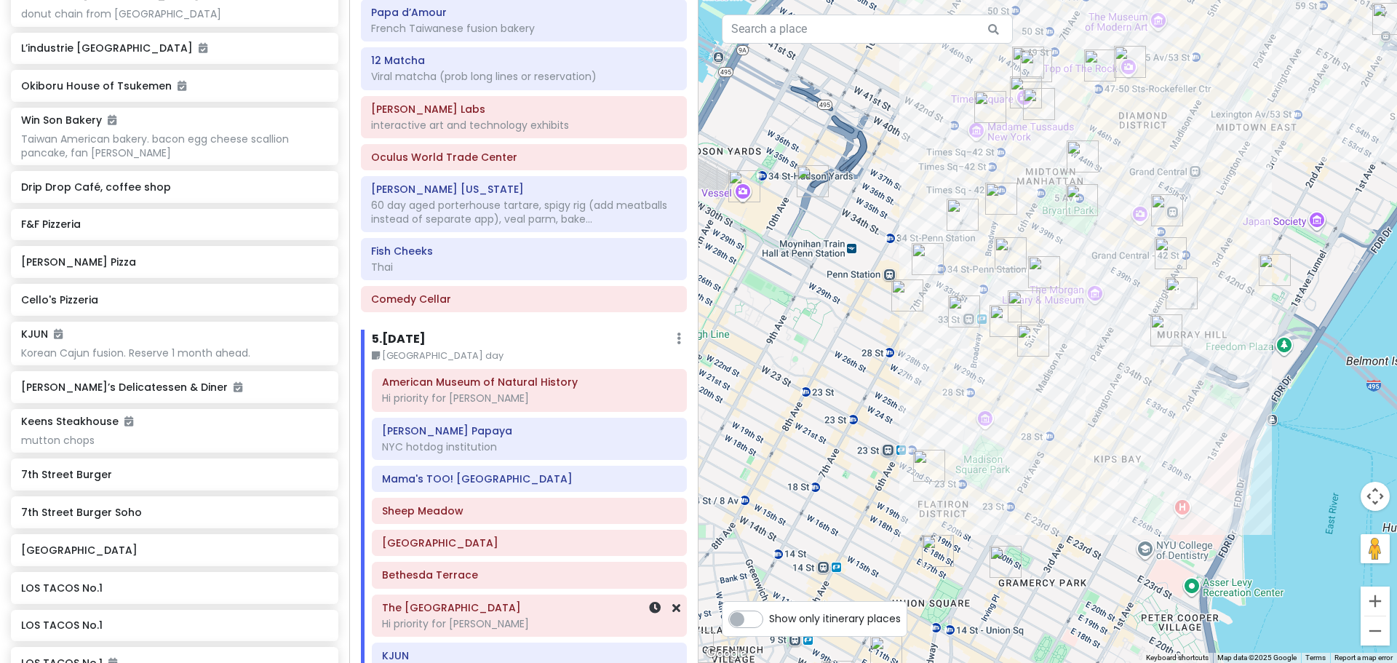
scroll to position [2201, 0]
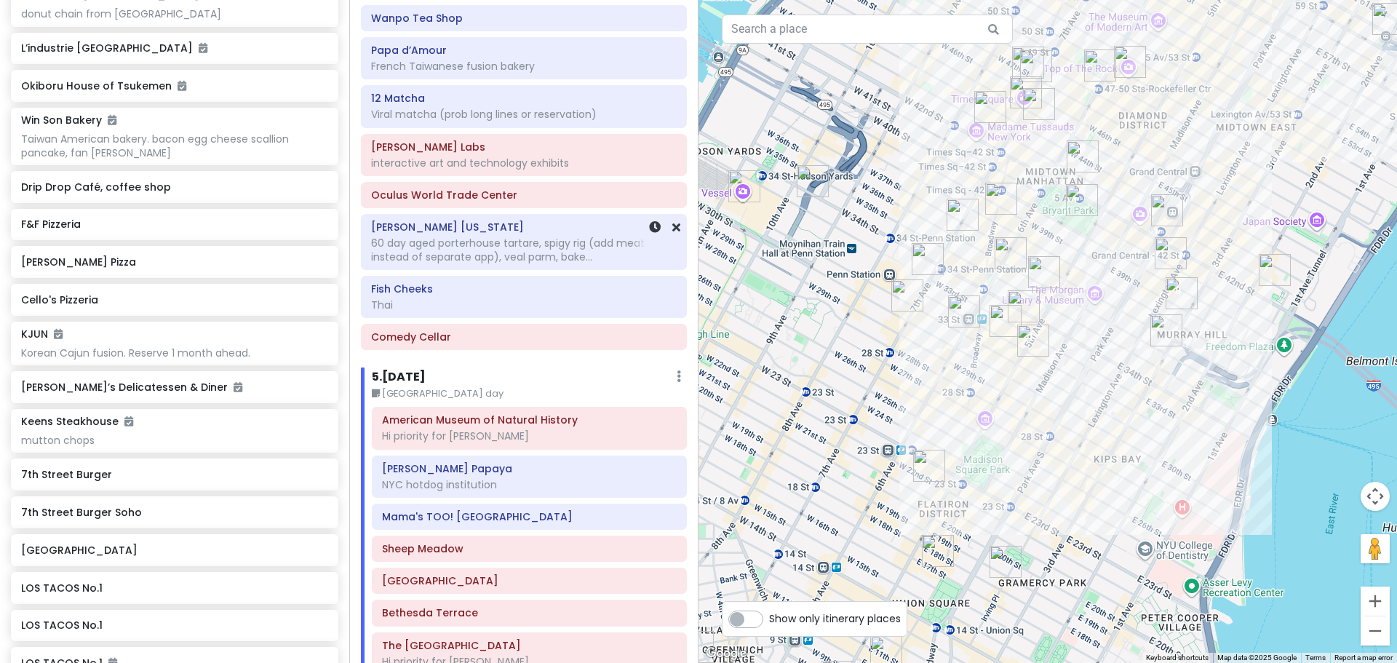
click at [535, 247] on div "60 day aged porterhouse tartare, spigy rig (add meatballs instead of separate a…" at bounding box center [524, 249] width 306 height 26
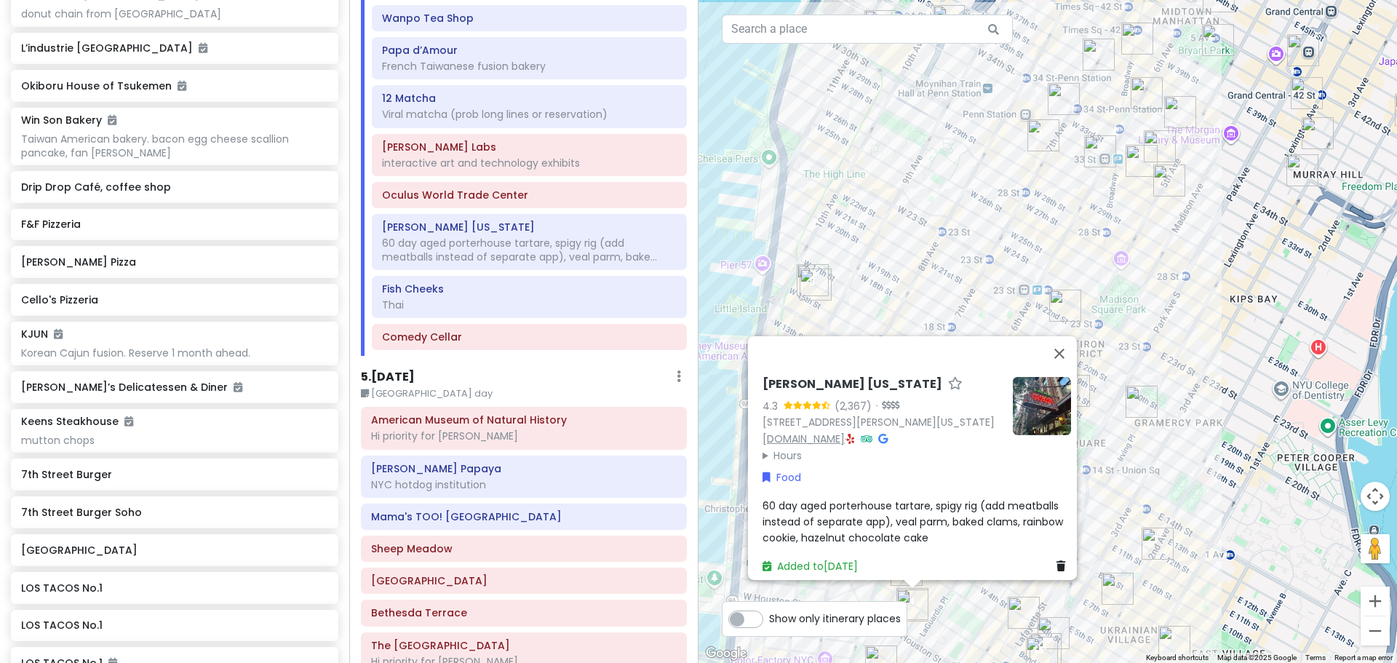
click at [658, 431] on link "[DOMAIN_NAME]" at bounding box center [803, 438] width 82 height 15
click at [658, 522] on div "60 day aged porterhouse tartare, spigy rig (add meatballs instead of separate a…" at bounding box center [916, 521] width 308 height 49
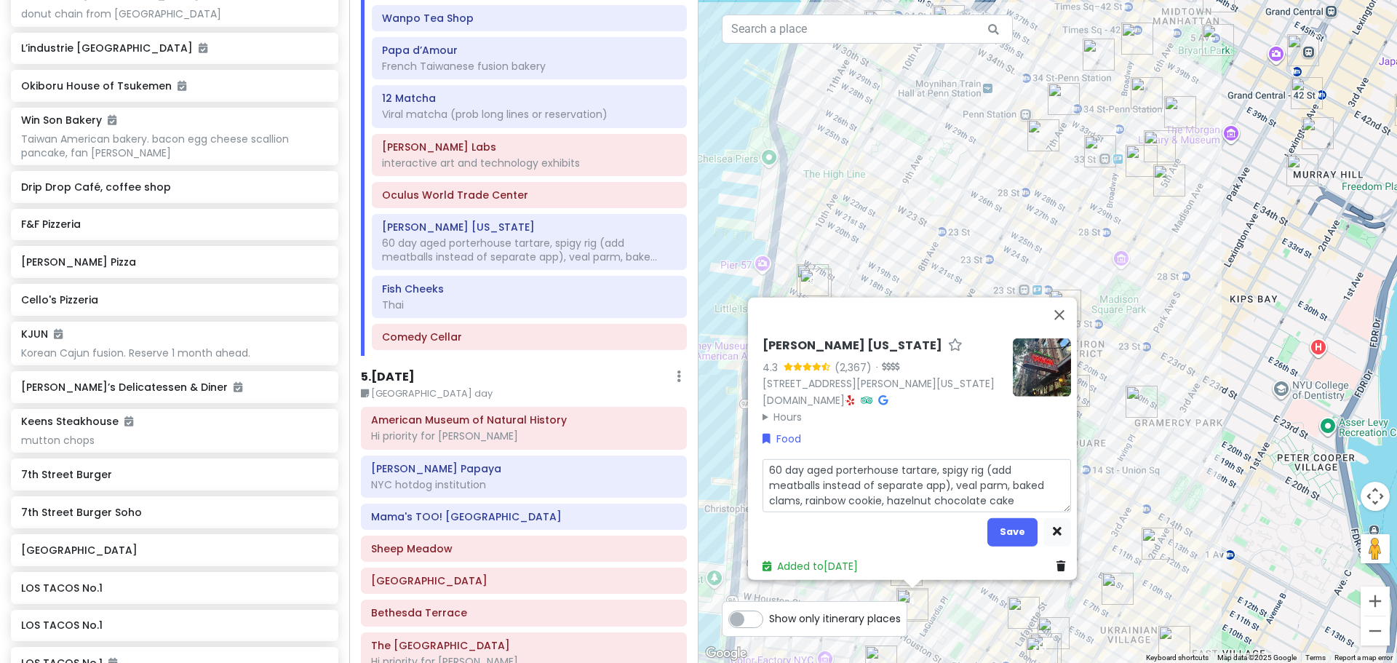
click at [658, 493] on textarea "60 day aged porterhouse tartare, spigy rig (add meatballs instead of separate a…" at bounding box center [916, 484] width 308 height 53
click at [658, 461] on textarea "60 day aged porterhouse tartare, spigy rig (add meatballs instead of separate a…" at bounding box center [916, 484] width 308 height 53
type textarea "x"
type textarea "R60 day aged porterhouse tartare, spigy rig (add meatballs instead of separate …"
type textarea "x"
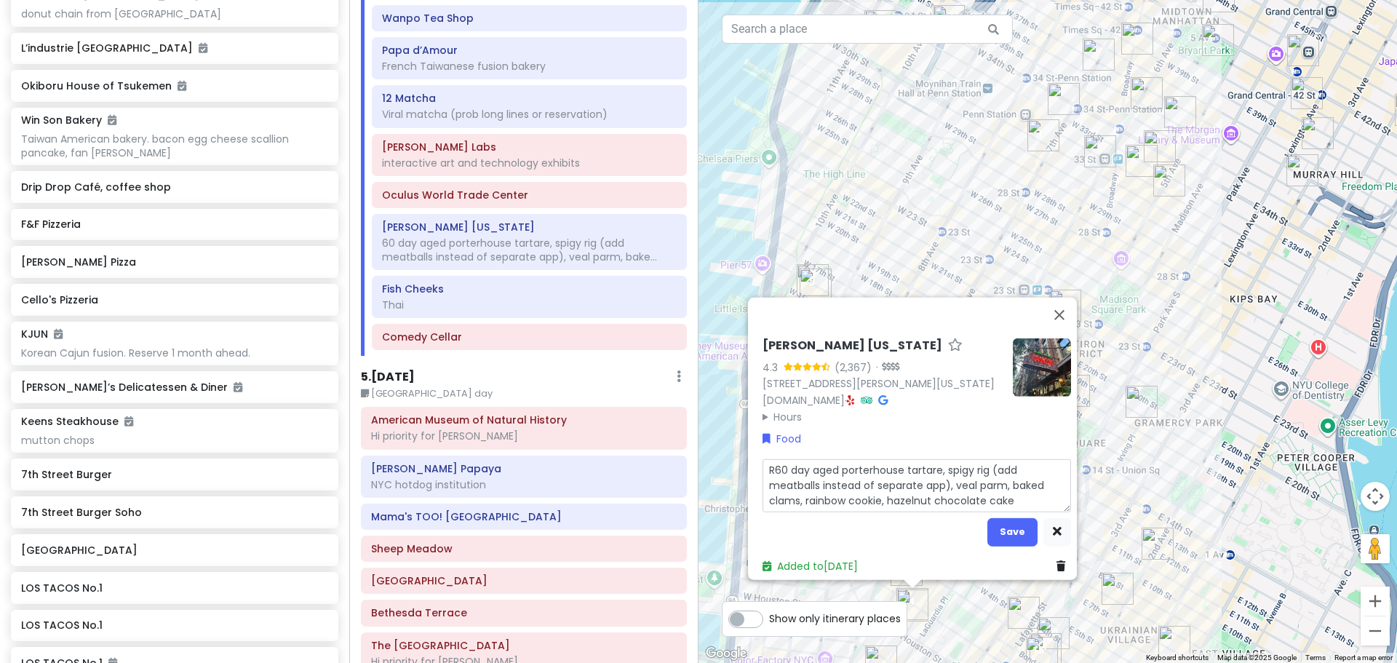
type textarea "Rs60 day aged porterhouse tartare, spigy rig (add meatballs instead of separate…"
type textarea "x"
type textarea "Rse60 day aged porterhouse tartare, spigy rig (add meatballs instead of separat…"
type textarea "x"
type textarea "Rser60 day aged porterhouse tartare, spigy rig (add meatballs instead of separa…"
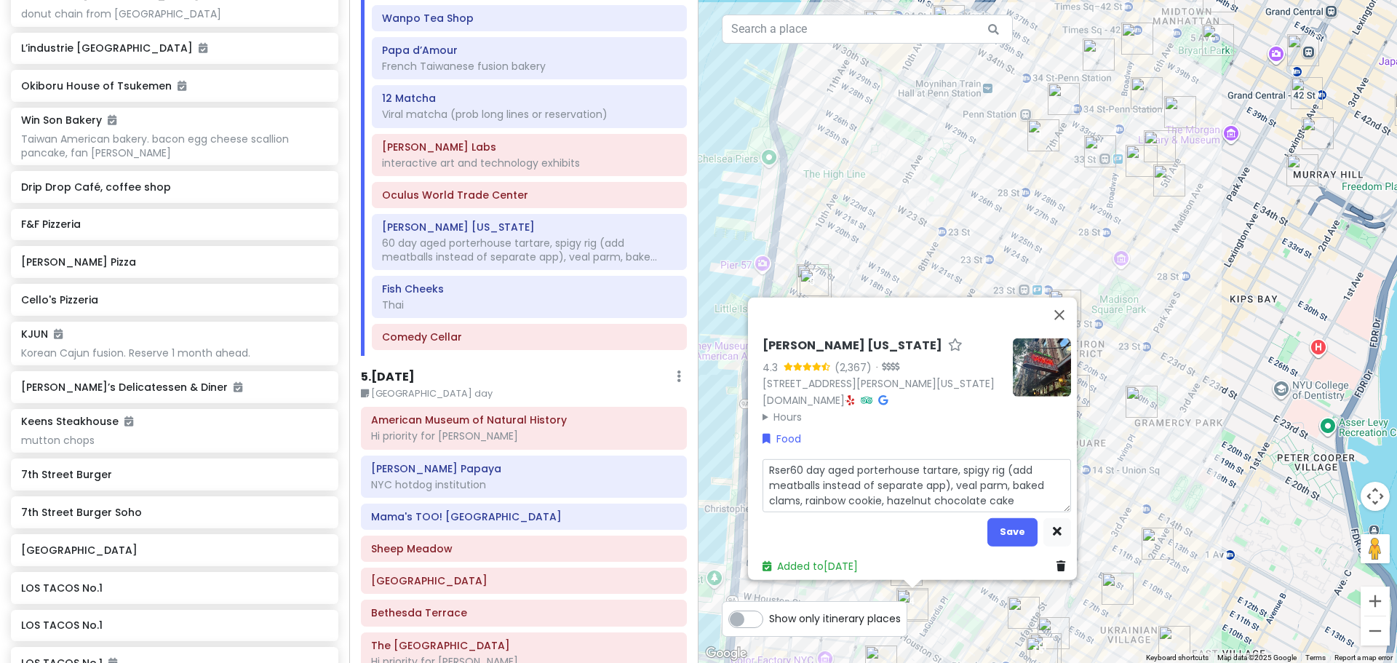
type textarea "x"
type textarea "Rserv60 day aged porterhouse tartare, spigy rig (add meatballs instead of separ…"
type textarea "x"
type textarea "Rserve60 day aged porterhouse tartare, spigy rig (add meatballs instead of sepa…"
type textarea "x"
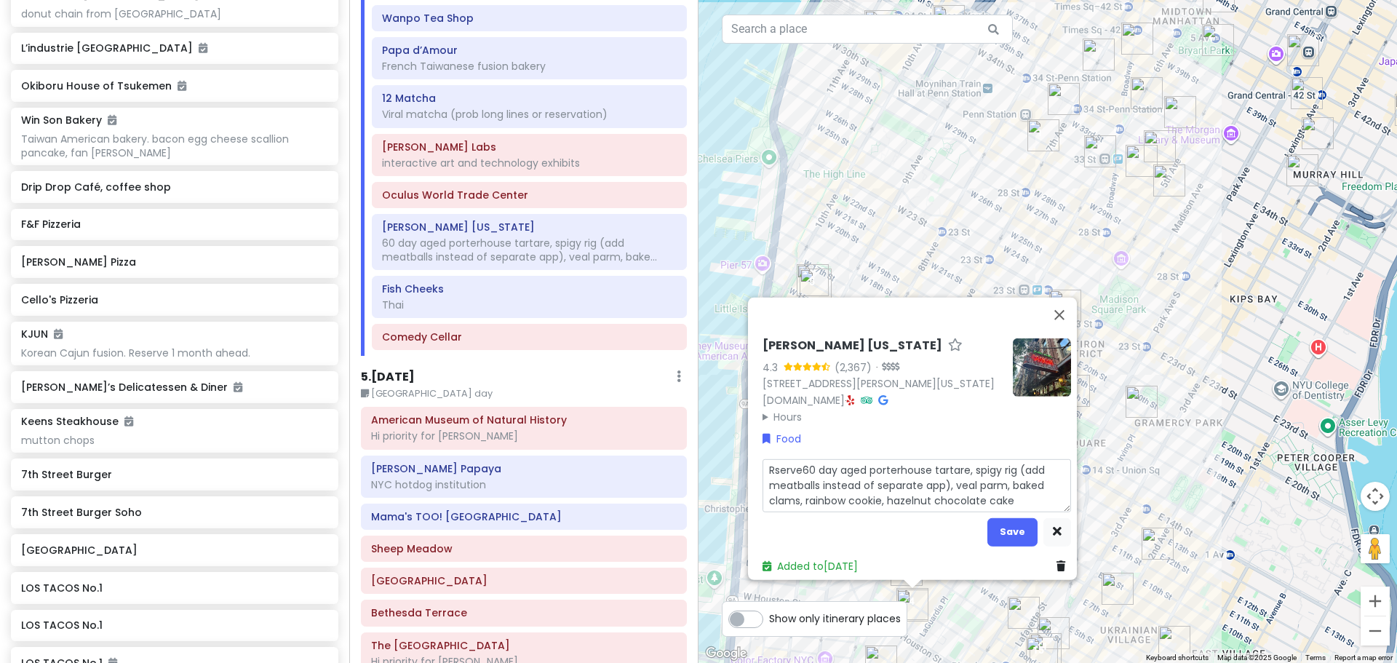
type textarea "Rserv60 day aged porterhouse tartare, spigy rig (add meatballs instead of separ…"
type textarea "x"
type textarea "Rser60 day aged porterhouse tartare, spigy rig (add meatballs instead of separa…"
type textarea "x"
type textarea "Rse60 day aged porterhouse tartare, spigy rig (add meatballs instead of separat…"
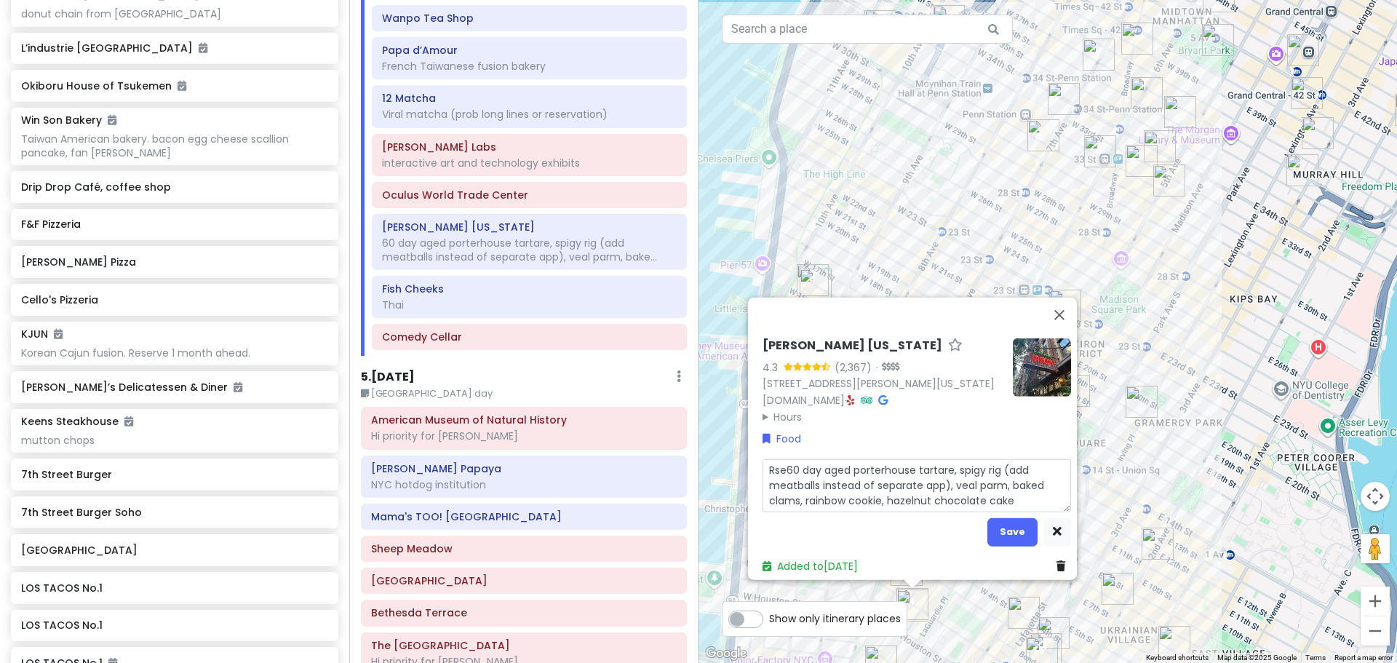
type textarea "x"
type textarea "Rs60 day aged porterhouse tartare, spigy rig (add meatballs instead of separate…"
type textarea "x"
type textarea "R60 day aged porterhouse tartare, spigy rig (add meatballs instead of separate …"
type textarea "x"
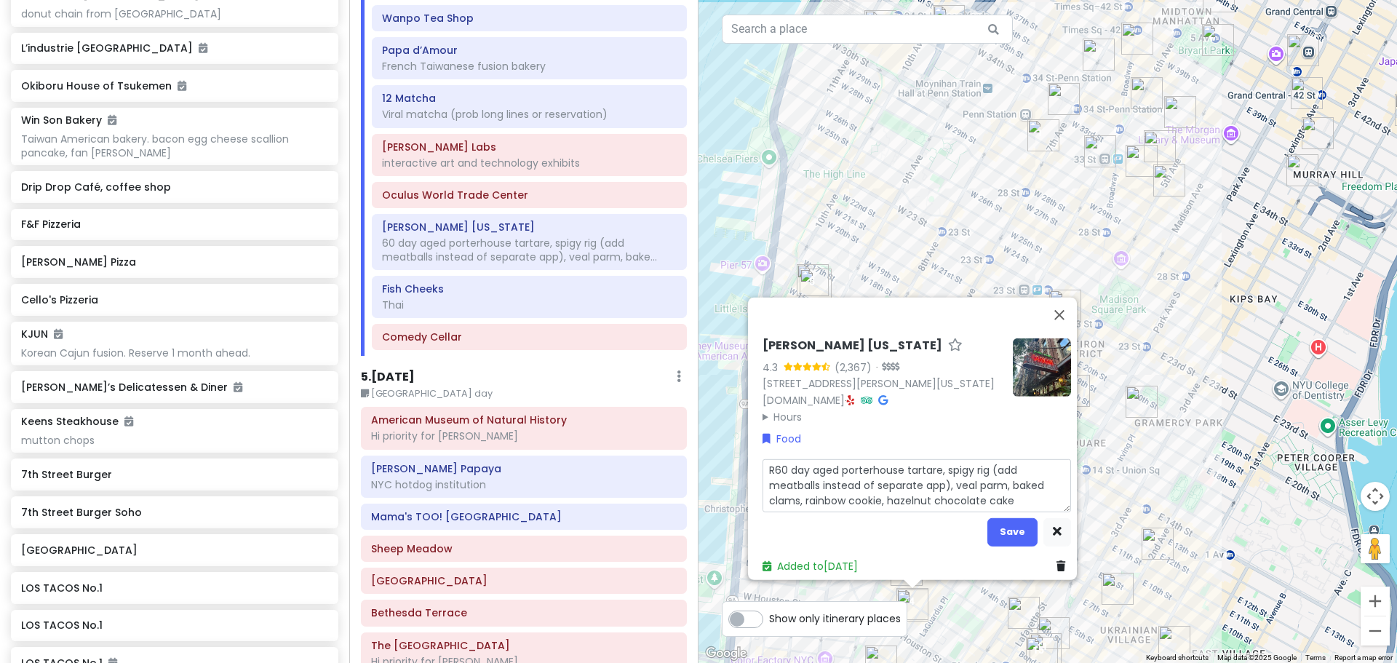
type textarea "Re60 day aged porterhouse tartare, spigy rig (add meatballs instead of separate…"
type textarea "x"
type textarea "Res60 day aged porterhouse tartare, spigy rig (add meatballs instead of separat…"
type textarea "x"
type textarea "Rese60 day aged porterhouse tartare, spigy rig (add meatballs instead of separa…"
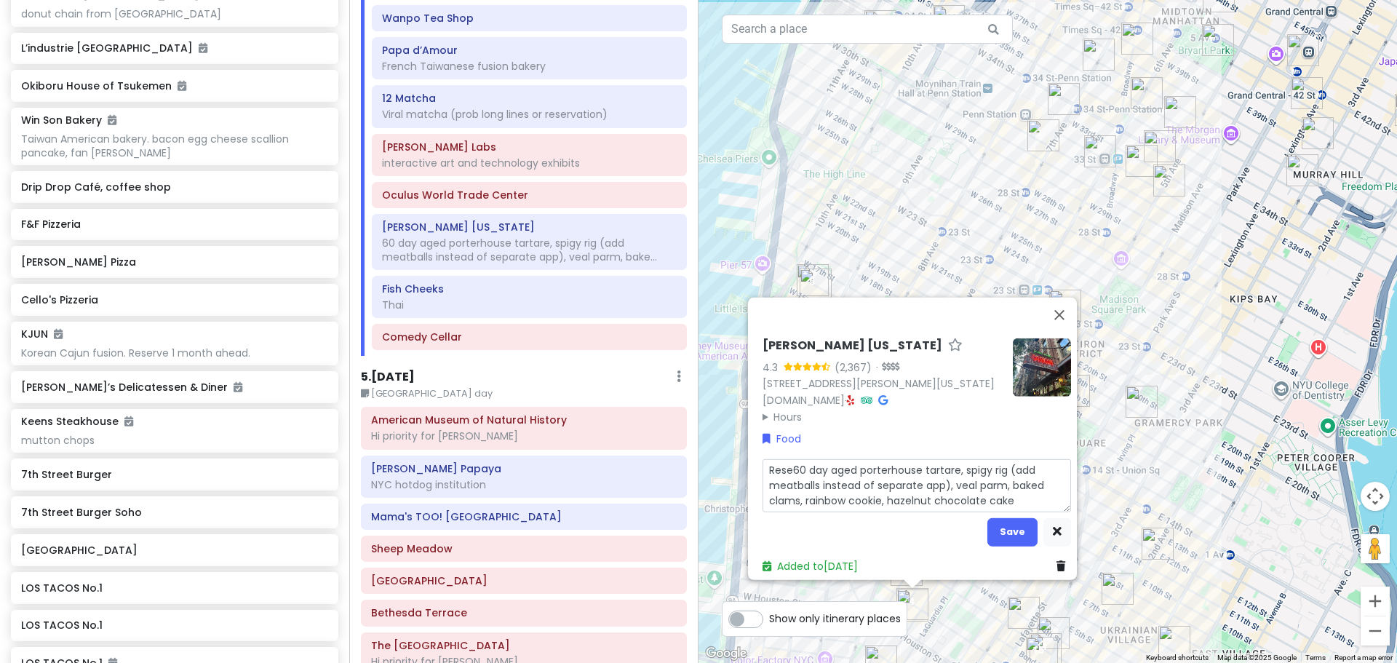
type textarea "x"
type textarea "Reser60 day aged porterhouse tartare, spigy rig (add meatballs instead of separ…"
type textarea "x"
type textarea "Reserv60 day aged porterhouse tartare, spigy rig (add meatballs instead of sepa…"
type textarea "x"
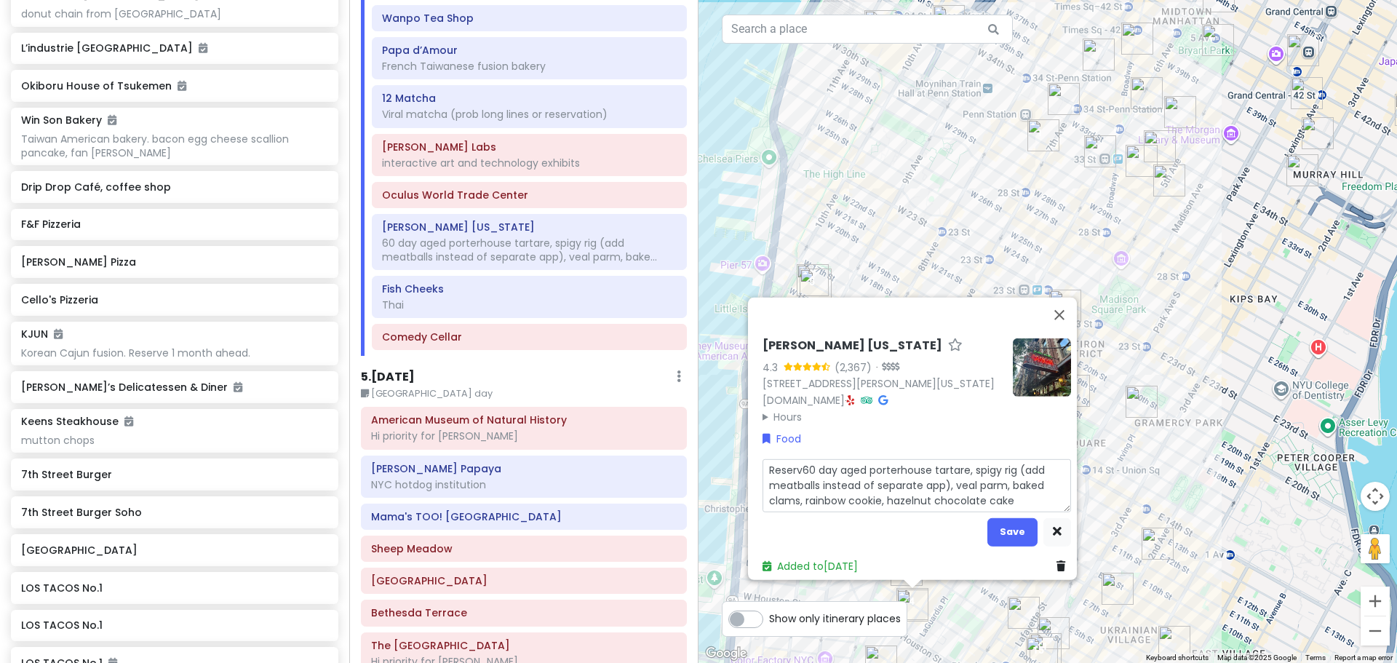
type textarea "Reserve60 day aged porterhouse tartare, spigy rig (add meatballs instead of sep…"
type textarea "x"
type textarea "Reserve 60 day aged porterhouse tartare, spigy rig (add meatballs instead of se…"
type textarea "x"
type textarea "Reserve 160 day aged porterhouse tartare, spigy rig (add meatballs instead of s…"
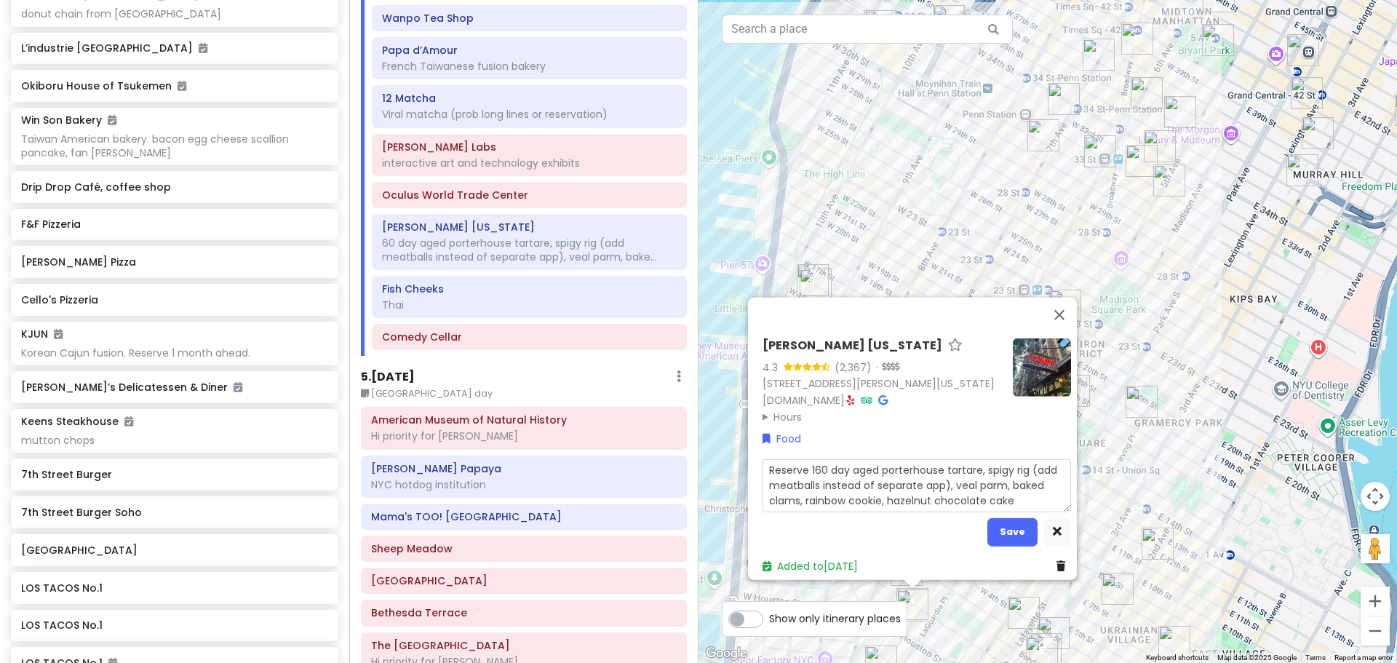
type textarea "x"
type textarea "Reserve 1 60 day aged porterhouse tartare, spigy rig (add meatballs instead of …"
type textarea "x"
type textarea "Reserve 1 m60 day aged porterhouse tartare, spigy rig (add meatballs instead of…"
type textarea "x"
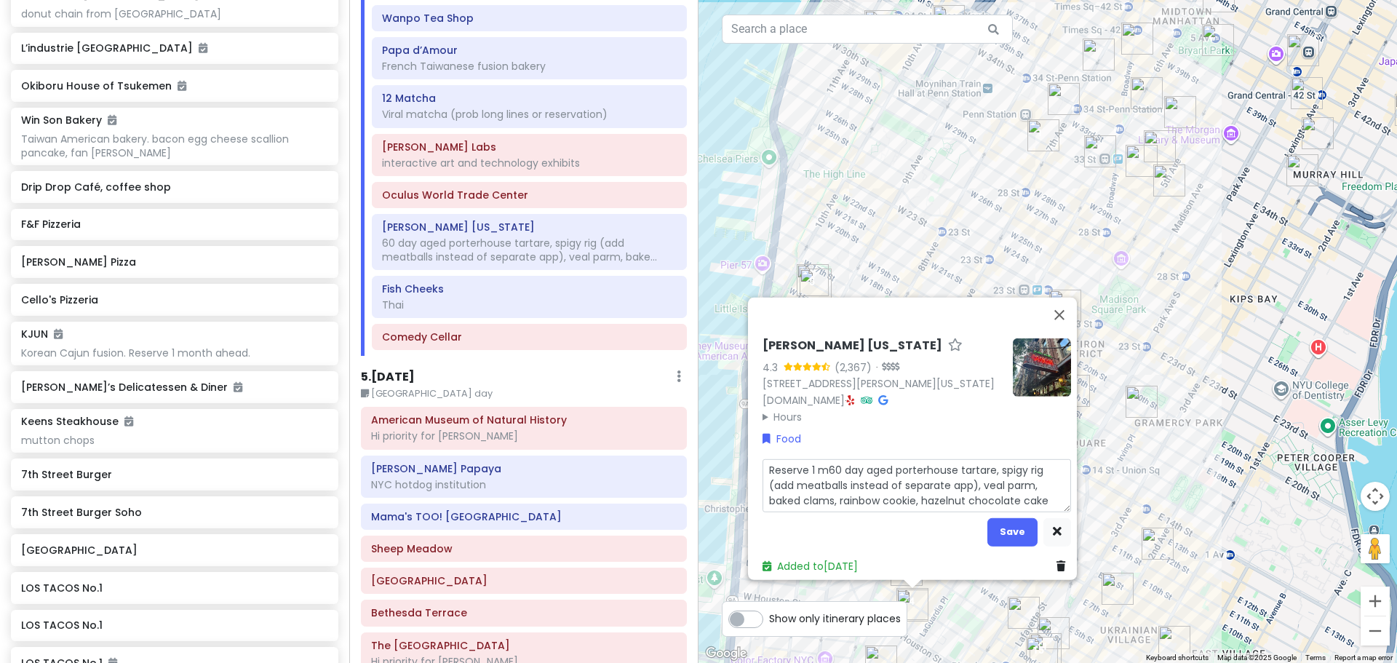
type textarea "Reserve 1 mo60 day aged porterhouse tartare, spigy rig (add meatballs instead o…"
type textarea "x"
type textarea "Reserve 1 mon60 day aged porterhouse tartare, spigy rig (add meatballs instead …"
type textarea "x"
type textarea "Reserve 1 mont60 day aged porterhouse tartare, spigy rig (add meatballs instead…"
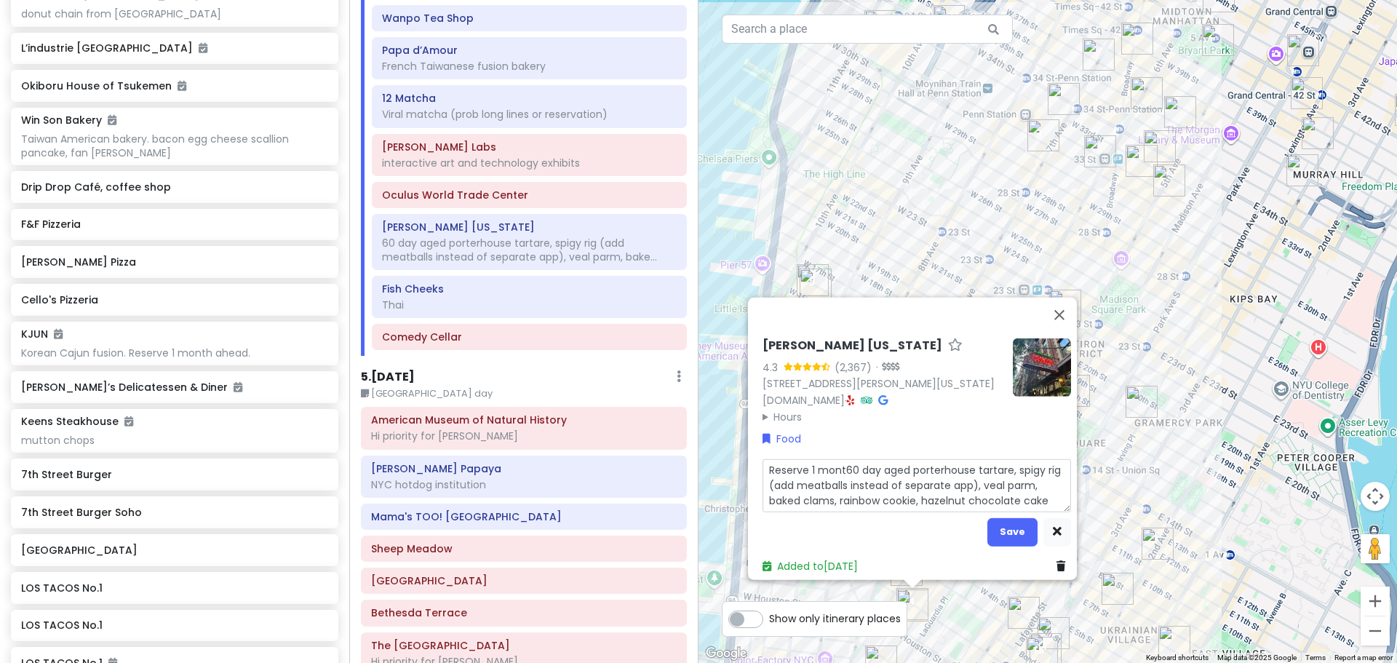
type textarea "x"
type textarea "Reserve 1 month60 day aged porterhouse tartare, spigy rig (add meatballs instea…"
type textarea "x"
type textarea "Reserve 1 months60 day aged porterhouse tartare, spigy rig (add meatballs inste…"
type textarea "x"
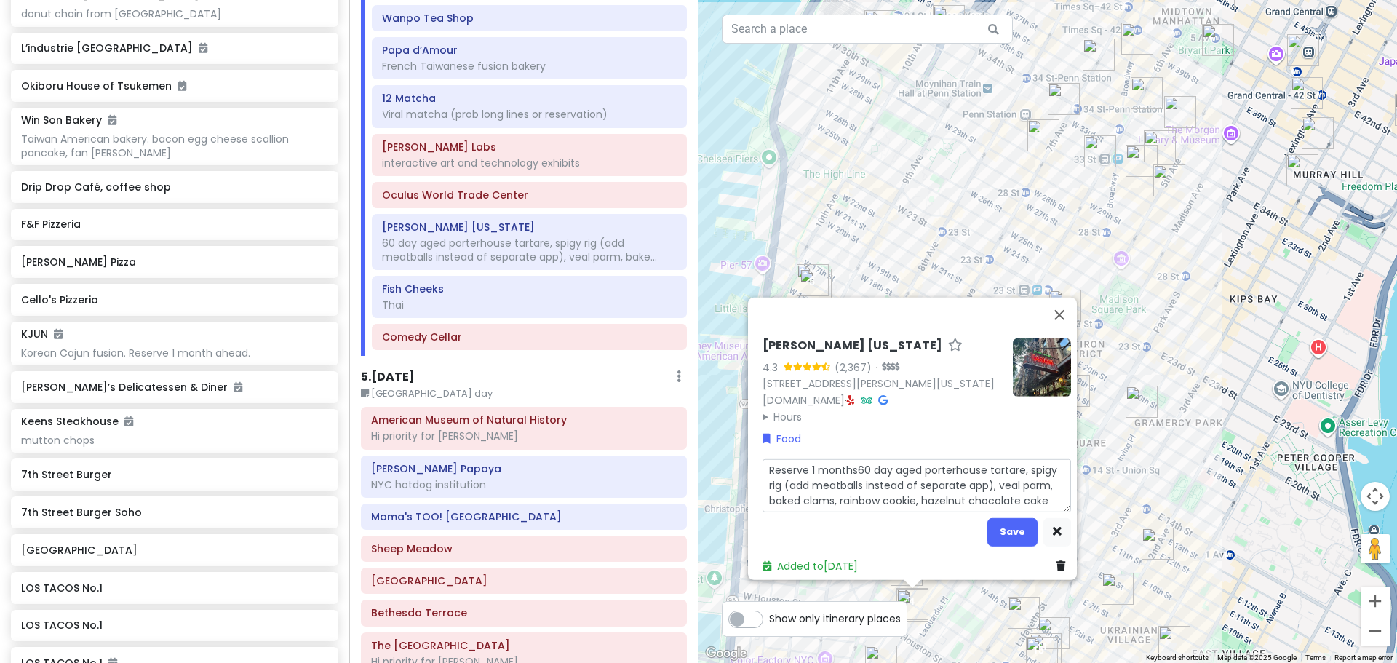
type textarea "Reserve 1 months 60 day aged porterhouse tartare, spigy rig (add meatballs inst…"
type textarea "x"
type textarea "Reserve 1 months60 day aged porterhouse tartare, spigy rig (add meatballs inste…"
type textarea "x"
type textarea "Reserve 1 month60 day aged porterhouse tartare, spigy rig (add meatballs instea…"
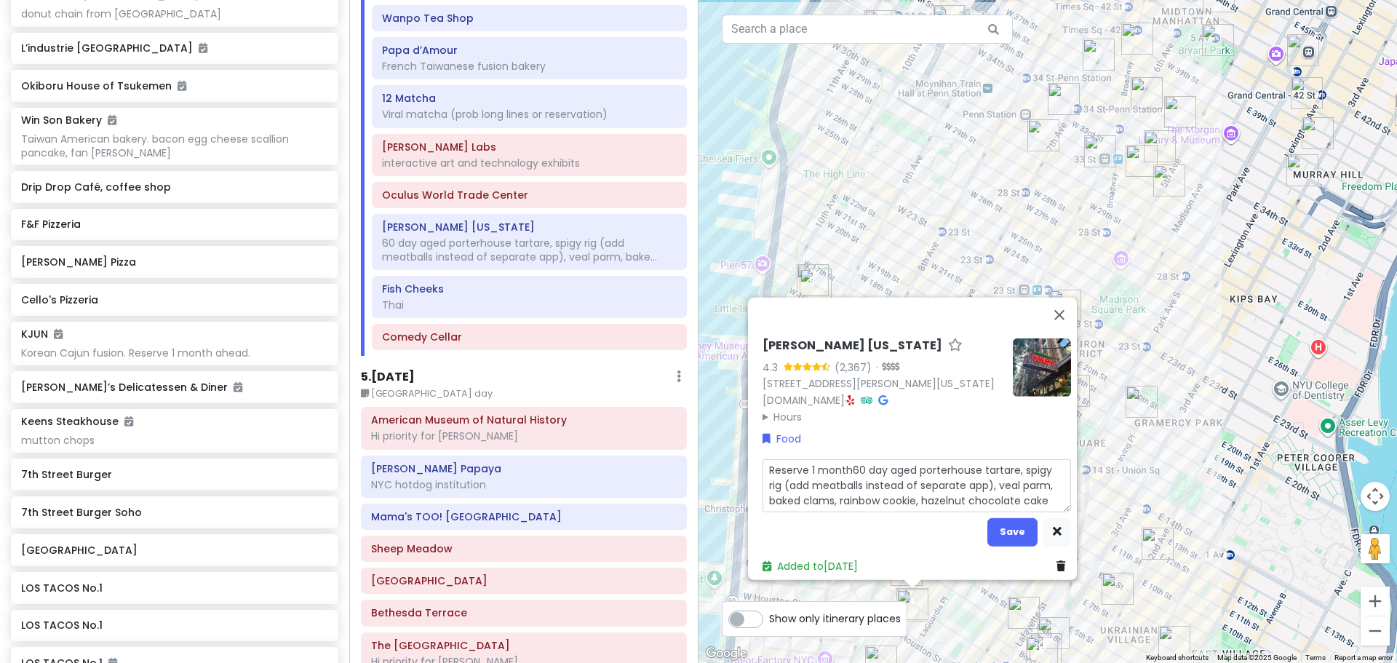
type textarea "x"
type textarea "Reserve 1 month a60 day aged porterhouse tartare, spigy rig (add meatballs inst…"
type textarea "x"
type textarea "Reserve 1 month ah60 day aged porterhouse tartare, spigy rig (add meatballs ins…"
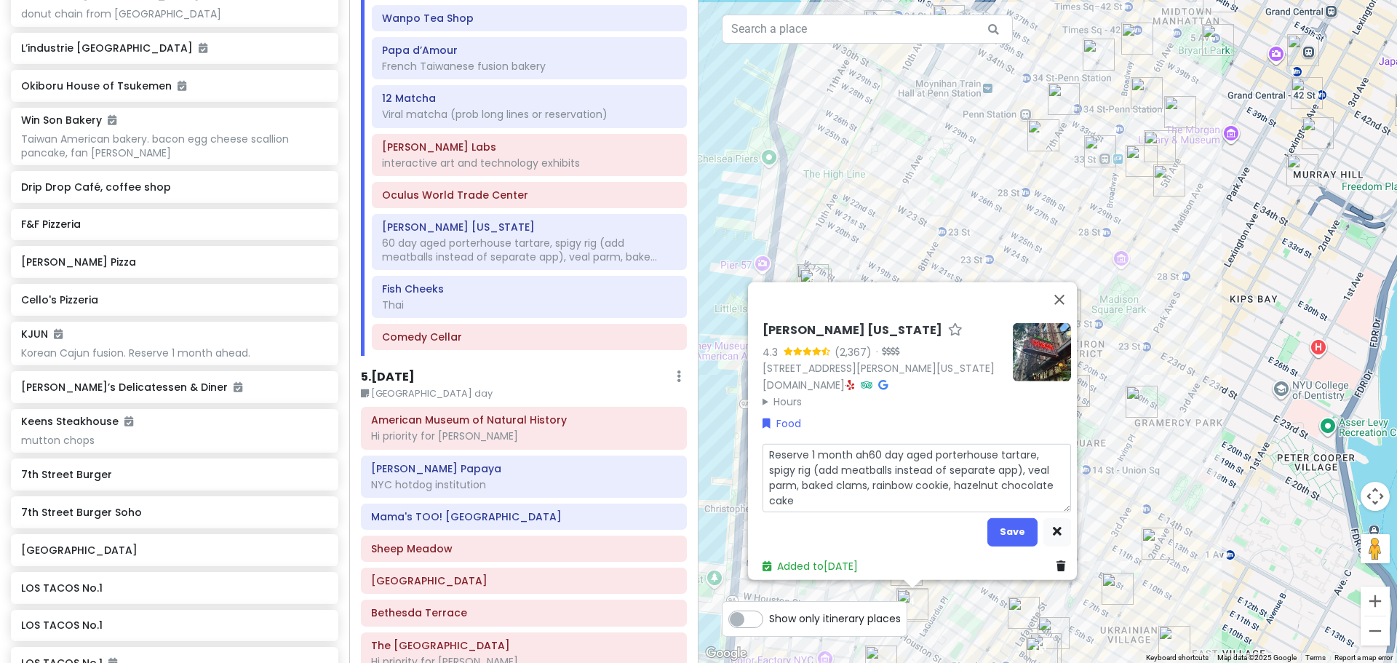
type textarea "x"
type textarea "Reserve 1 month ahad60 day aged porterhouse tartare, spigy rig (add meatballs i…"
type textarea "x"
type textarea "Reserve 1 month aha60 day aged porterhouse tartare, spigy rig (add meatballs in…"
type textarea "x"
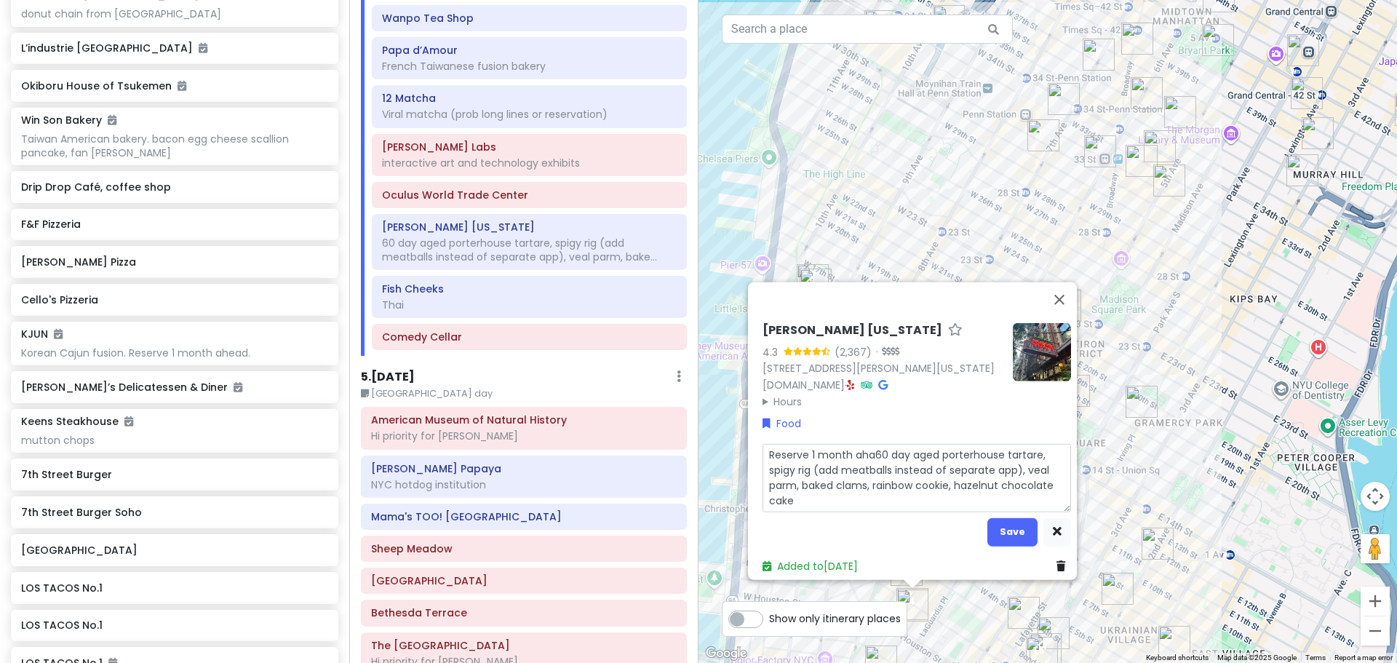
type textarea "Reserve 1 month ah60 day aged porterhouse tartare, spigy rig (add meatballs ins…"
type textarea "x"
type textarea "Reserve 1 month ahe60 day aged porterhouse tartare, spigy rig (add meatballs in…"
type textarea "x"
type textarea "Reserve 1 month ahea60 day aged porterhouse tartare, spigy rig (add meatballs i…"
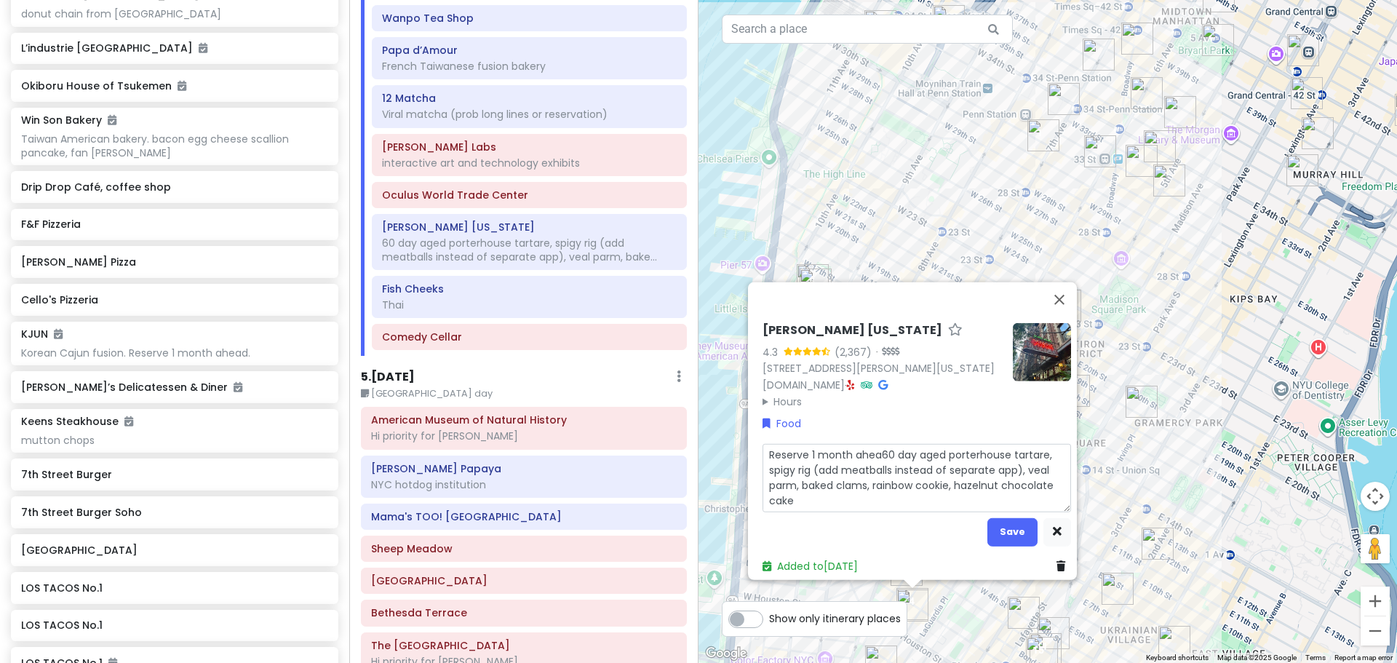
type textarea "x"
type textarea "Reserve 1 month ahead60 day aged porterhouse tartare, spigy rig (add meatballs …"
type textarea "x"
type textarea "Reserve 1 month ahead.60 day aged porterhouse tartare, spigy rig (add meatballs…"
type textarea "x"
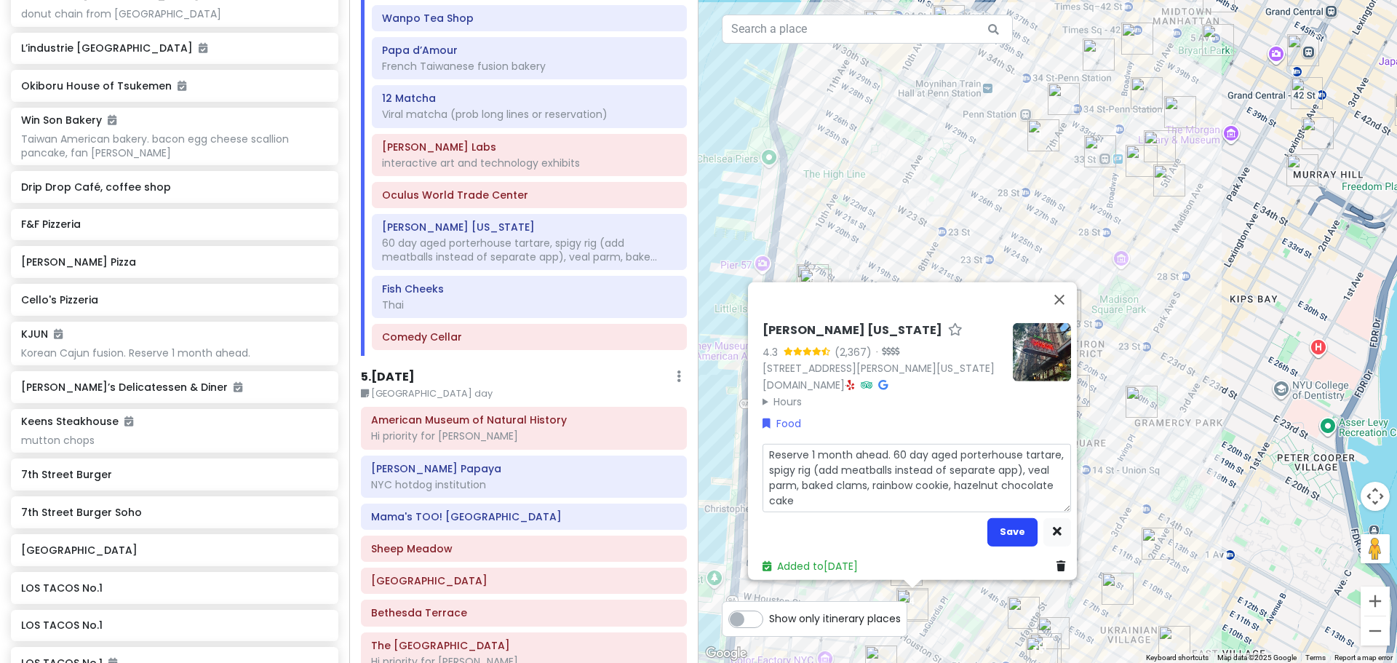
type textarea "Reserve 1 month ahead. 60 day aged porterhouse tartare, spigy rig (add meatball…"
click at [658, 521] on button "Save" at bounding box center [1012, 531] width 50 height 28
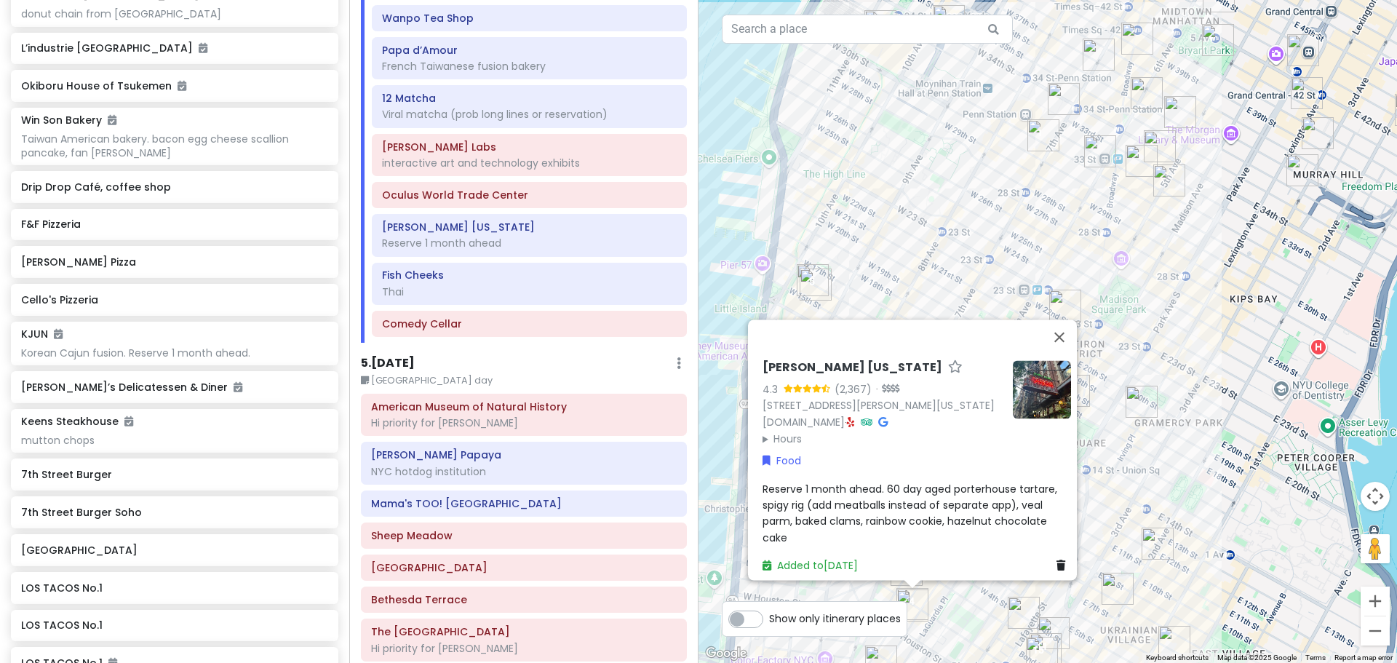
click at [658, 494] on div "[PERSON_NAME] [US_STATE] 4.3 (2,367) · [STREET_ADDRESS][PERSON_NAME][US_STATE] …" at bounding box center [1047, 331] width 698 height 663
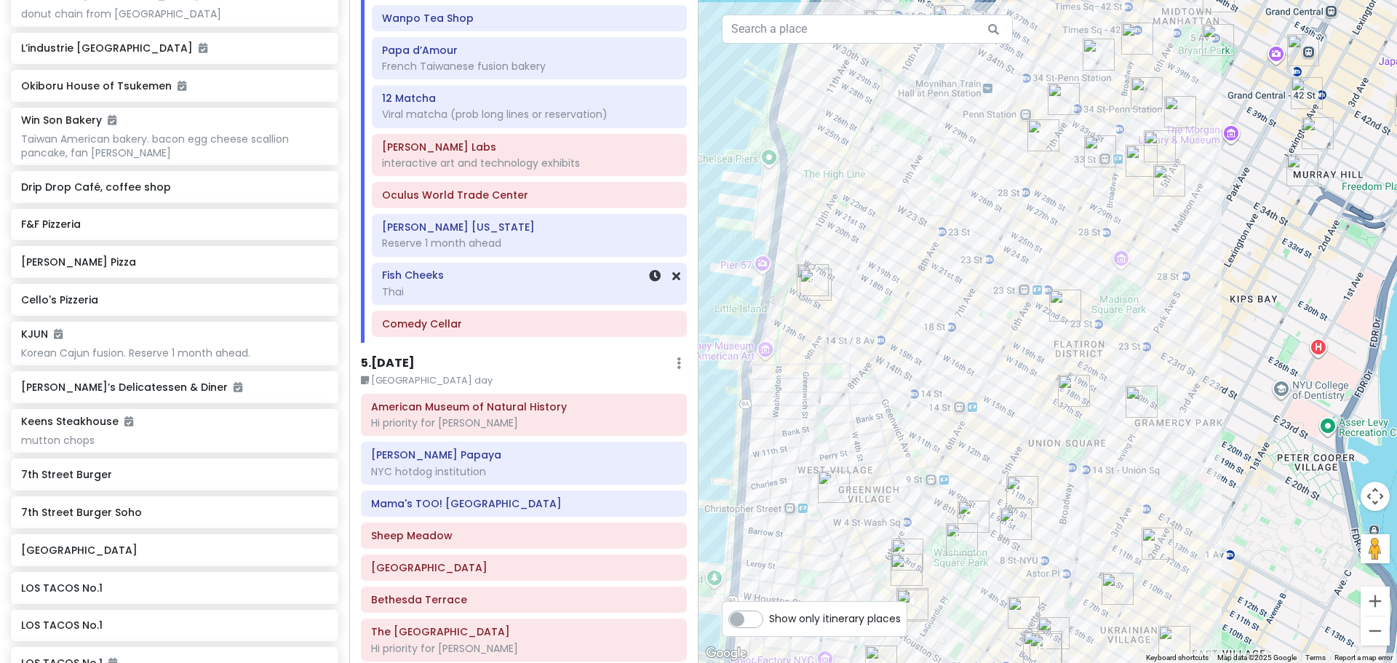
click at [503, 278] on h6 "Fish Cheeks" at bounding box center [529, 274] width 295 height 13
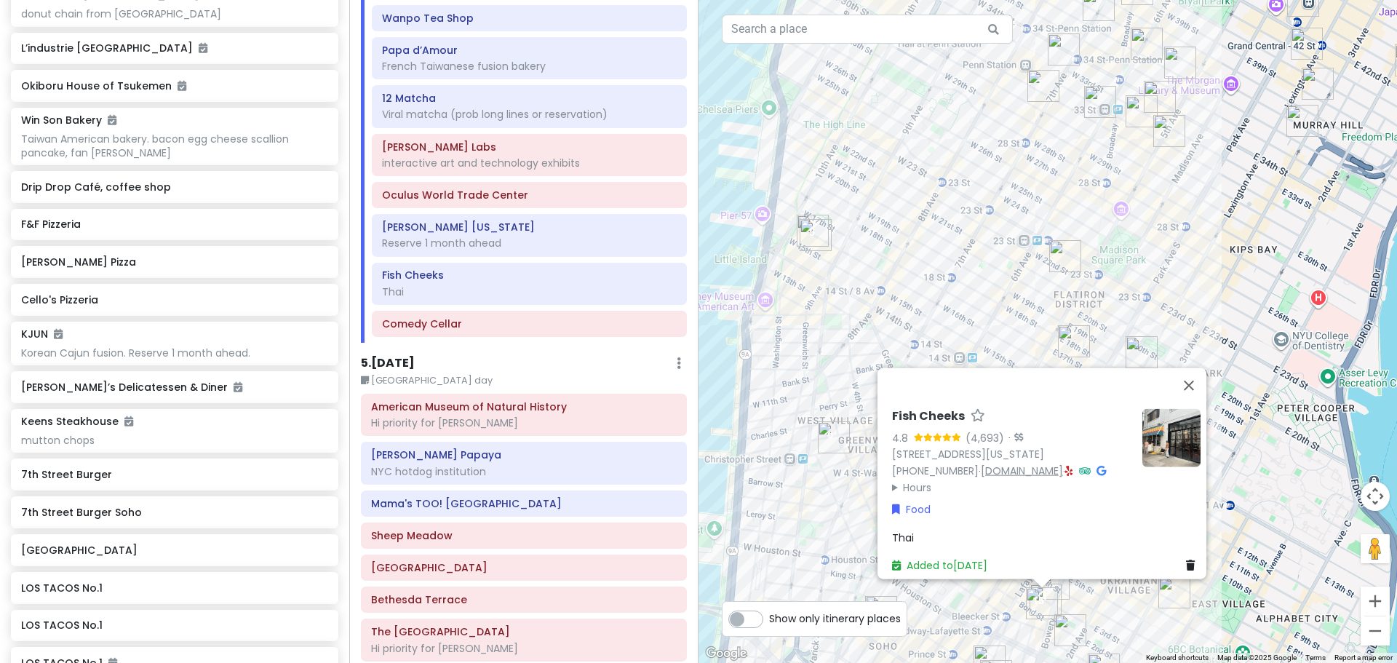
click at [658, 463] on link "[DOMAIN_NAME]" at bounding box center [1022, 470] width 82 height 15
click at [658, 465] on icon at bounding box center [1069, 470] width 8 height 10
click at [658, 522] on div "Thai" at bounding box center [1046, 537] width 308 height 16
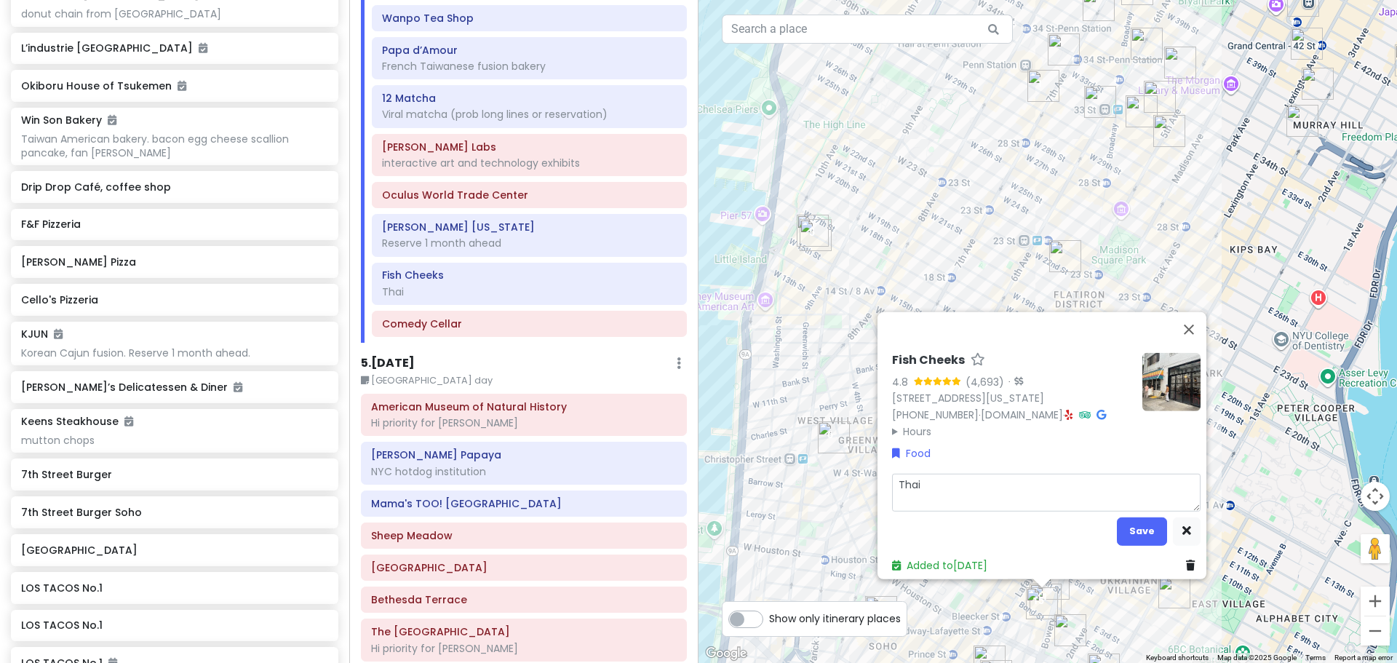
click at [658, 490] on textarea "Thai" at bounding box center [1046, 492] width 308 height 38
type textarea "x"
type textarea "Thai."
type textarea "x"
type textarea "Thai."
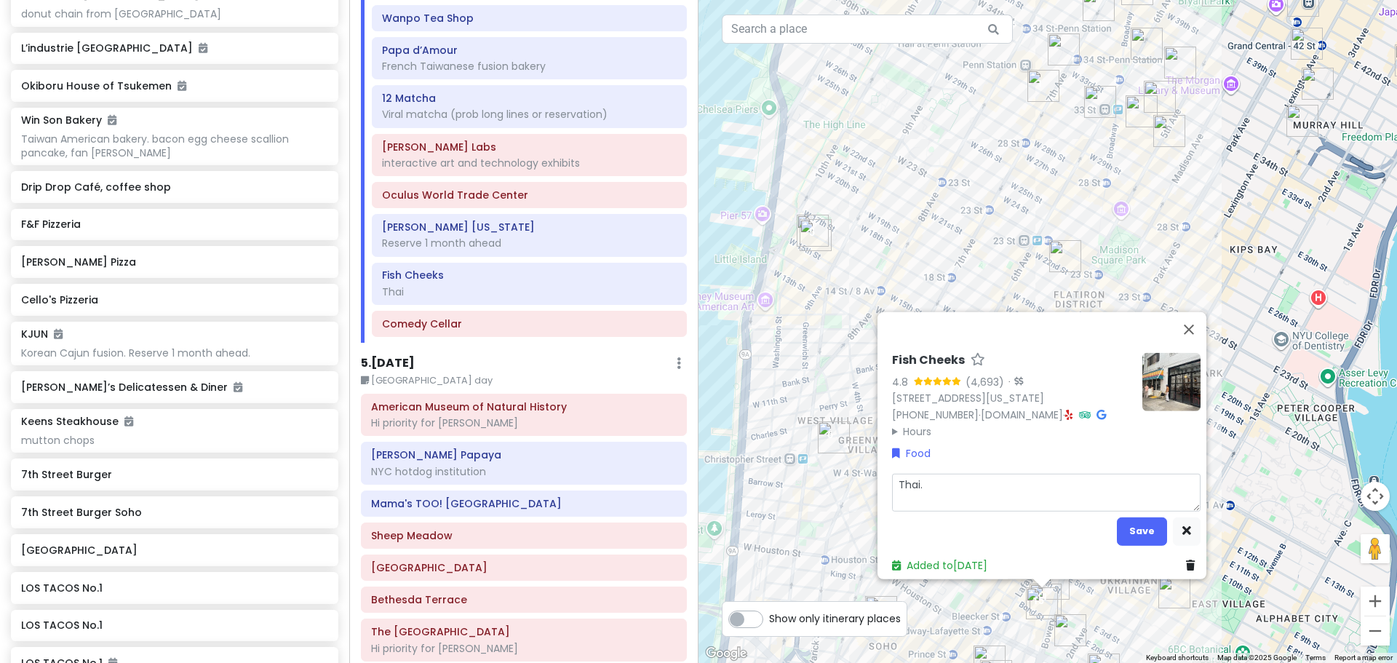
type textarea "x"
type textarea "Thai. R"
type textarea "x"
type textarea "Thai. Re"
type textarea "x"
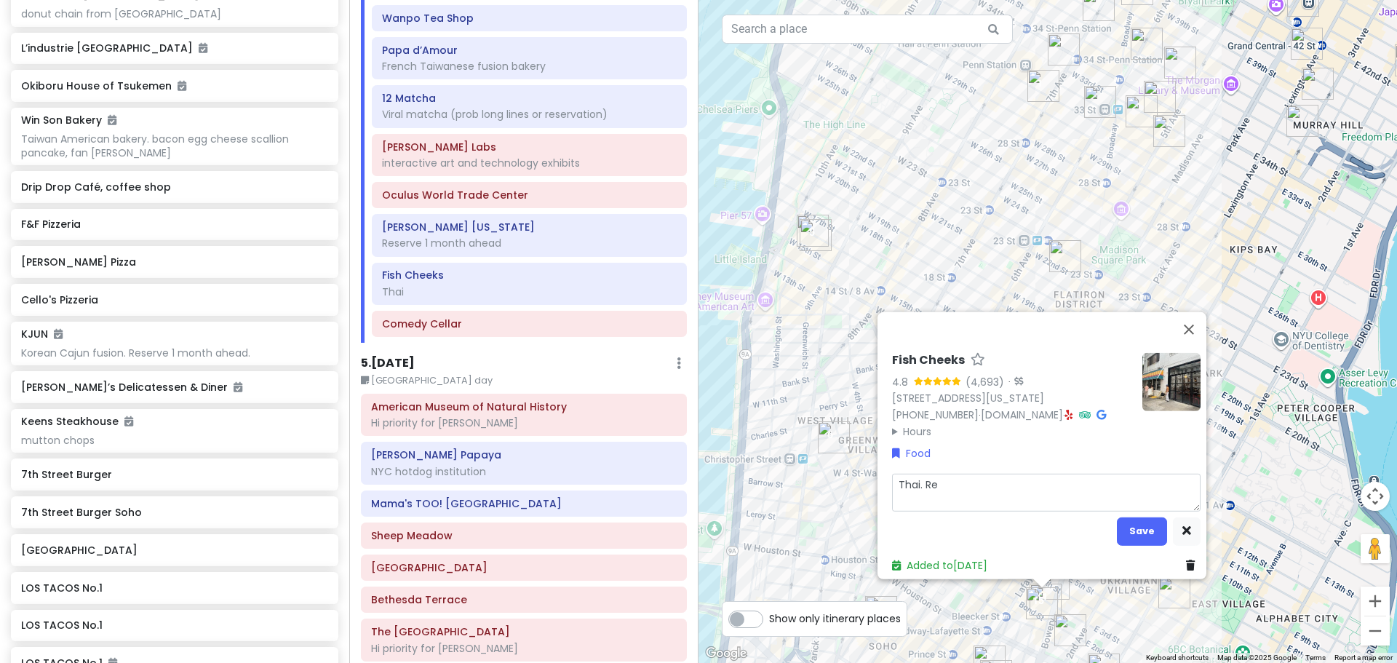
type textarea "Thai. Res"
type textarea "x"
type textarea "Thai. Rese"
type textarea "x"
type textarea "Thai. [PERSON_NAME]"
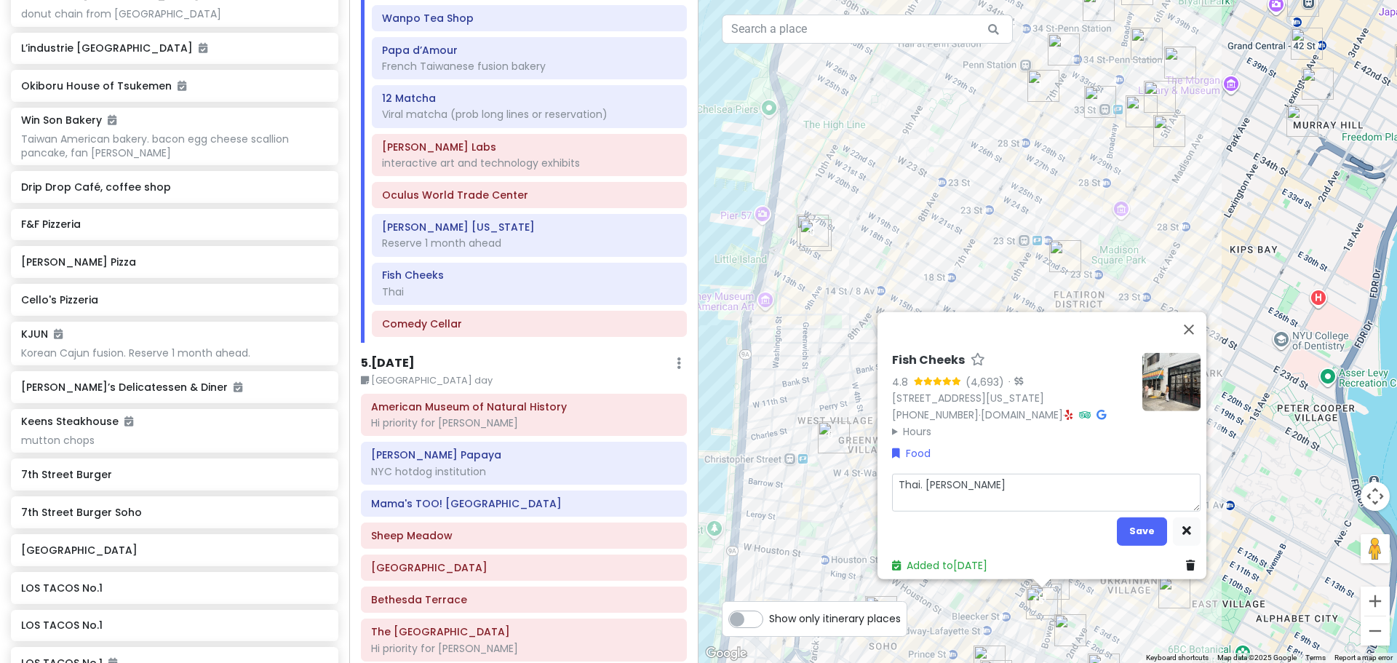
type textarea "x"
type textarea "Thai. Reserv"
type textarea "x"
type textarea "Thai. Reserve"
type textarea "x"
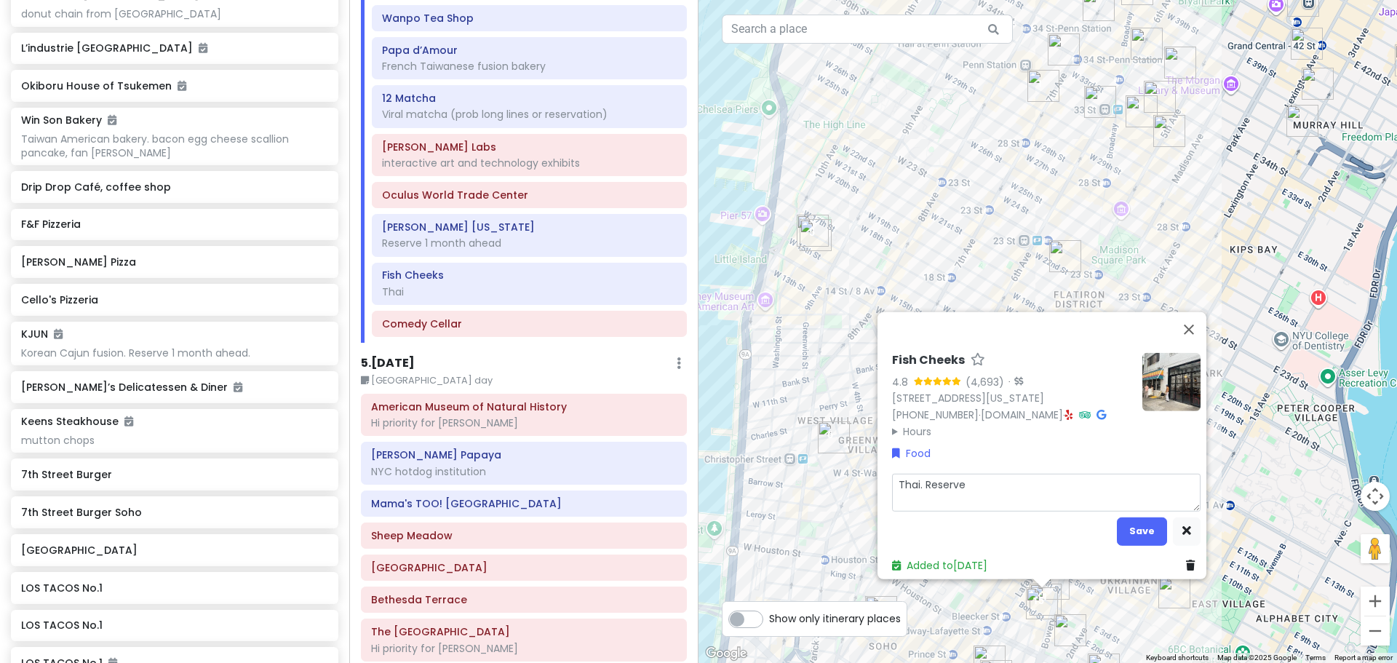
type textarea "Thai. Reserve"
click at [658, 518] on button "Save" at bounding box center [1142, 531] width 50 height 28
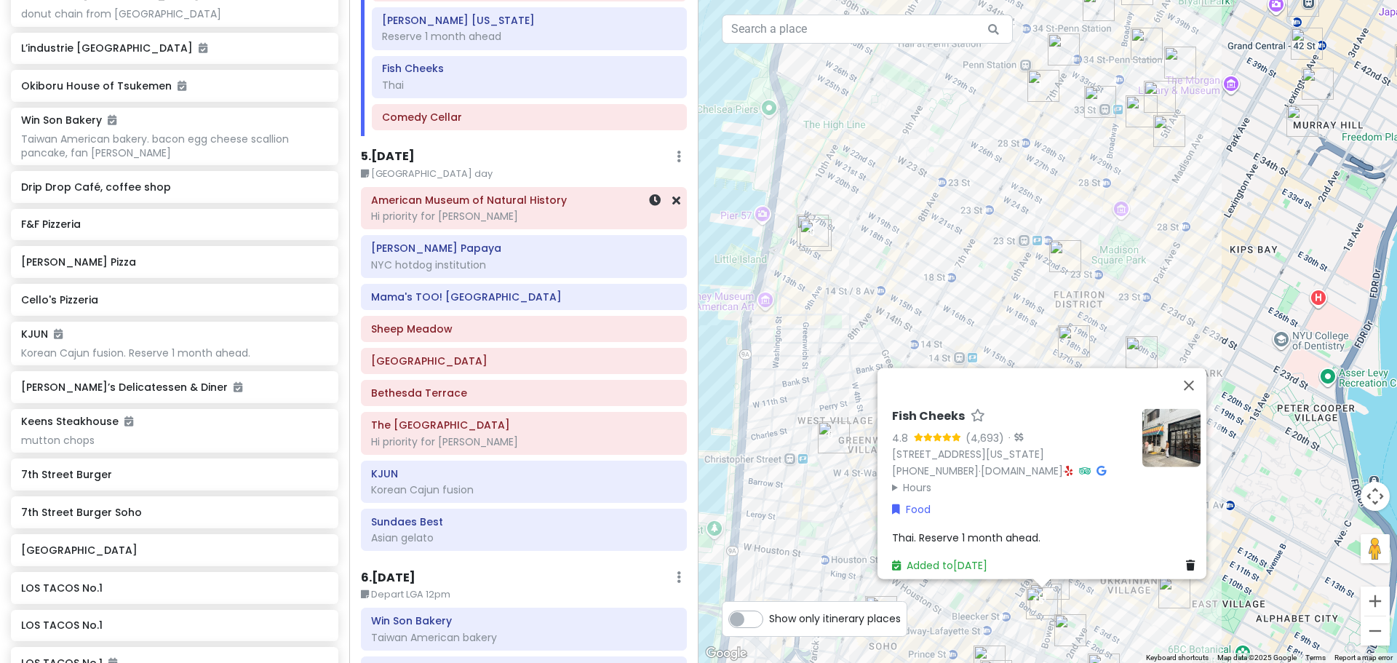
scroll to position [2419, 0]
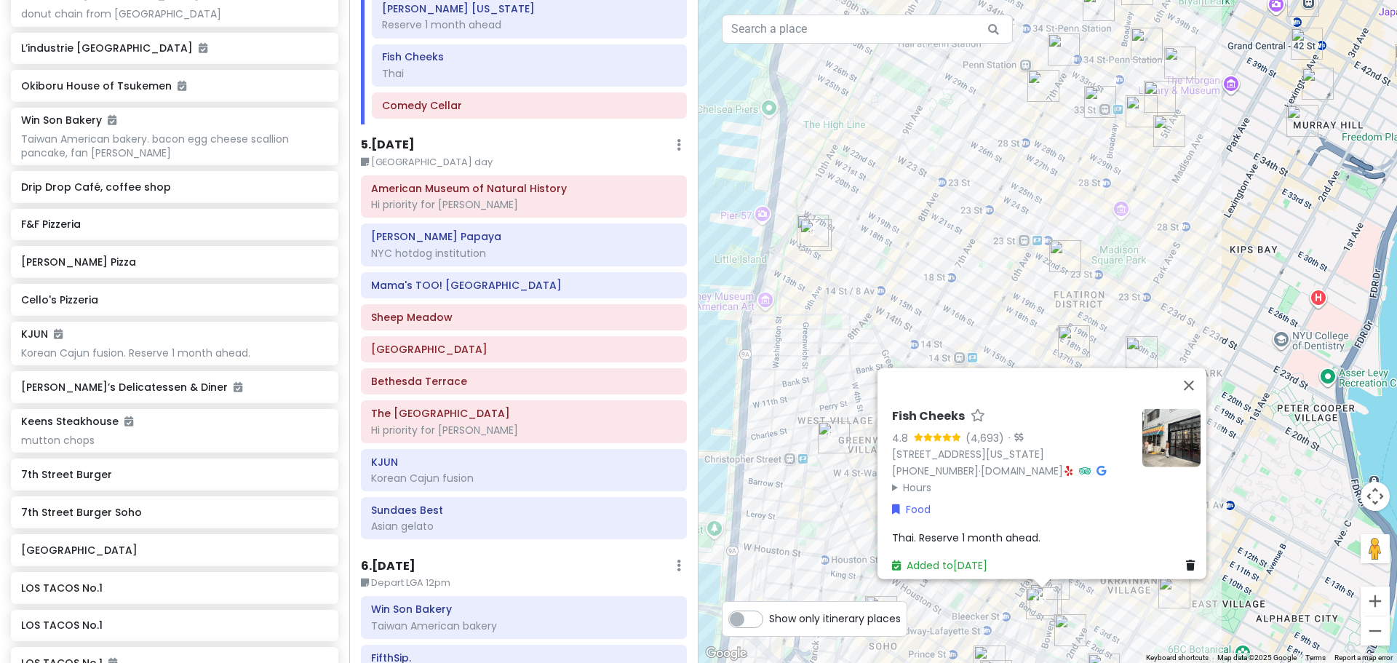
click at [658, 458] on div "Fish Cheeks 4.8 (4,693) · [STREET_ADDRESS][US_STATE] [PHONE_NUMBER] · [DOMAIN_N…" at bounding box center [1047, 331] width 698 height 663
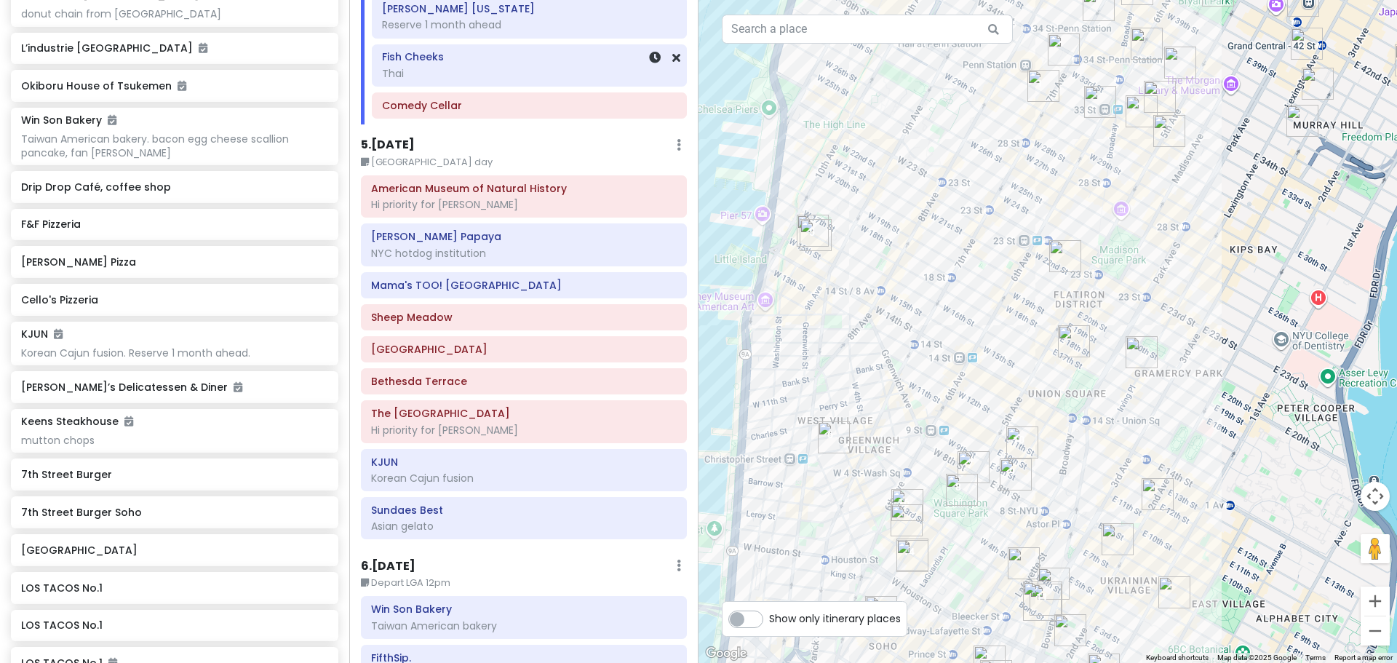
click at [510, 81] on div "Fish Cheeks Thai" at bounding box center [529, 65] width 295 height 36
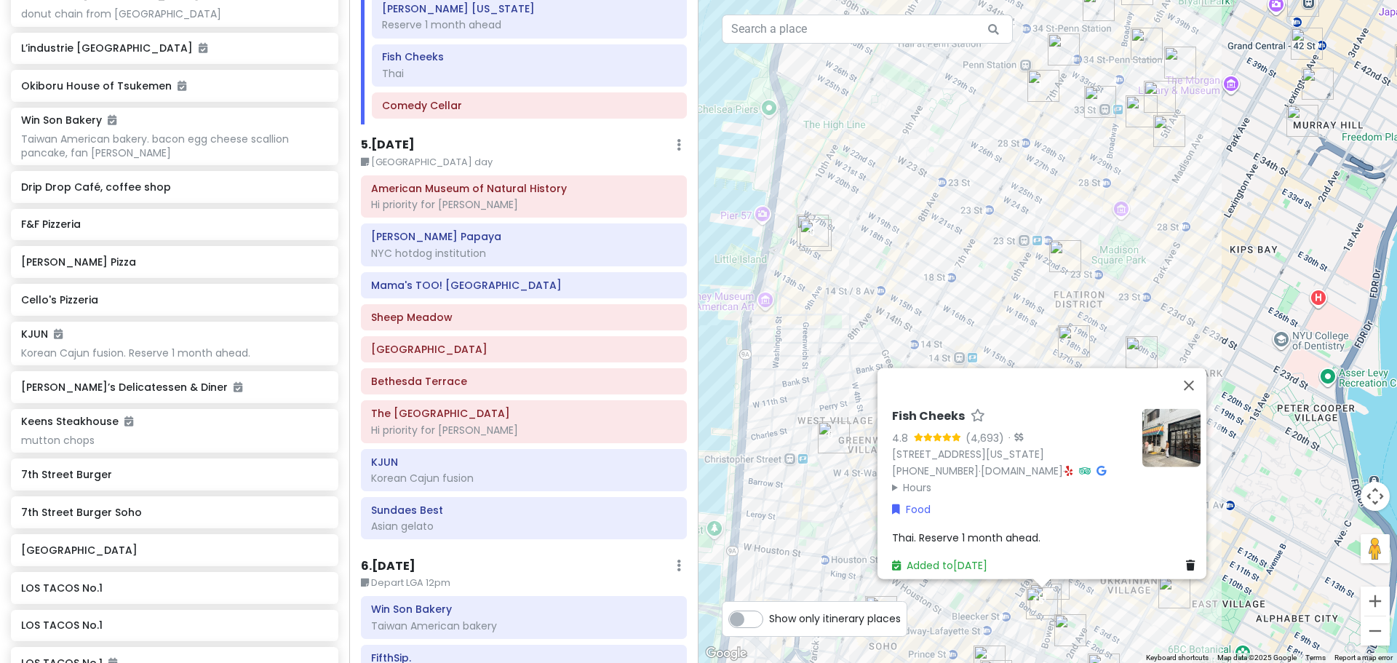
click at [658, 522] on span "Thai. Reserve 1 month ahead." at bounding box center [966, 537] width 148 height 15
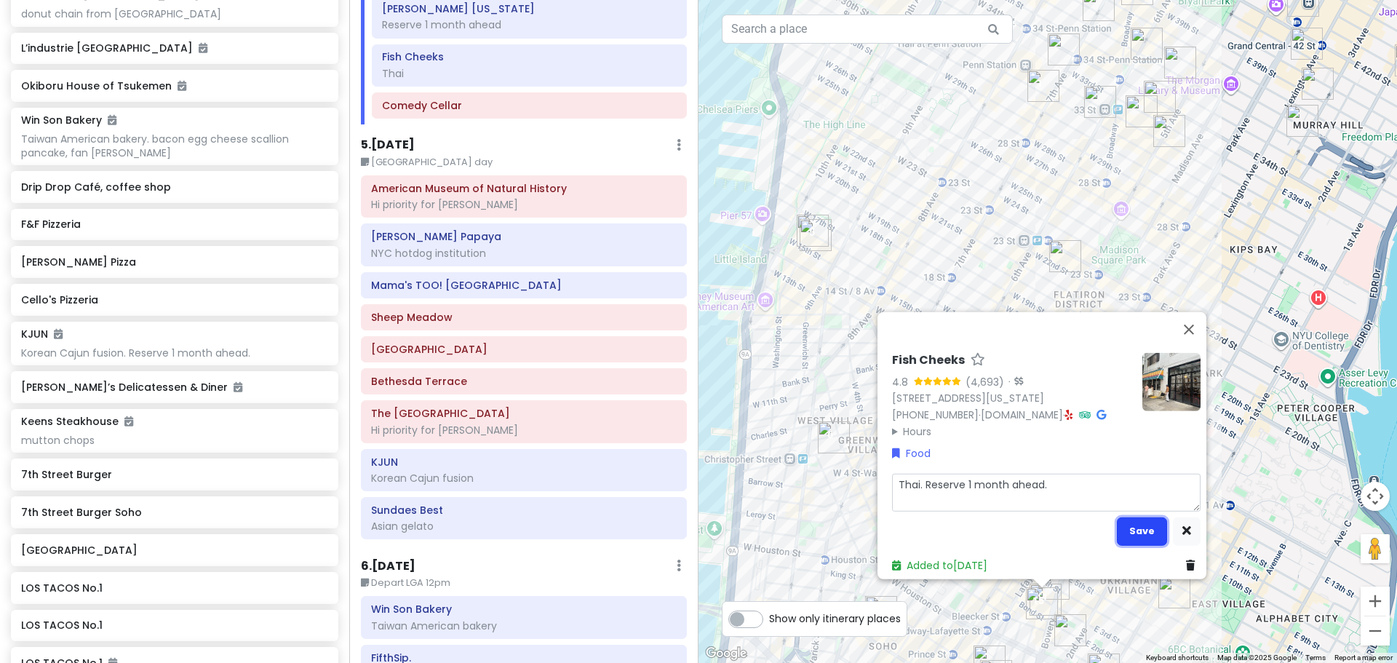
click at [658, 517] on button "Save" at bounding box center [1142, 531] width 50 height 28
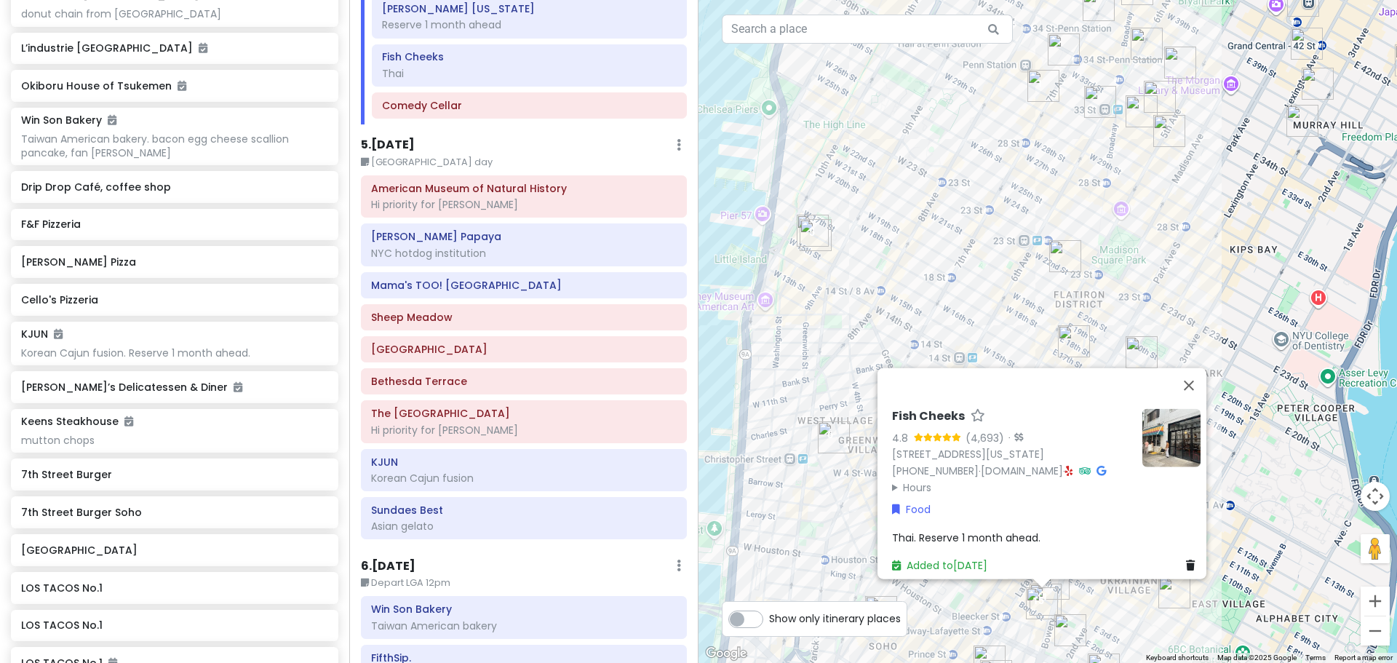
drag, startPoint x: 733, startPoint y: 444, endPoint x: 746, endPoint y: 442, distance: 13.4
click at [658, 444] on div "Fish Cheeks 4.8 (4,693) · [STREET_ADDRESS][US_STATE] [PHONE_NUMBER] · [DOMAIN_N…" at bounding box center [1047, 331] width 698 height 663
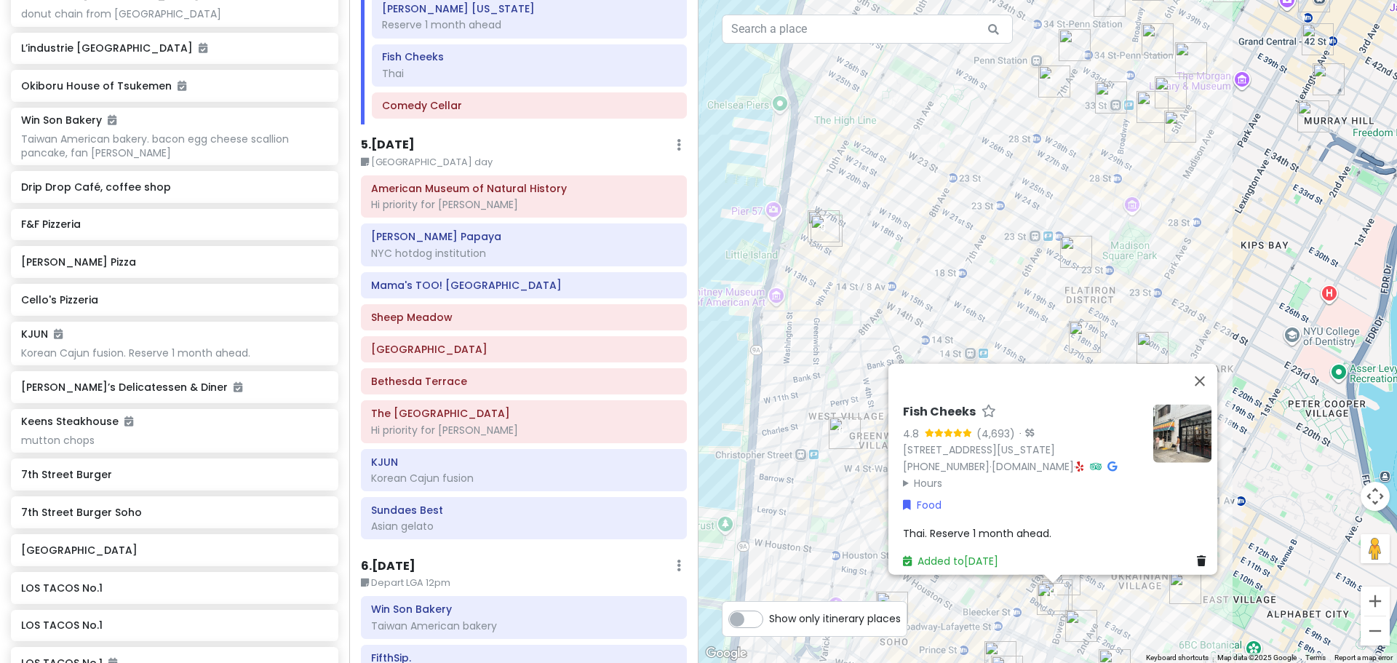
click at [658, 426] on div "Fish Cheeks 4.8 (4,693) · [STREET_ADDRESS][US_STATE] [PHONE_NUMBER] · [DOMAIN_N…" at bounding box center [1047, 331] width 698 height 663
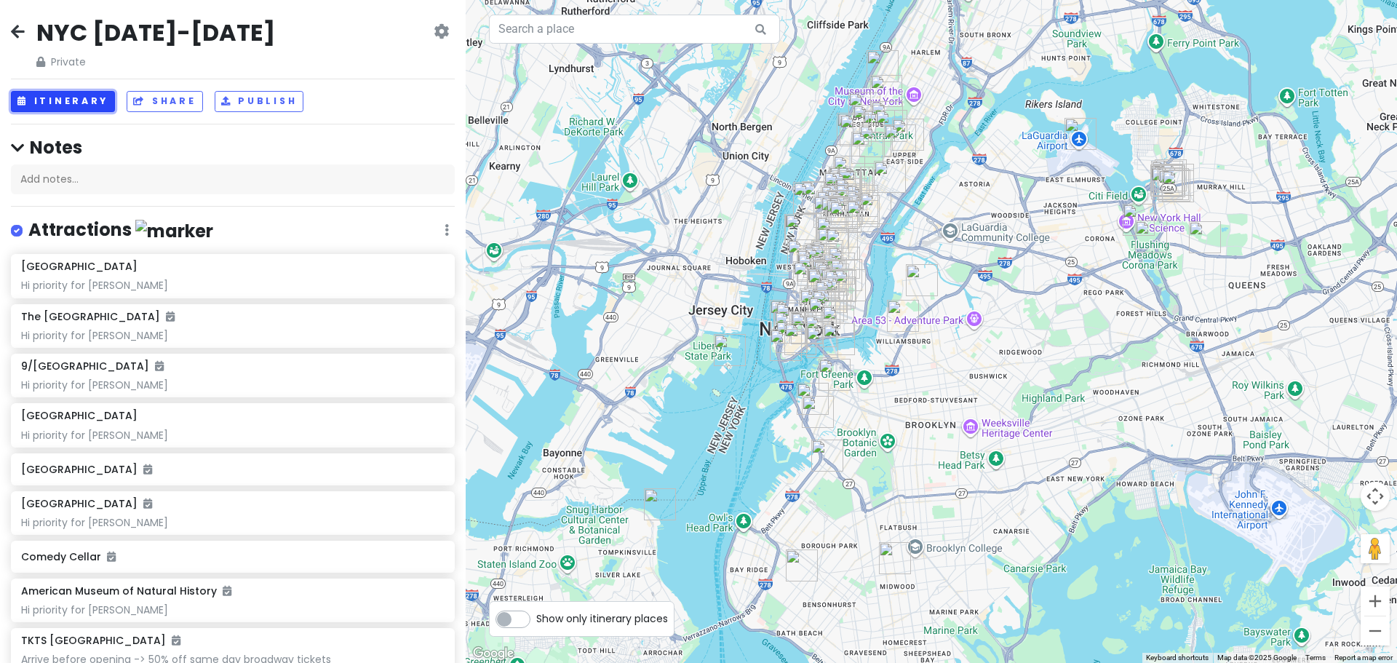
click at [93, 91] on button "Itinerary" at bounding box center [63, 101] width 104 height 21
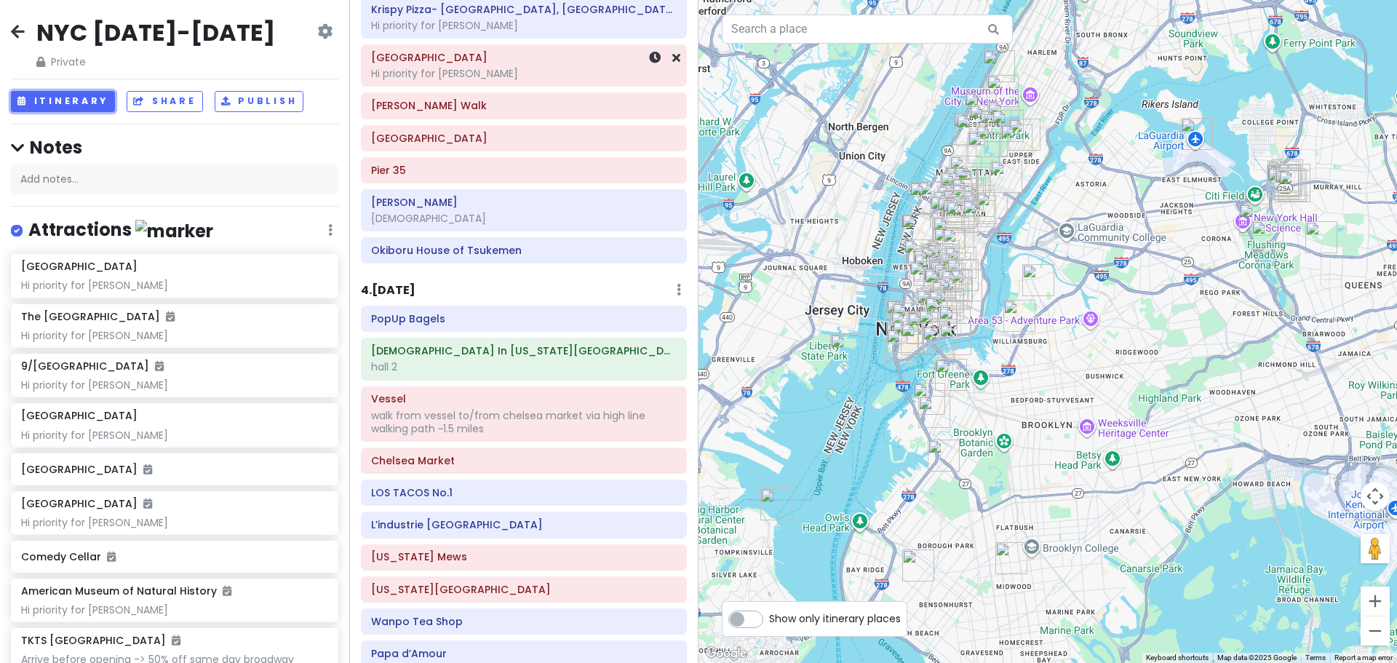
scroll to position [1600, 0]
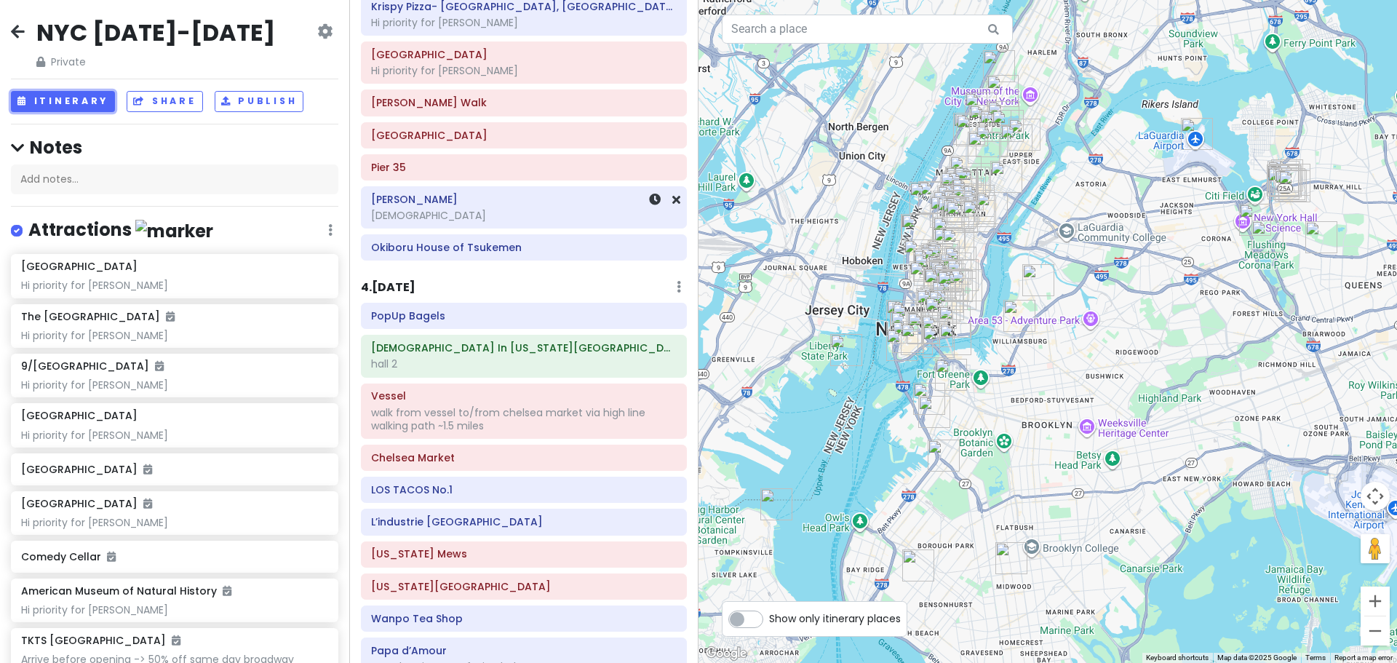
click at [533, 212] on div "[DEMOGRAPHIC_DATA]" at bounding box center [524, 215] width 306 height 13
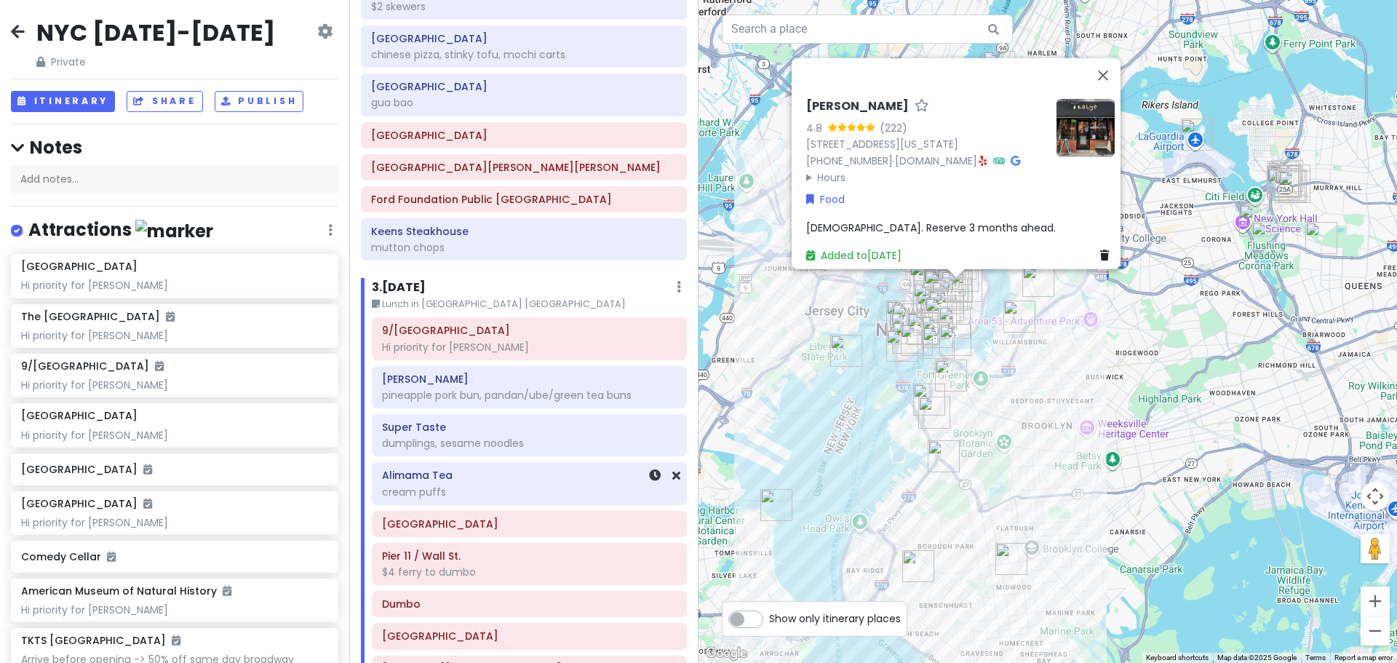
scroll to position [800, 0]
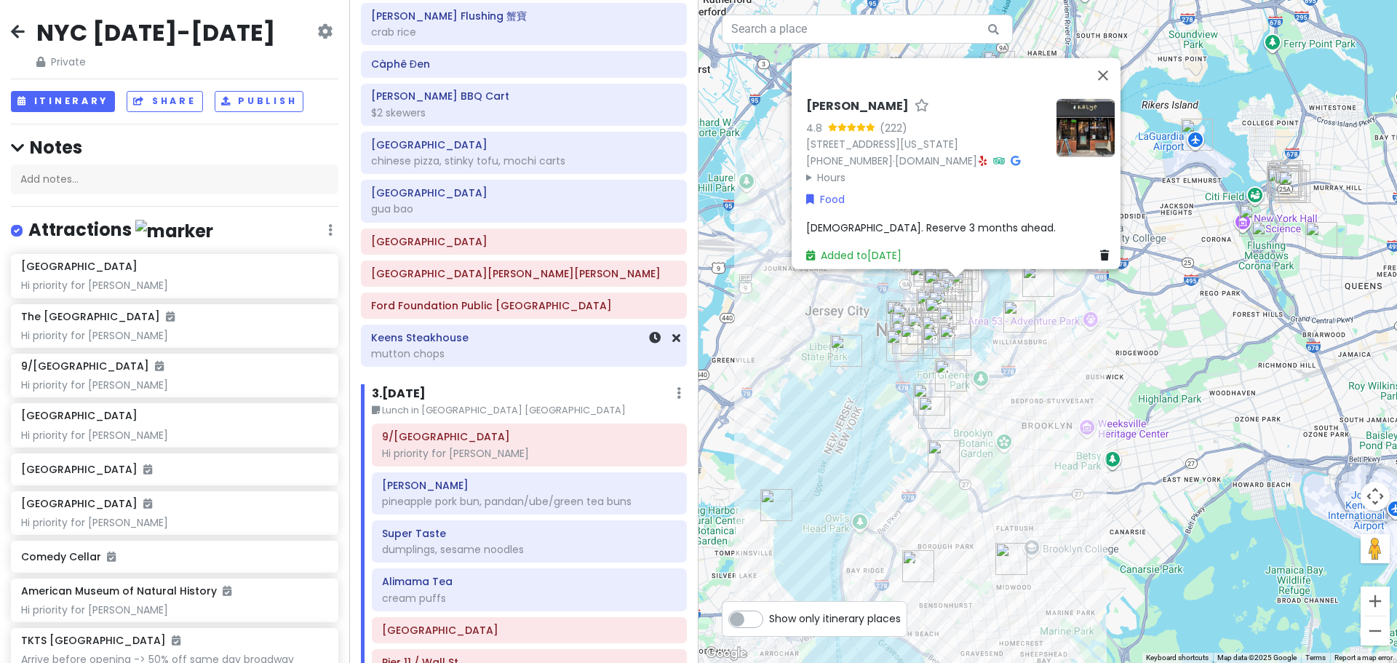
click at [455, 338] on h6 "Keens Steakhouse" at bounding box center [524, 337] width 306 height 13
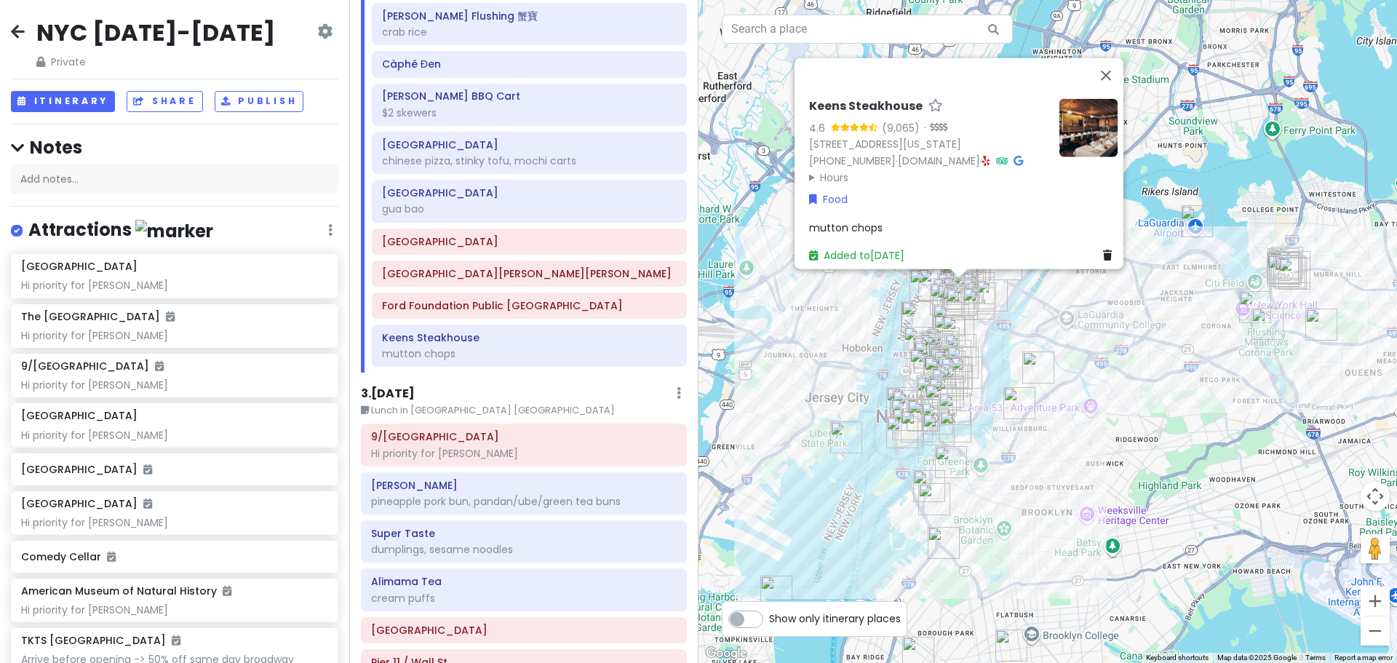
click at [842, 305] on div "Keens Steakhouse 4.6 (9,065) · 72 W 36th St., New York, NY 10018, USA (212) 947…" at bounding box center [1047, 331] width 698 height 663
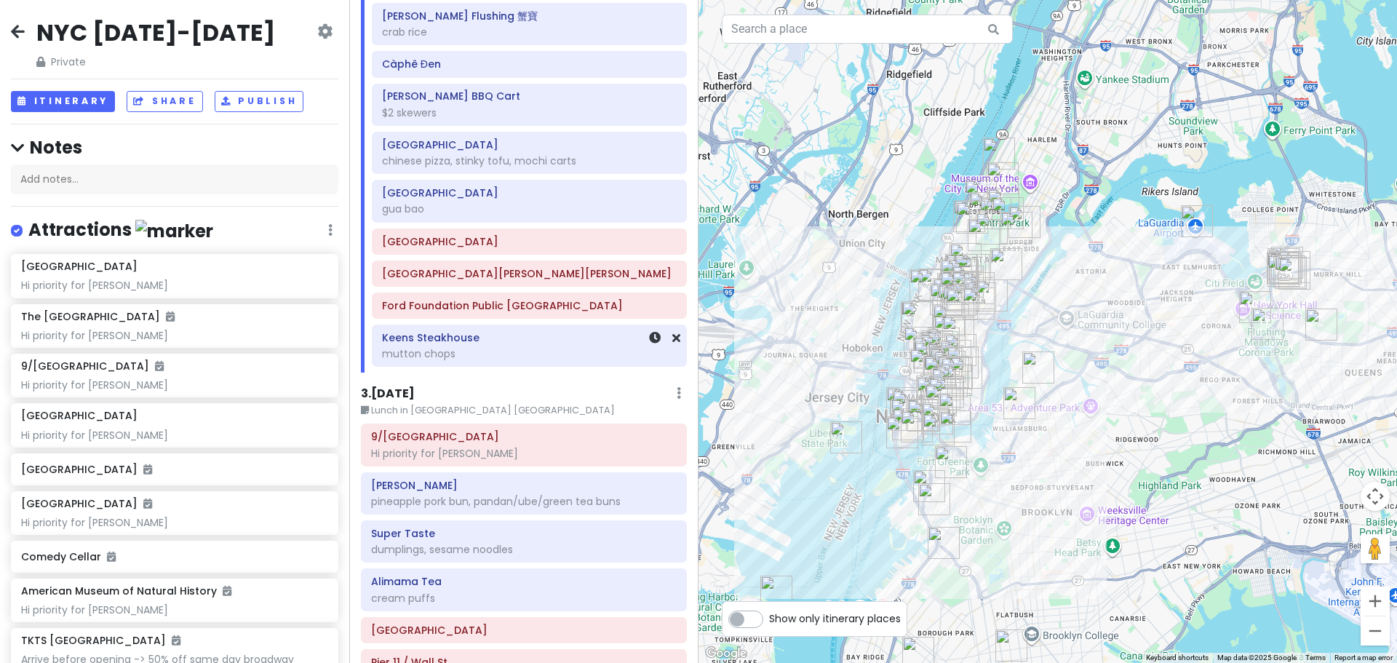
click at [532, 349] on div "mutton chops" at bounding box center [529, 353] width 295 height 13
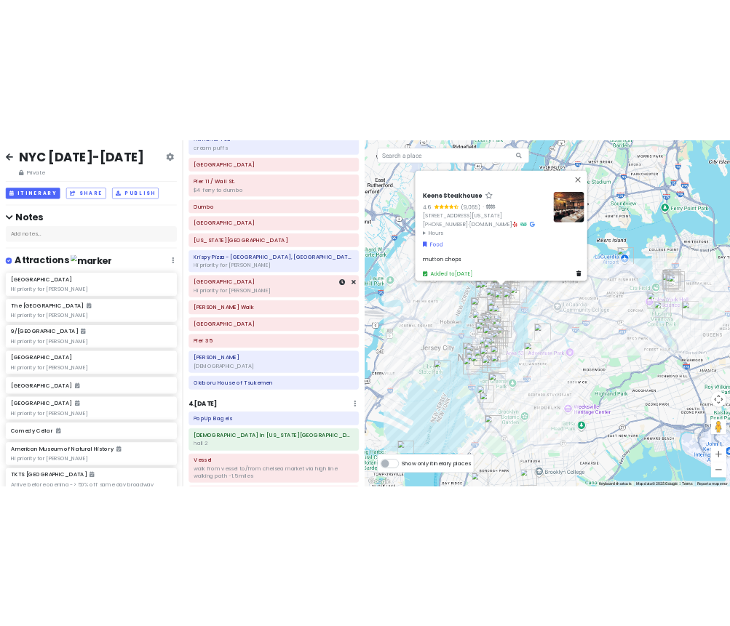
scroll to position [1382, 0]
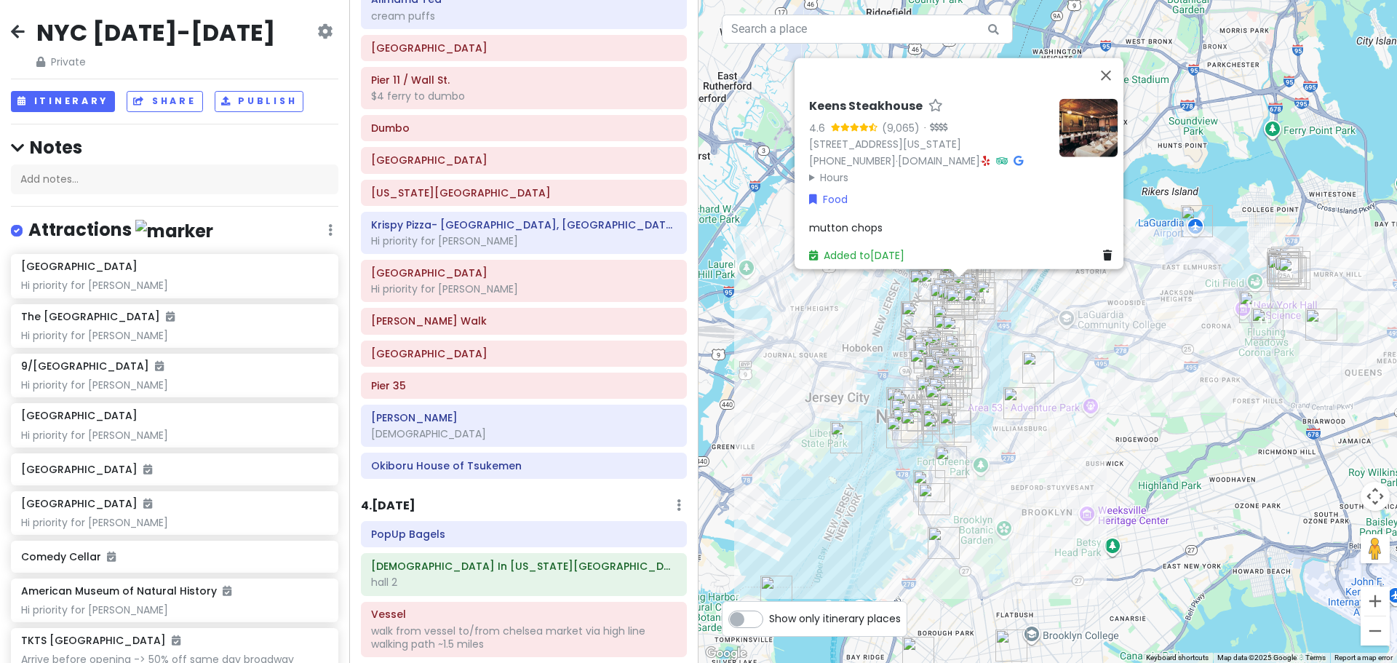
click at [841, 413] on div "Keens Steakhouse 4.6 (9,065) · 72 W 36th St., New York, NY 10018, USA (212) 947…" at bounding box center [1047, 331] width 698 height 663
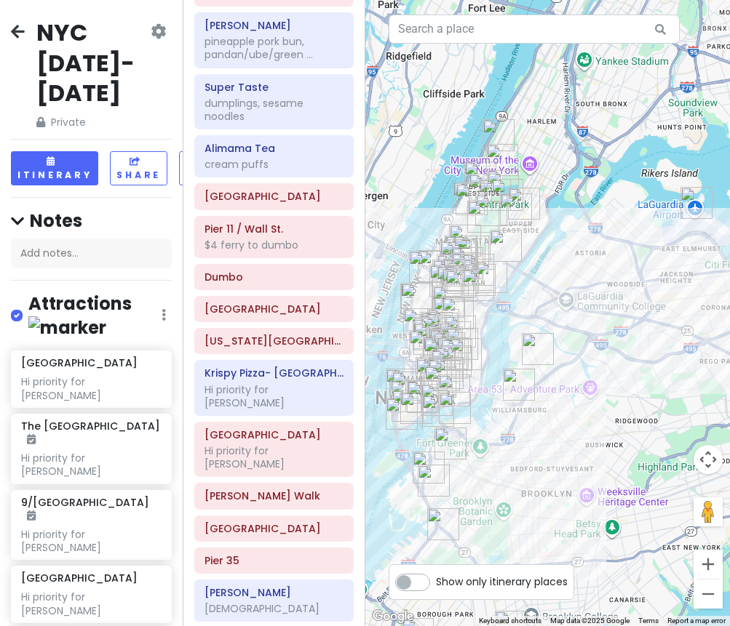
scroll to position [1329, 0]
